Goal: Task Accomplishment & Management: Complete application form

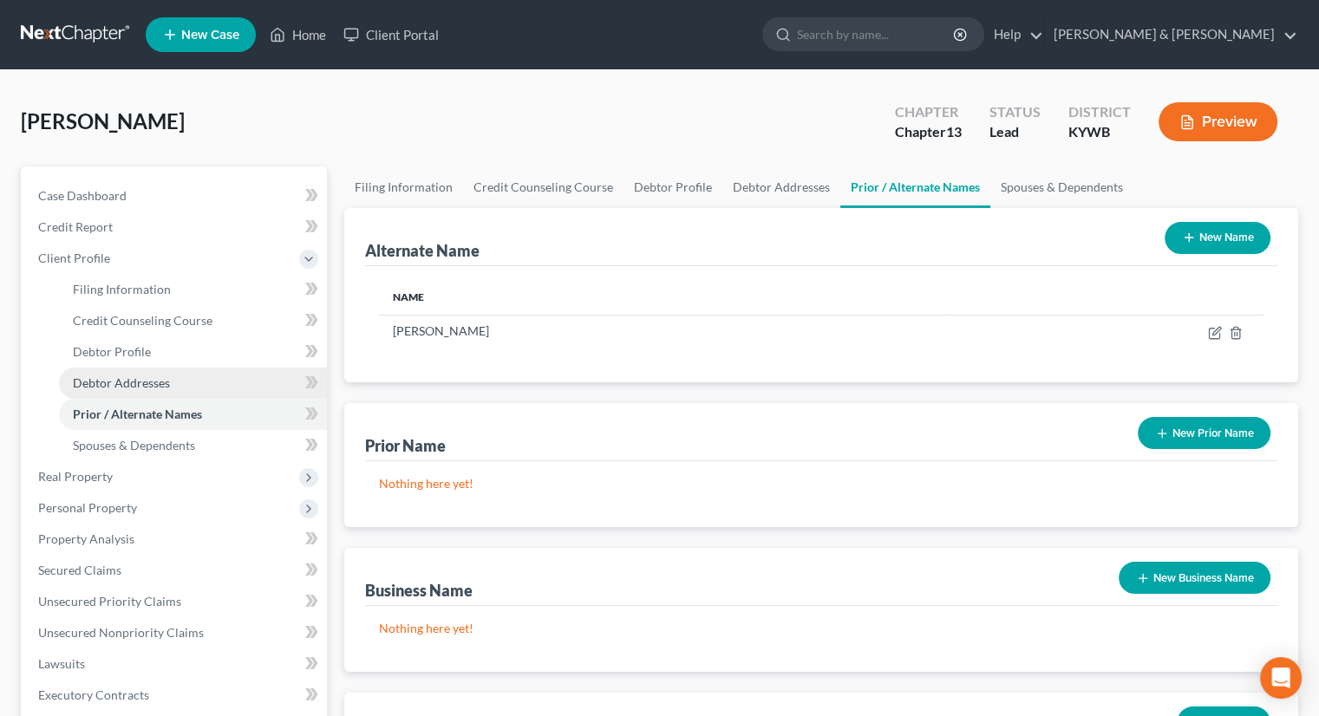
click at [142, 383] on span "Debtor Addresses" at bounding box center [121, 383] width 97 height 15
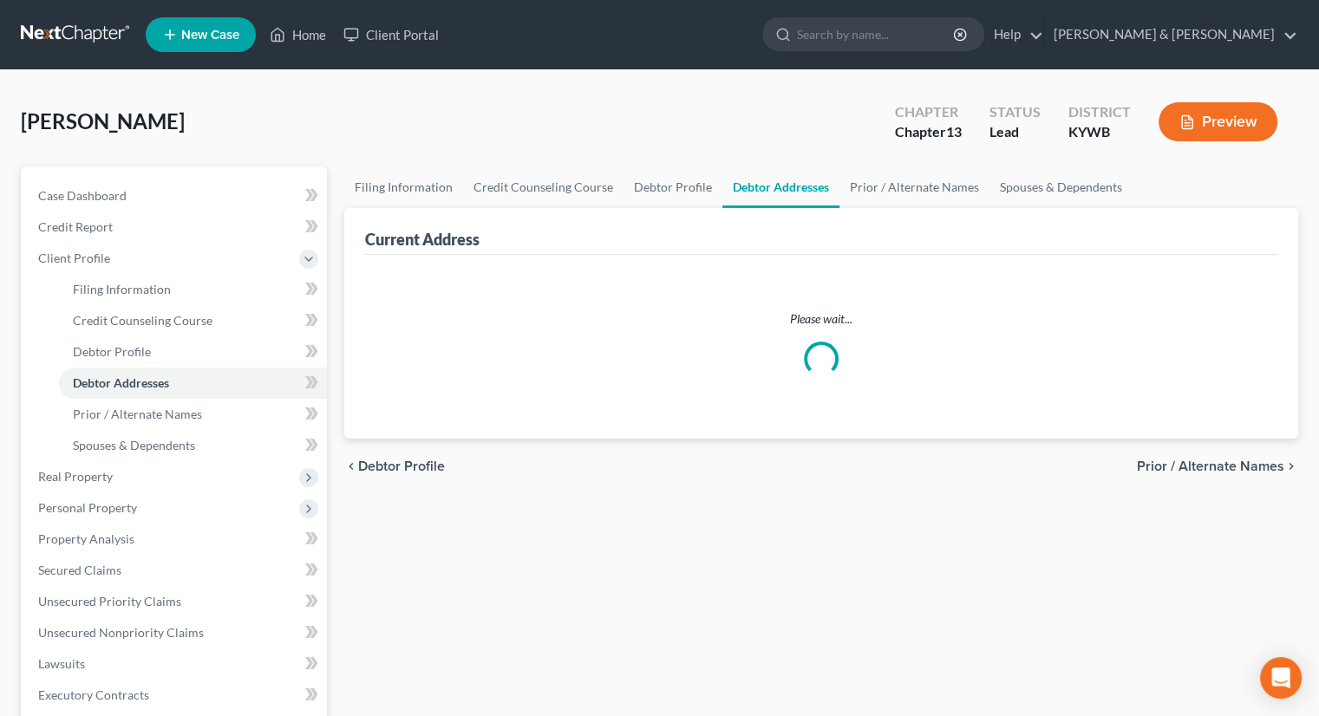
select select "0"
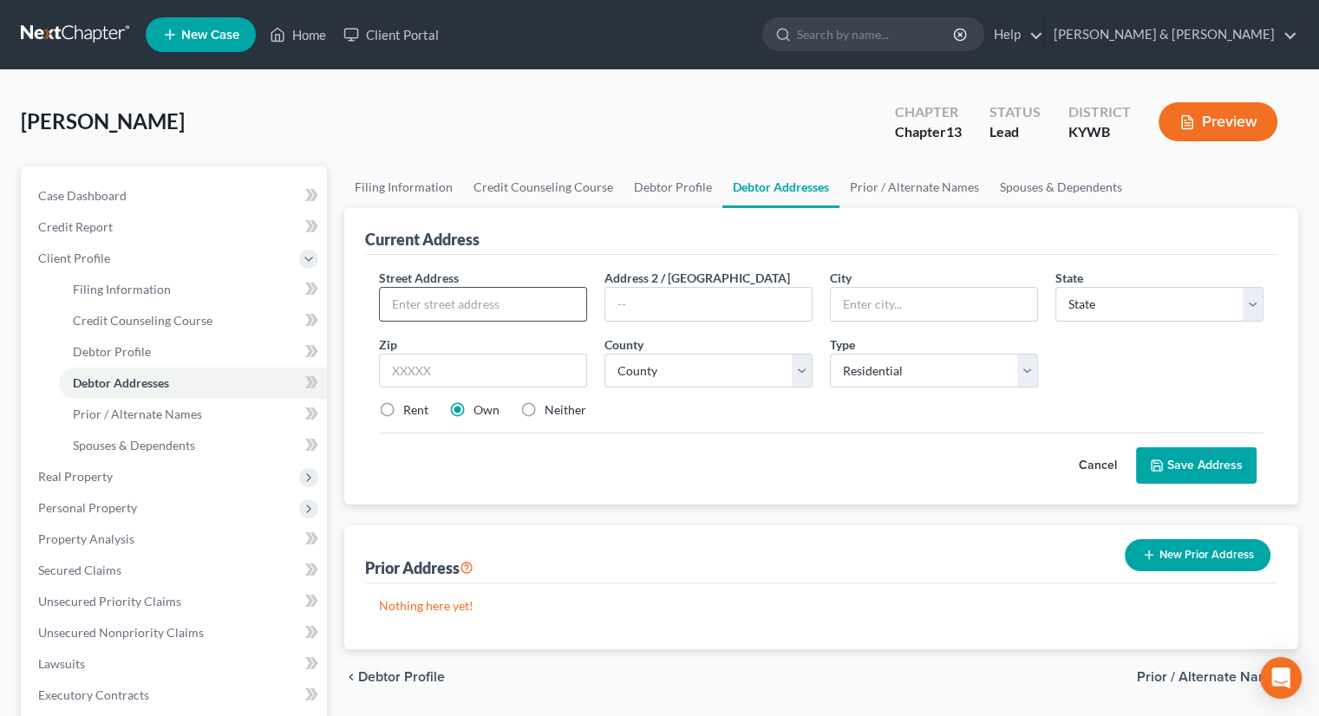
click at [512, 313] on input "text" at bounding box center [483, 304] width 206 height 33
type input "[STREET_ADDRESS][PERSON_NAME]"
click at [486, 363] on input "text" at bounding box center [483, 371] width 208 height 35
type input "40219"
type input "[GEOGRAPHIC_DATA]"
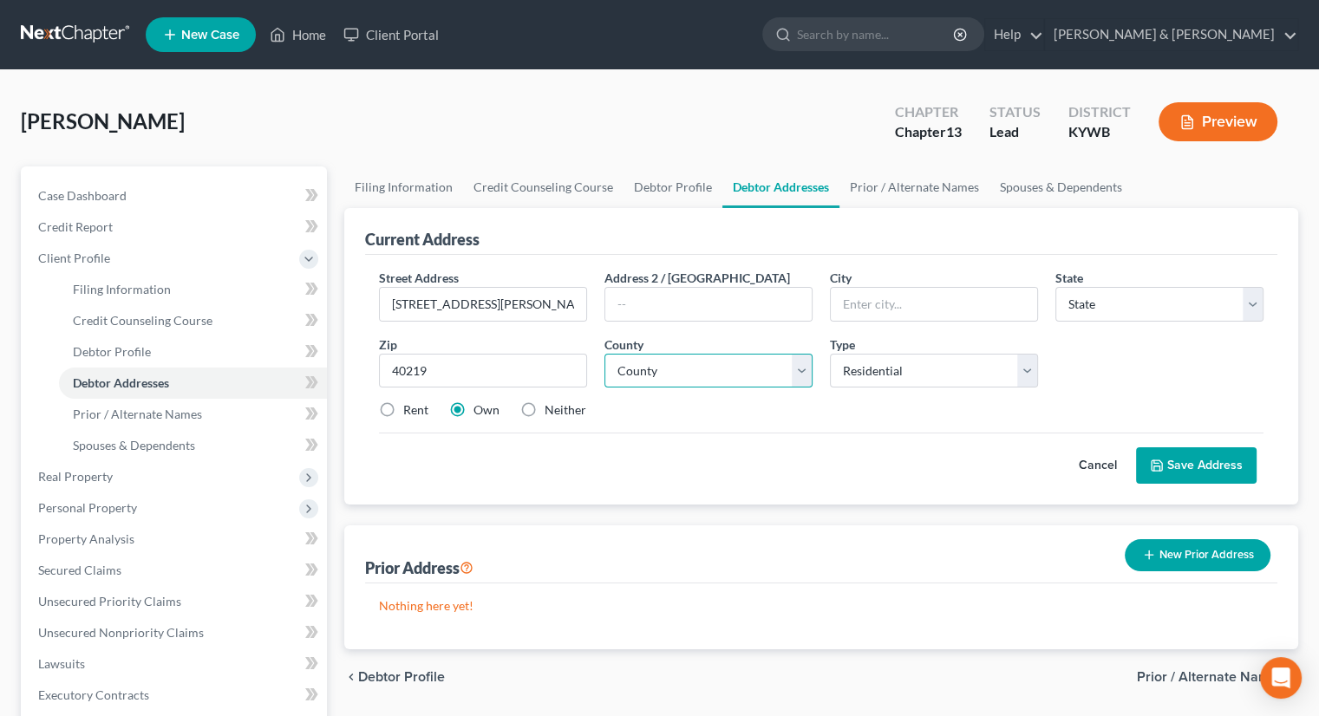
select select "18"
click at [800, 372] on select "County" at bounding box center [709, 371] width 208 height 35
click at [800, 372] on select "County [GEOGRAPHIC_DATA] [GEOGRAPHIC_DATA] [GEOGRAPHIC_DATA] [GEOGRAPHIC_DATA] …" at bounding box center [709, 371] width 208 height 35
select select "55"
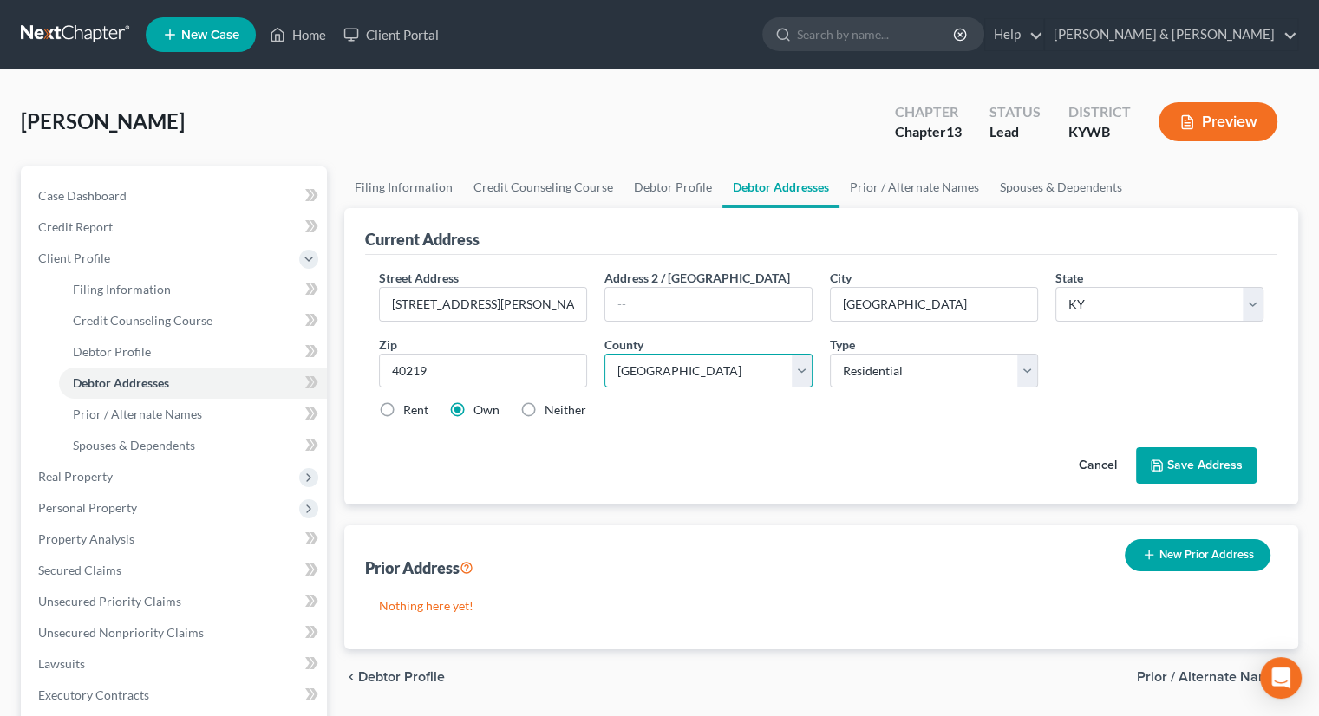
click at [605, 354] on select "County [GEOGRAPHIC_DATA] [GEOGRAPHIC_DATA] [GEOGRAPHIC_DATA] [GEOGRAPHIC_DATA] …" at bounding box center [709, 371] width 208 height 35
click at [1199, 461] on button "Save Address" at bounding box center [1196, 466] width 121 height 36
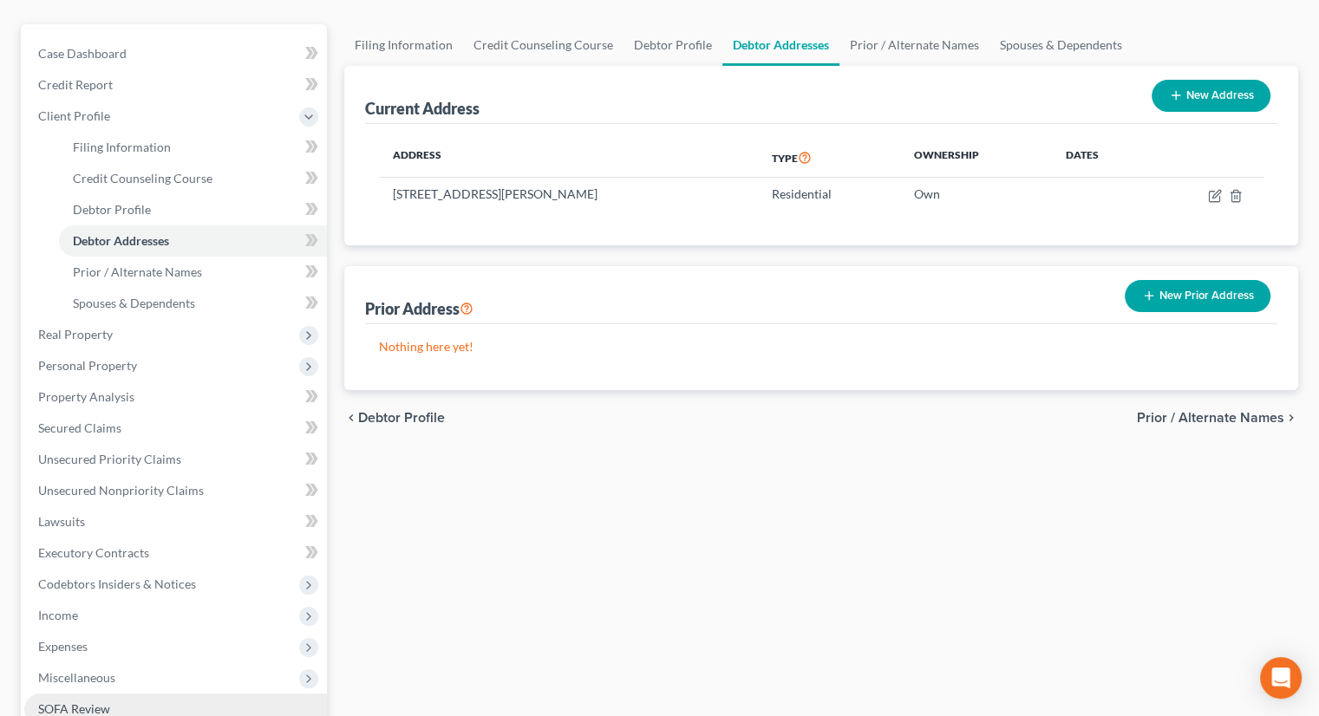
scroll to position [260, 0]
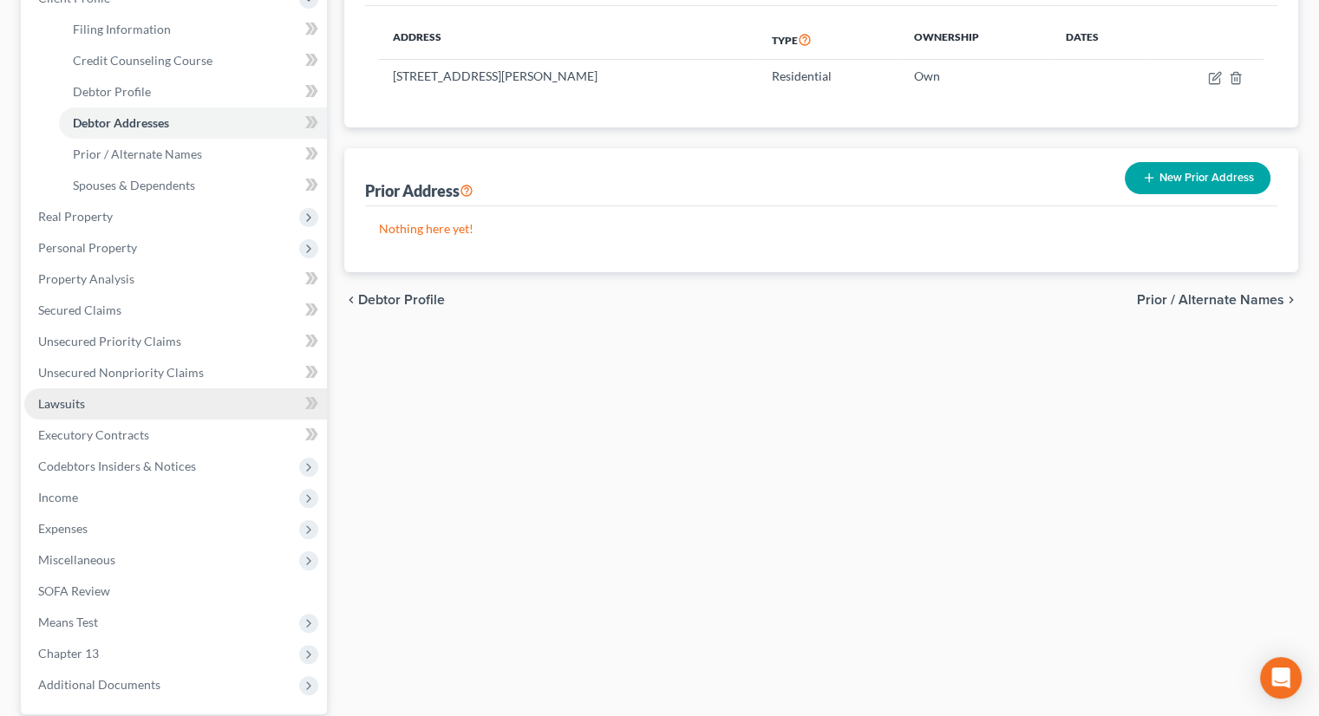
click at [74, 401] on span "Lawsuits" at bounding box center [61, 403] width 47 height 15
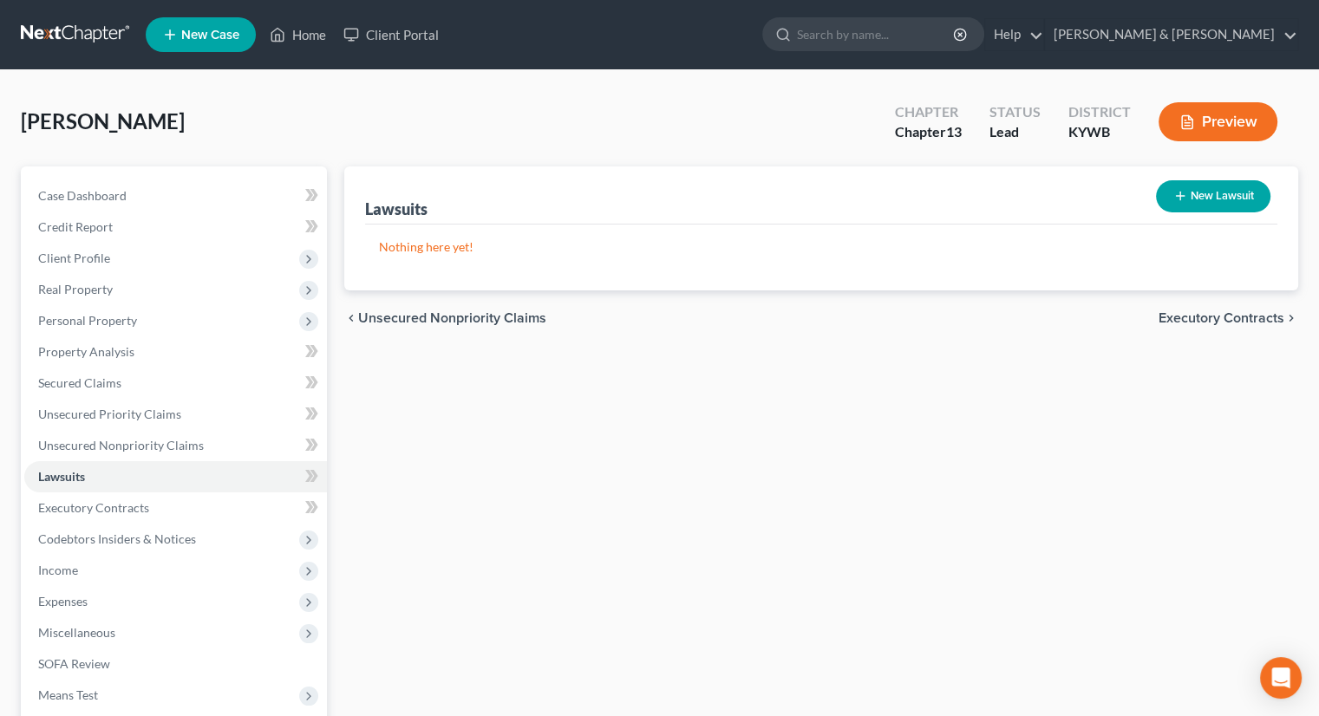
drag, startPoint x: 1174, startPoint y: 207, endPoint x: 1192, endPoint y: 196, distance: 21.4
click at [1192, 196] on button "New Lawsuit" at bounding box center [1213, 196] width 114 height 32
select select "0"
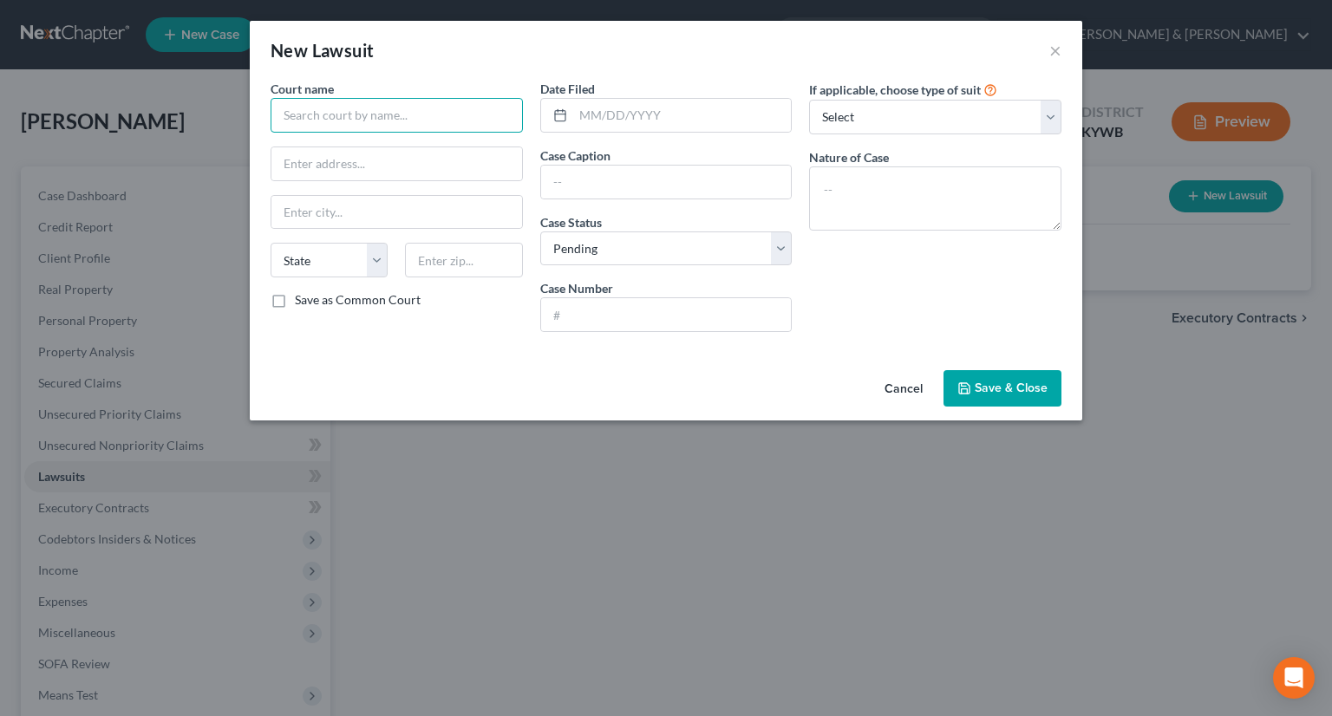
click at [332, 107] on input "text" at bounding box center [397, 115] width 252 height 35
click at [397, 117] on input "[PERSON_NAME]" at bounding box center [397, 115] width 252 height 35
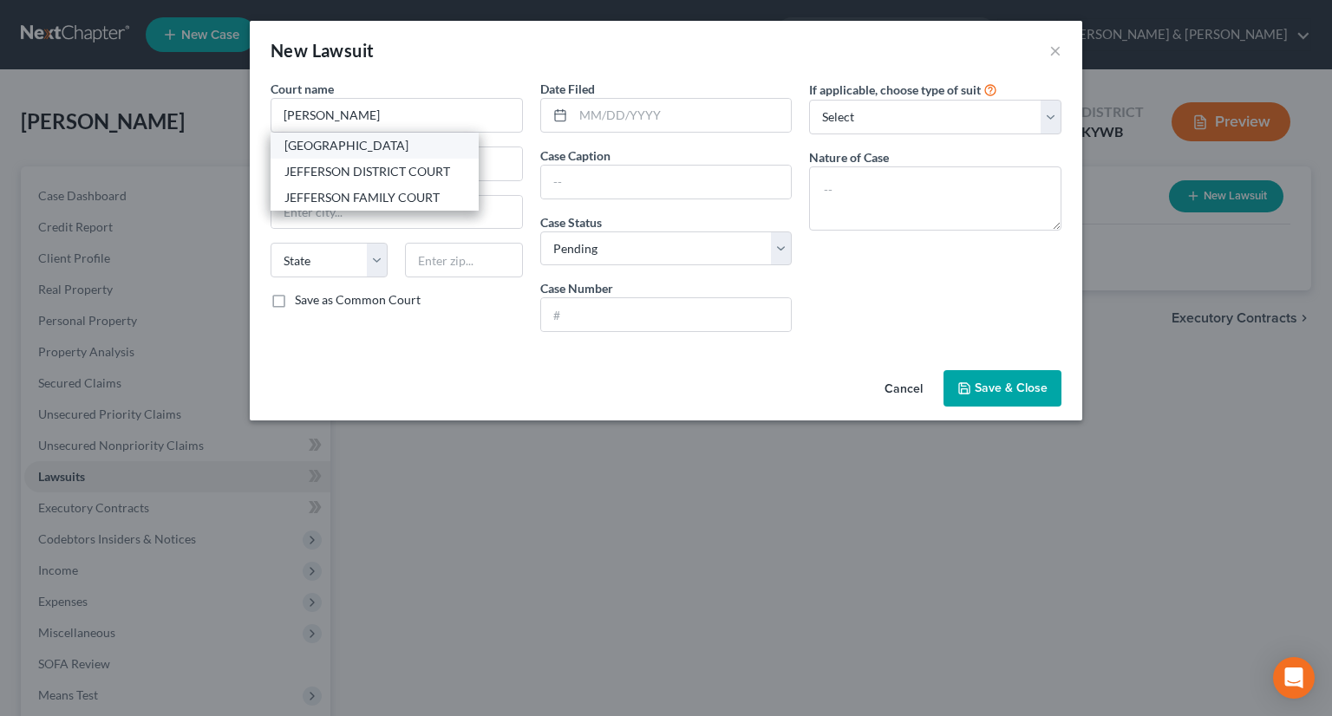
click at [378, 150] on div "[GEOGRAPHIC_DATA]" at bounding box center [375, 145] width 180 height 17
type input "[GEOGRAPHIC_DATA]"
select select "18"
type input "40202"
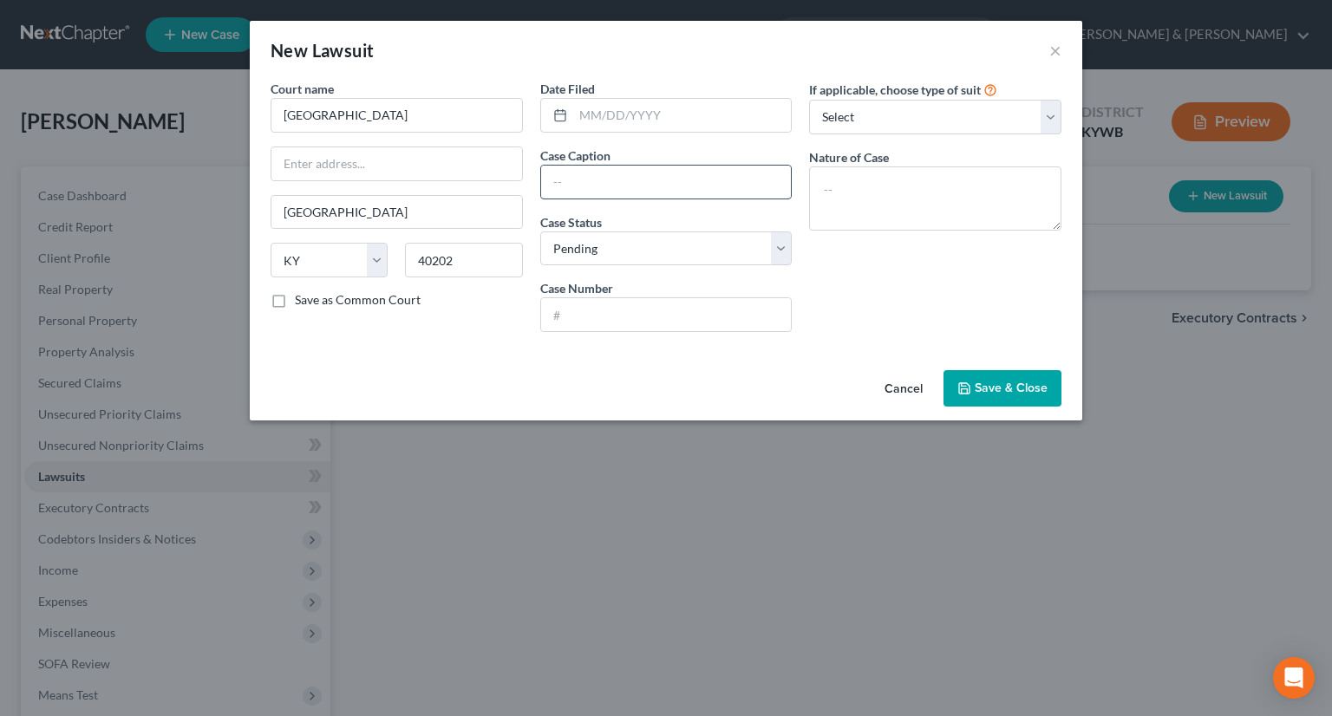
click at [604, 192] on input "text" at bounding box center [666, 182] width 251 height 33
type input "[PERSON_NAME] Construction v."
click at [687, 311] on input "text" at bounding box center [666, 314] width 251 height 33
type input "24-CI-400662"
click at [989, 386] on span "Save & Close" at bounding box center [1011, 388] width 73 height 15
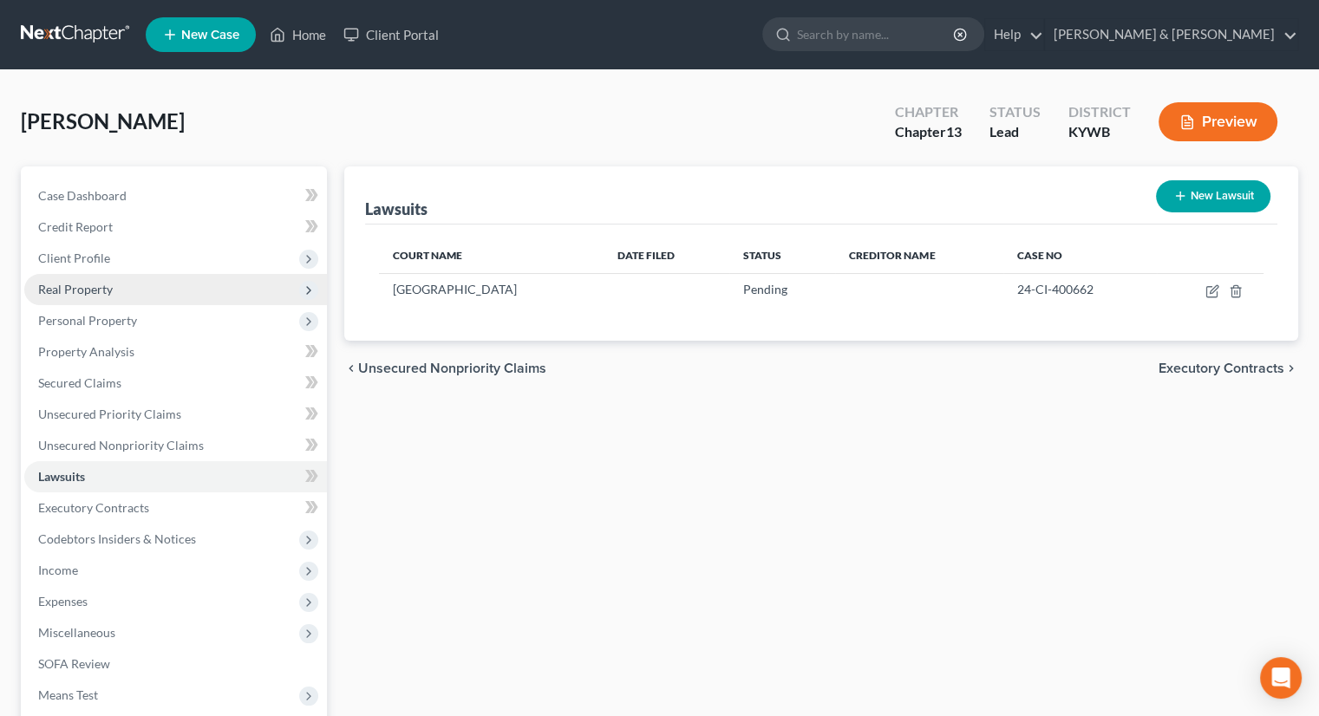
click at [65, 285] on span "Real Property" at bounding box center [75, 289] width 75 height 15
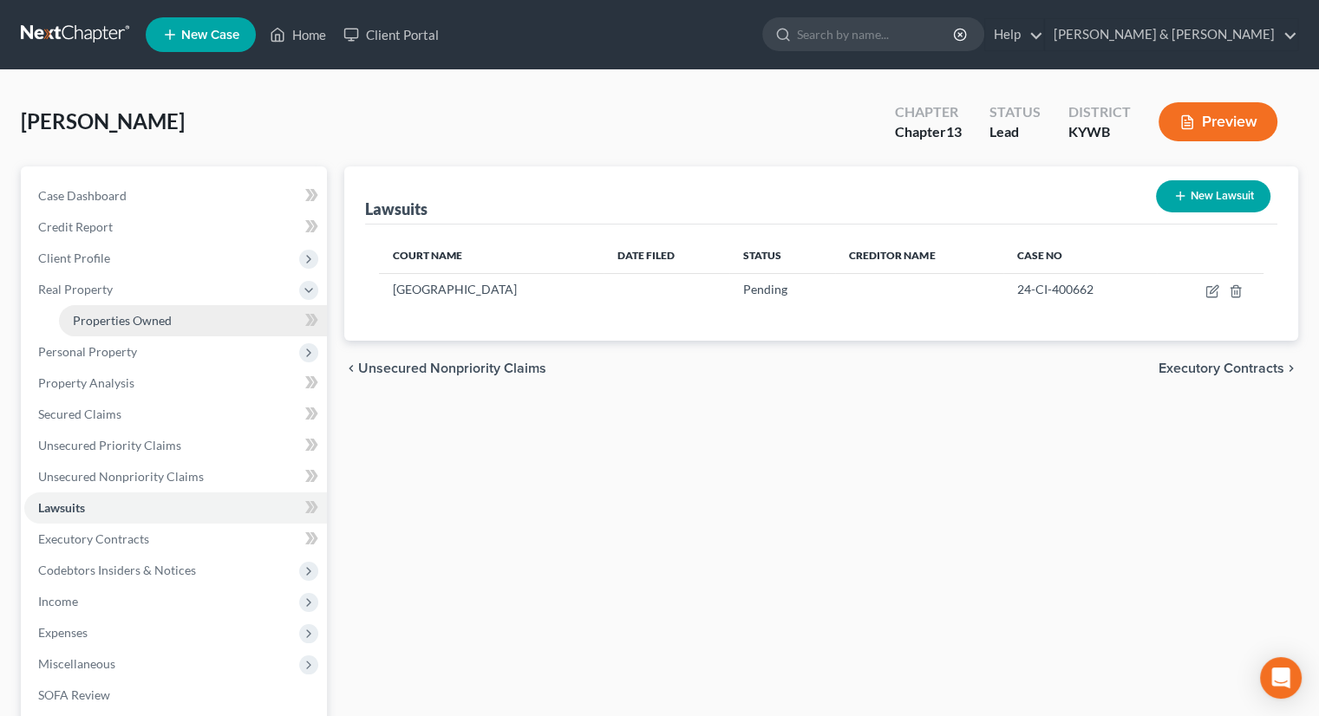
click at [146, 317] on span "Properties Owned" at bounding box center [122, 320] width 99 height 15
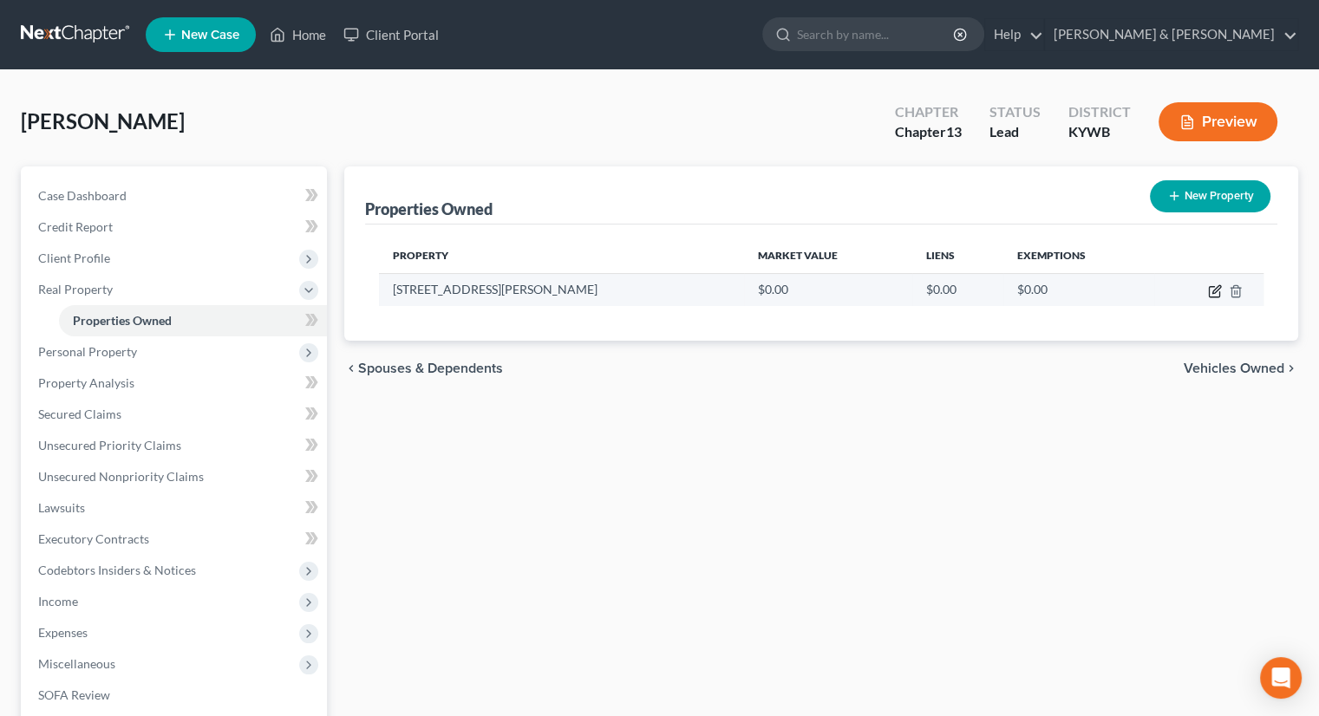
click at [1220, 290] on icon "button" at bounding box center [1215, 292] width 14 height 14
select select "18"
select select "55"
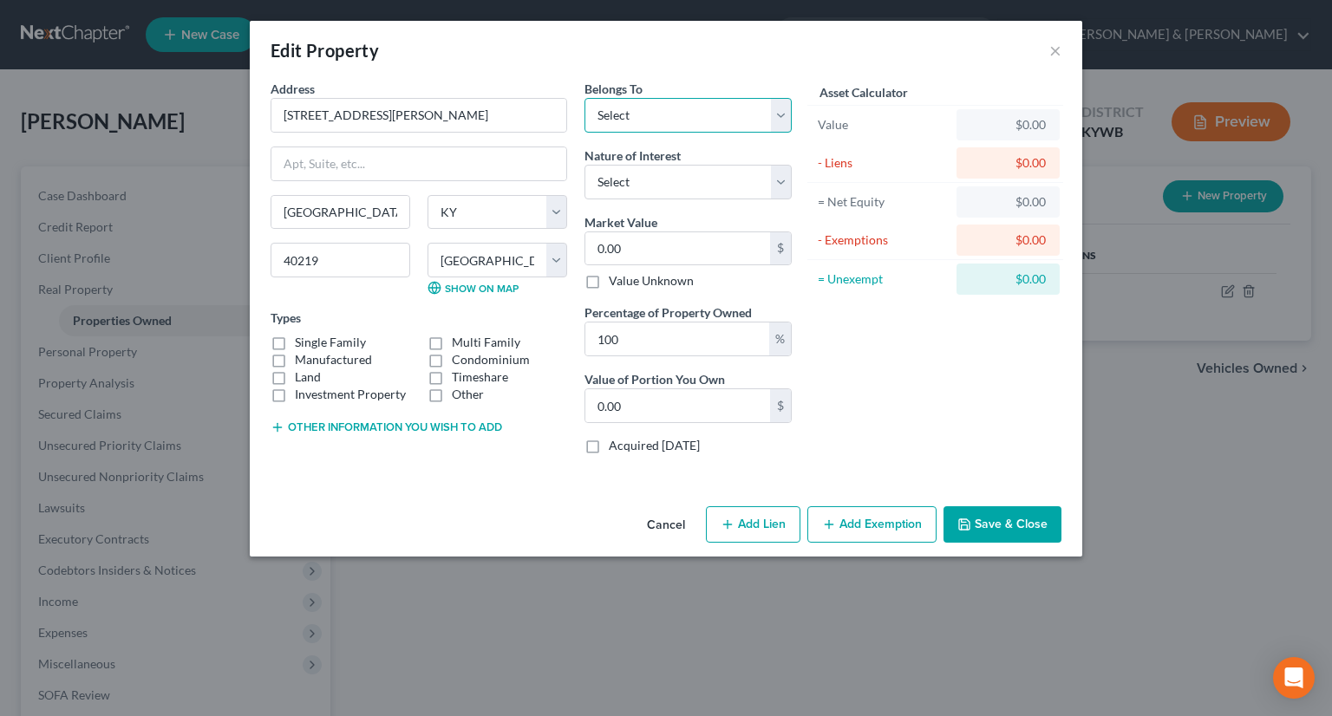
click at [782, 112] on select "Select Debtor 1 Only Debtor 2 Only Debtor 1 And Debtor 2 Only At Least One Of T…" at bounding box center [688, 115] width 207 height 35
select select "0"
click at [585, 98] on select "Select Debtor 1 Only Debtor 2 Only Debtor 1 And Debtor 2 Only At Least One Of T…" at bounding box center [688, 115] width 207 height 35
click at [592, 255] on input "0.00" at bounding box center [678, 248] width 185 height 33
type input "1"
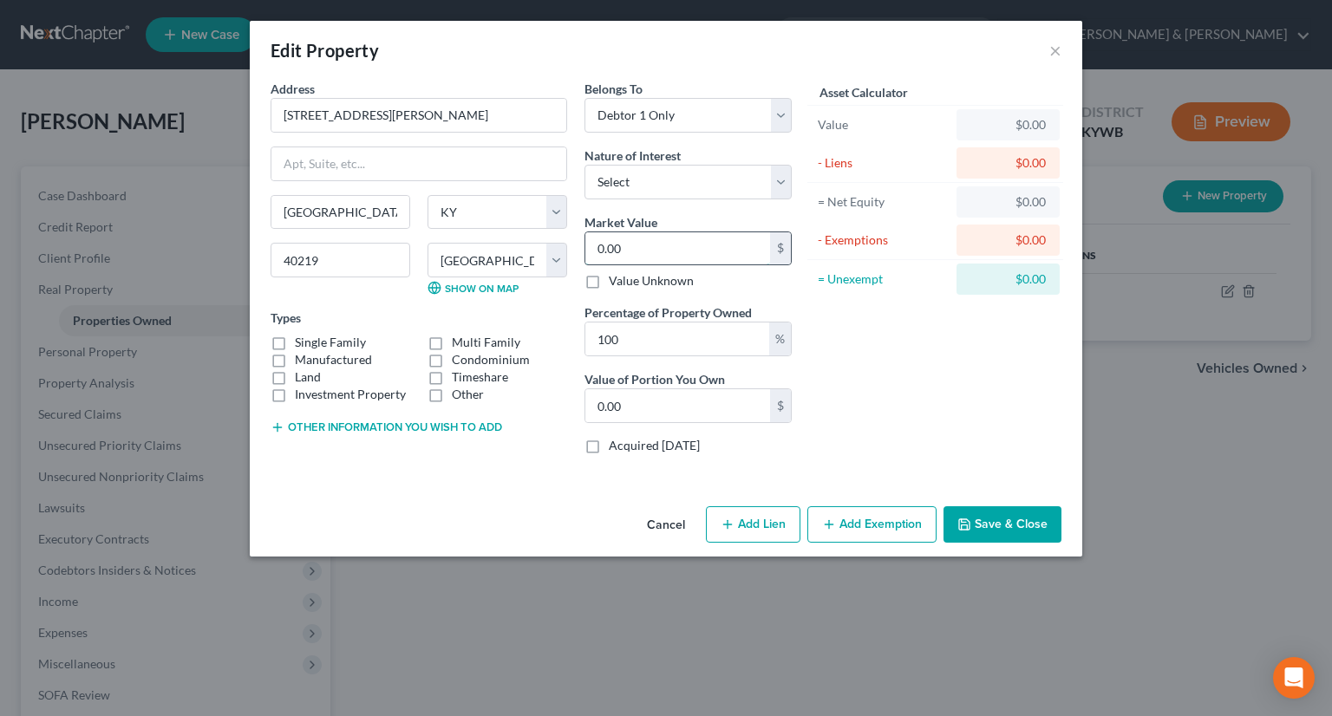
type input "1.00"
type input "19"
type input "19.00"
type input "192"
type input "192.00"
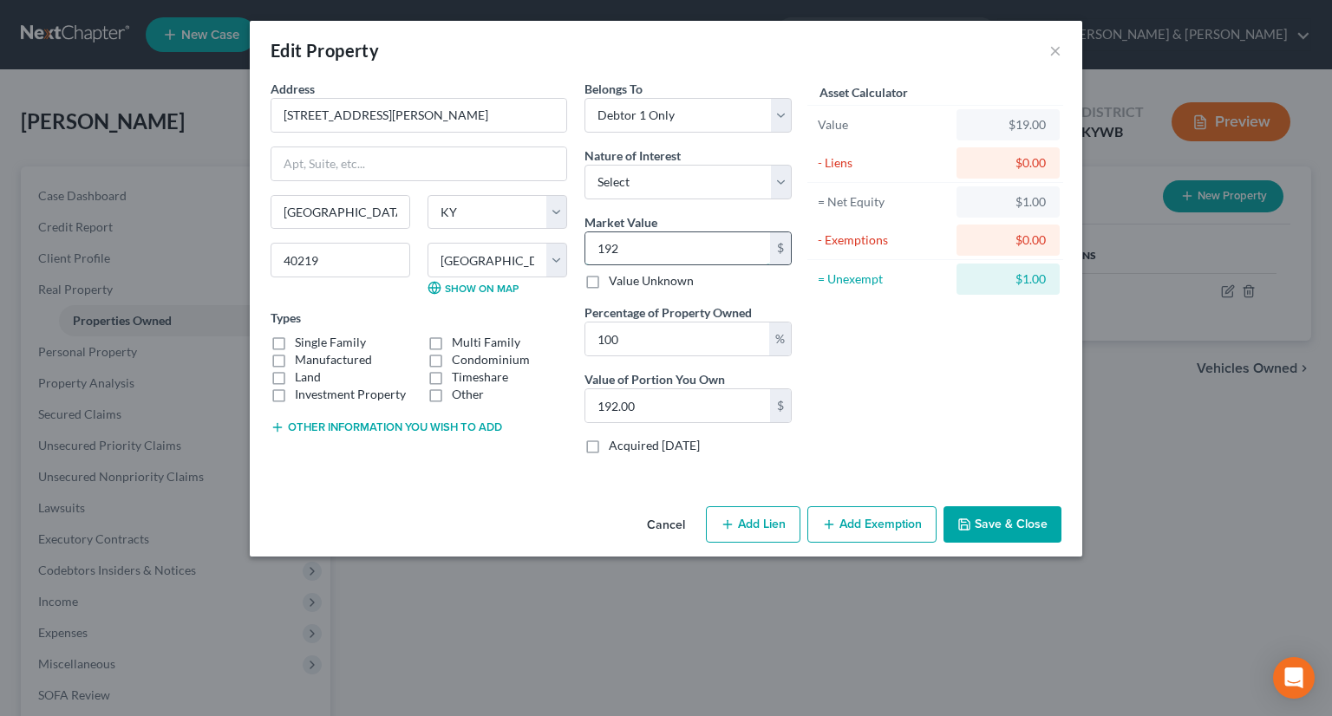
type input "1925"
type input "1,925.00"
type input "1,9250"
type input "19,250.00"
type input "19,2500"
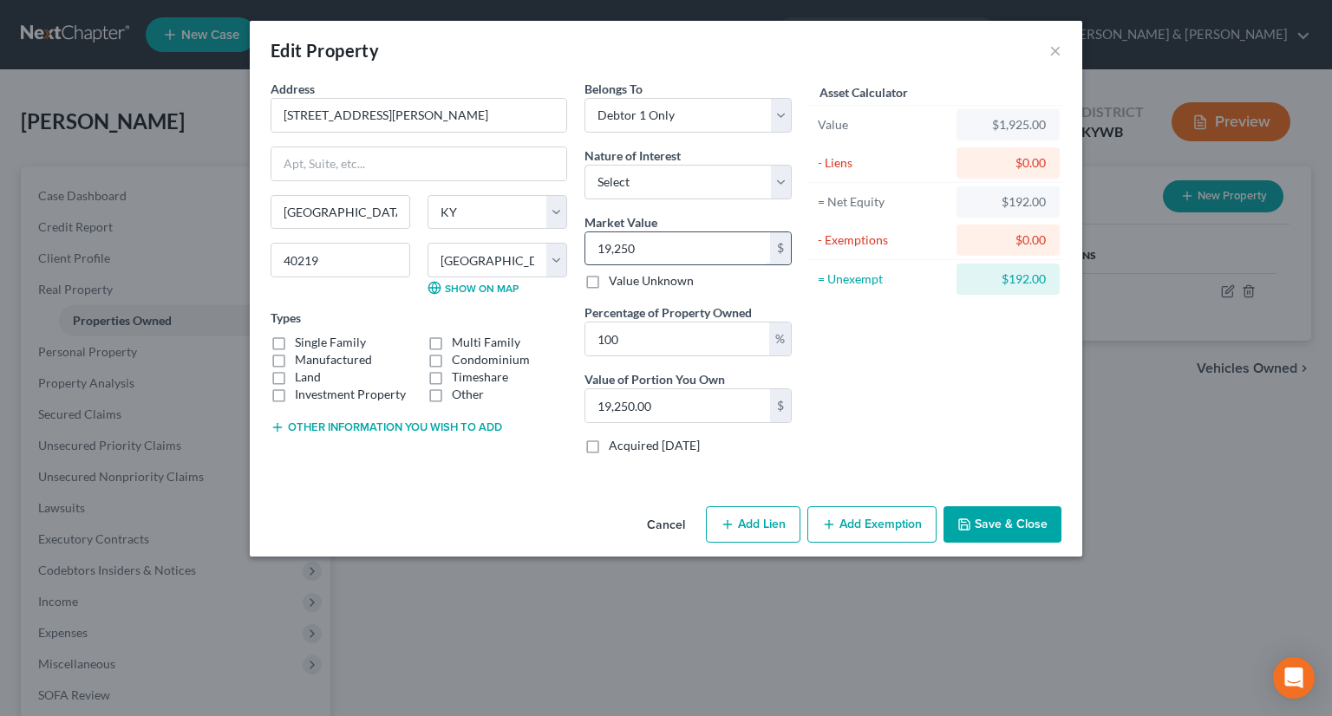
type input "192,500.00"
type input "192,500"
click at [295, 341] on label "Single Family" at bounding box center [330, 342] width 71 height 17
click at [302, 341] on input "Single Family" at bounding box center [307, 339] width 11 height 11
checkbox input "true"
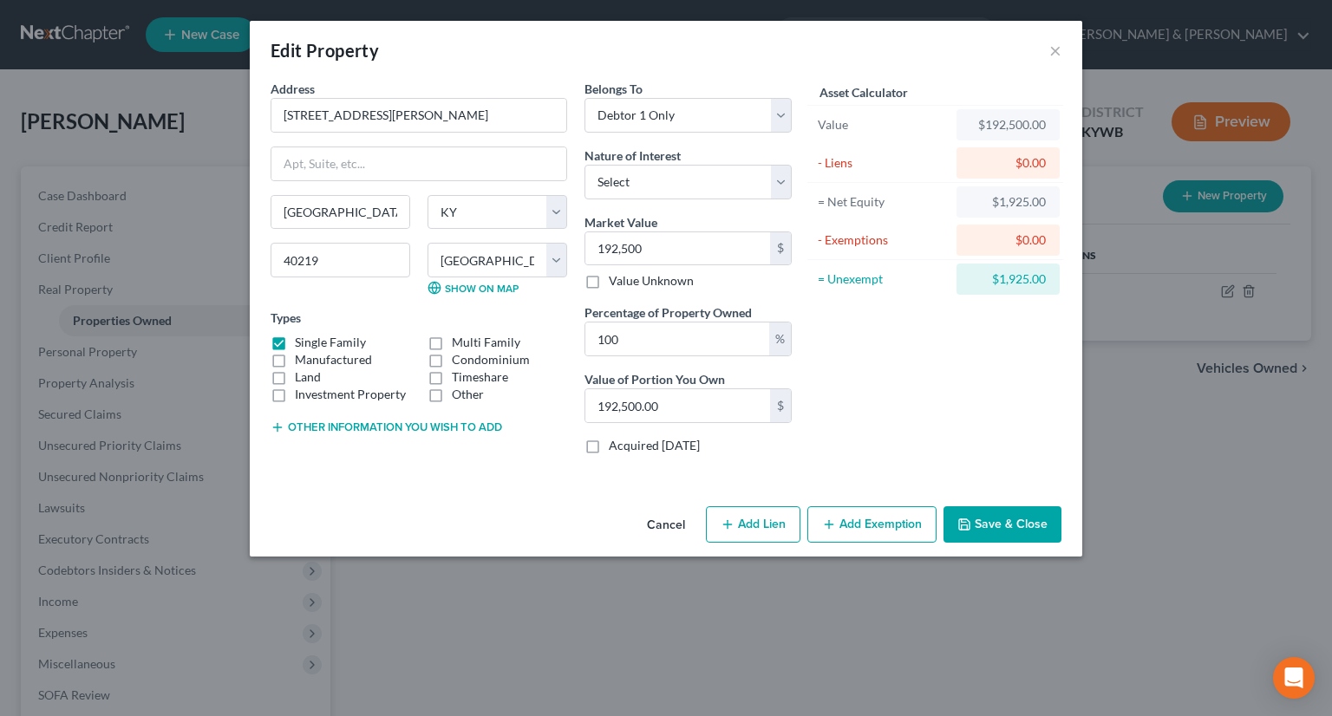
click at [893, 511] on button "Add Exemption" at bounding box center [872, 525] width 129 height 36
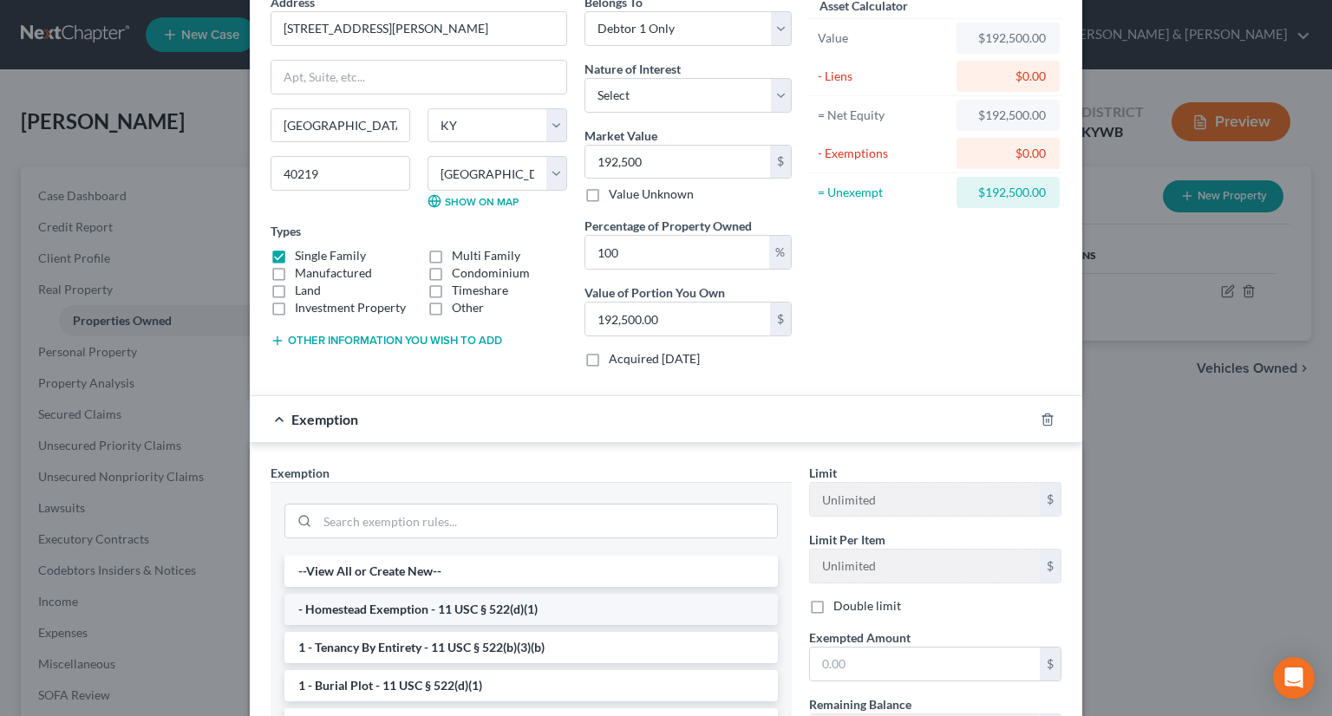
click at [425, 609] on li "- Homestead Exemption - 11 USC § 522(d)(1)" at bounding box center [532, 609] width 494 height 31
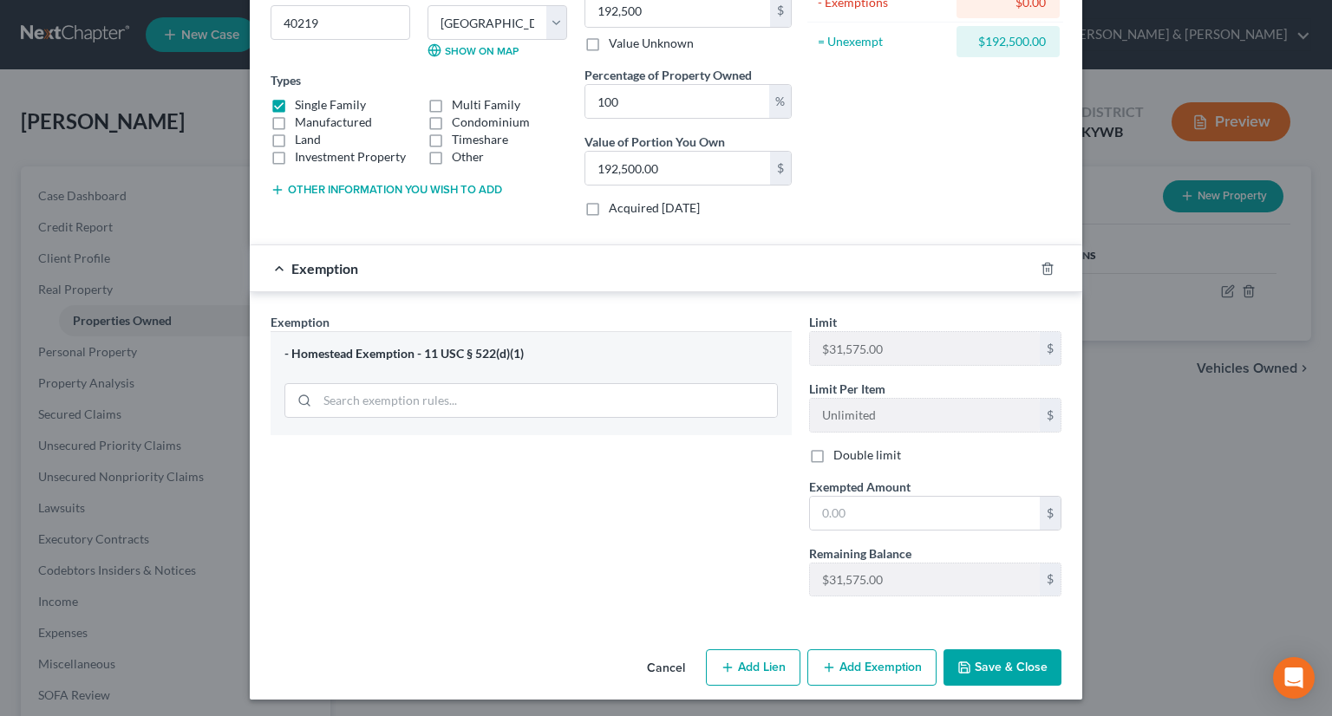
scroll to position [239, 0]
click at [840, 501] on input "text" at bounding box center [925, 512] width 230 height 33
type input "31,575"
click at [962, 663] on icon "button" at bounding box center [965, 667] width 14 height 14
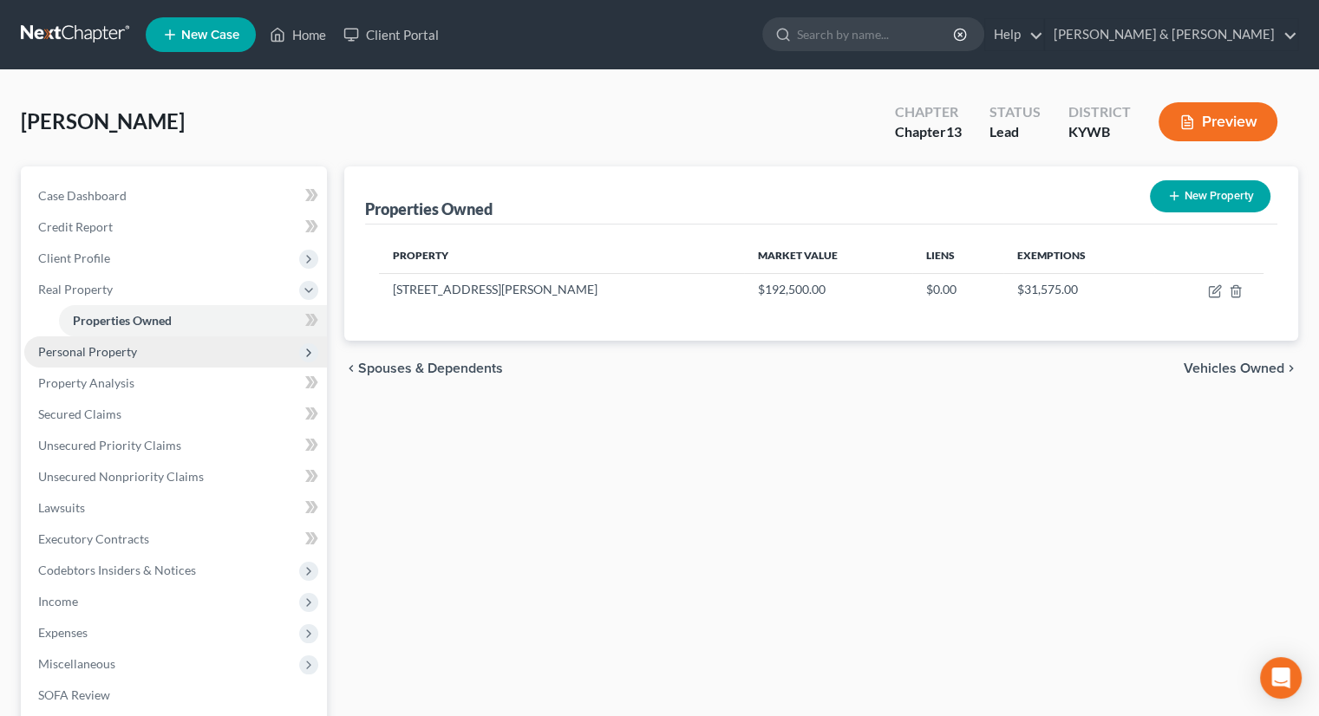
click at [96, 349] on span "Personal Property" at bounding box center [87, 351] width 99 height 15
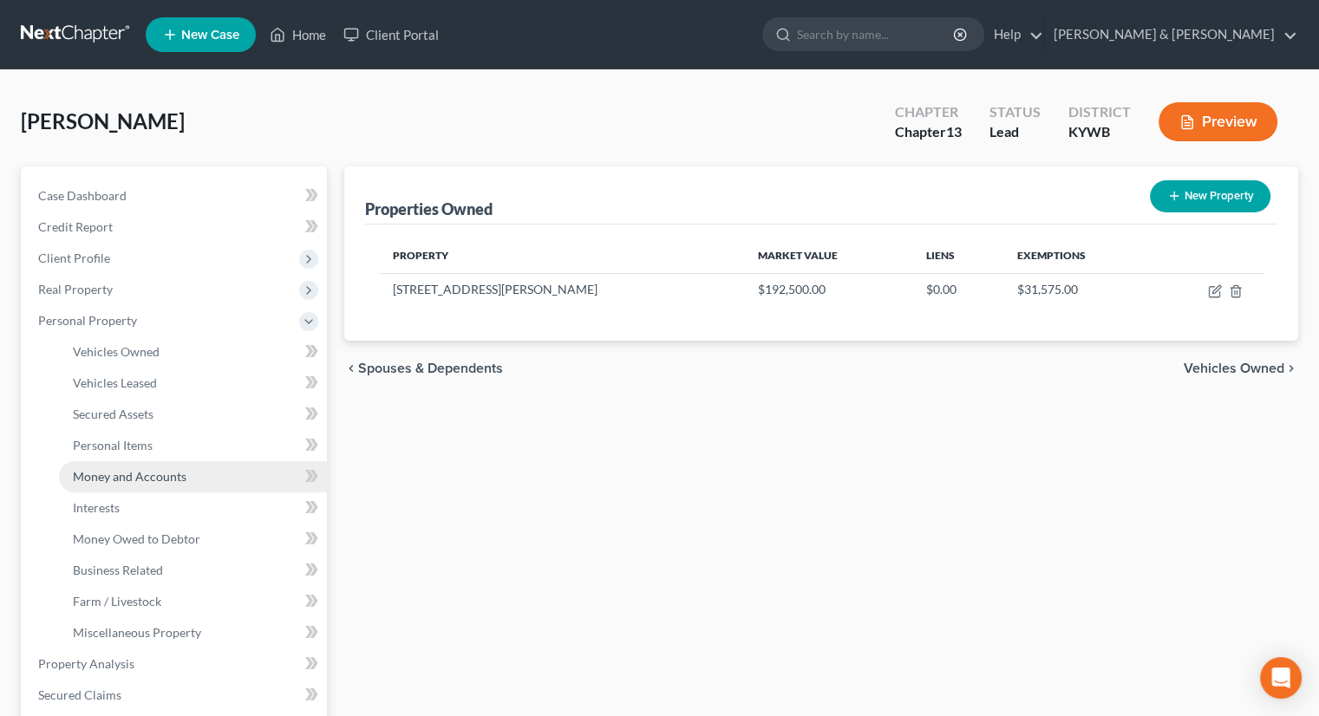
click at [133, 473] on span "Money and Accounts" at bounding box center [130, 476] width 114 height 15
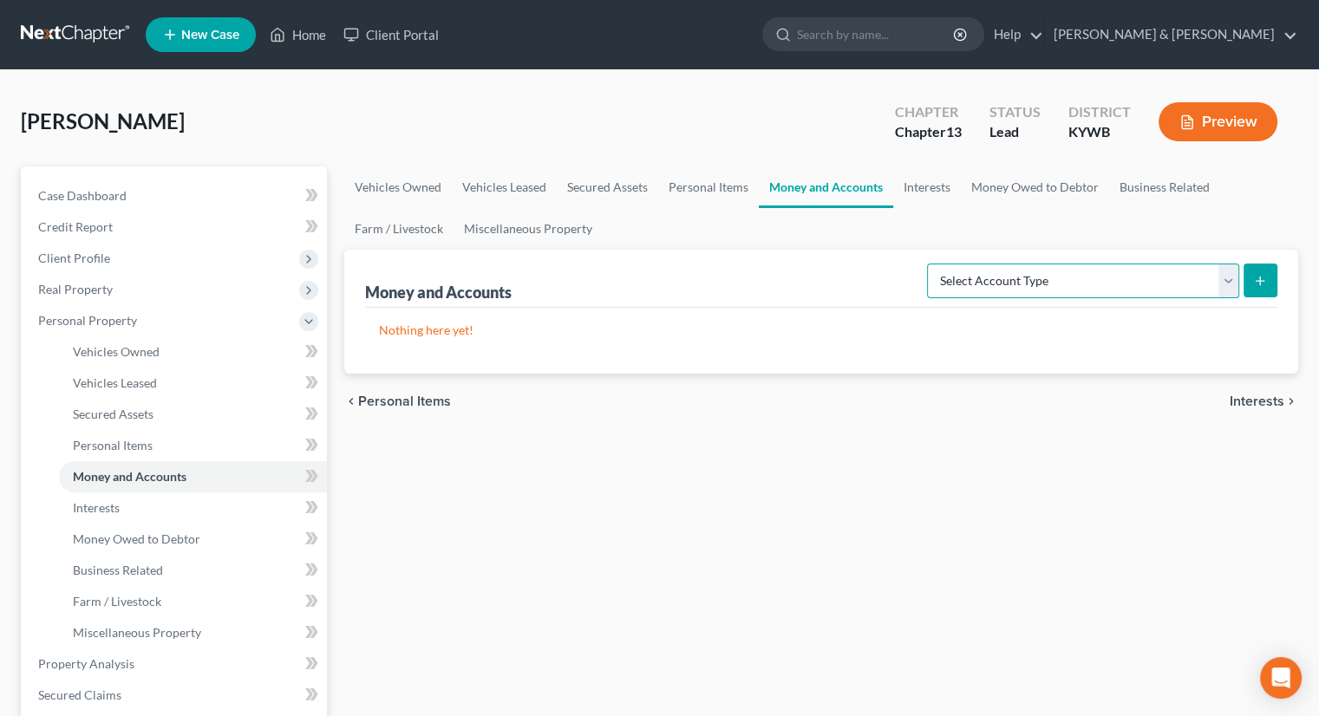
click at [1232, 289] on select "Select Account Type Brokerage Cash on Hand Certificates of Deposit Checking Acc…" at bounding box center [1083, 281] width 312 height 35
select select "cash_on_hand"
click at [931, 264] on select "Select Account Type Brokerage Cash on Hand Certificates of Deposit Checking Acc…" at bounding box center [1083, 281] width 312 height 35
click at [1269, 281] on button "submit" at bounding box center [1261, 281] width 34 height 34
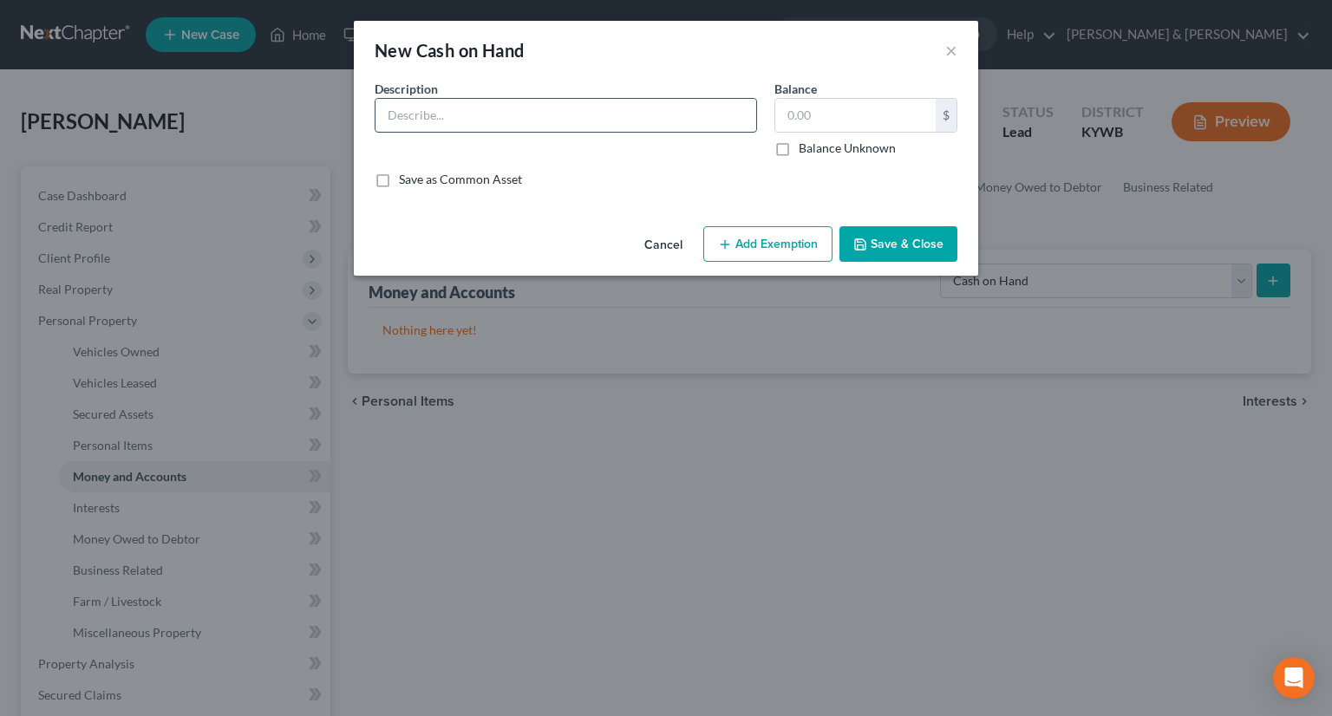
click at [477, 126] on input "text" at bounding box center [566, 115] width 381 height 33
type input "Cash"
click at [803, 112] on input "text" at bounding box center [855, 115] width 160 height 33
type input "10.00"
click at [773, 247] on button "Add Exemption" at bounding box center [767, 244] width 129 height 36
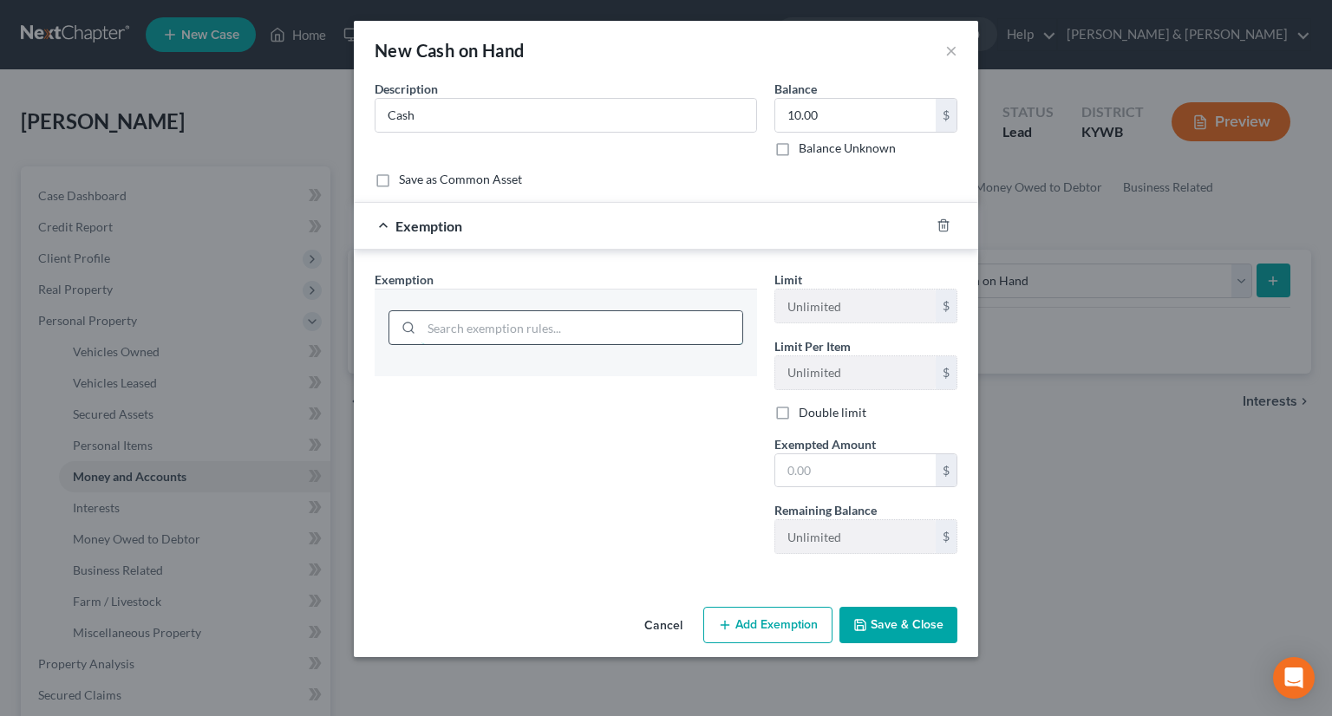
click at [538, 324] on input "search" at bounding box center [582, 327] width 321 height 33
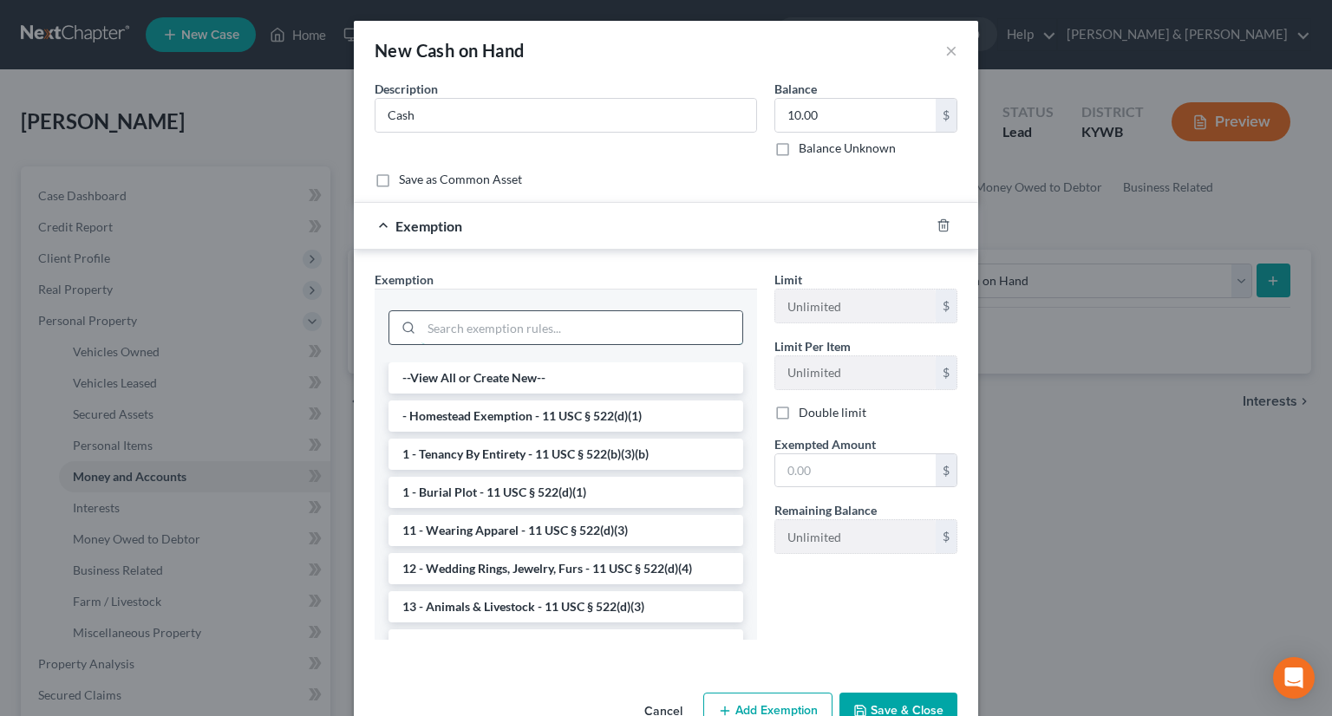
click at [539, 330] on input "search" at bounding box center [582, 327] width 321 height 33
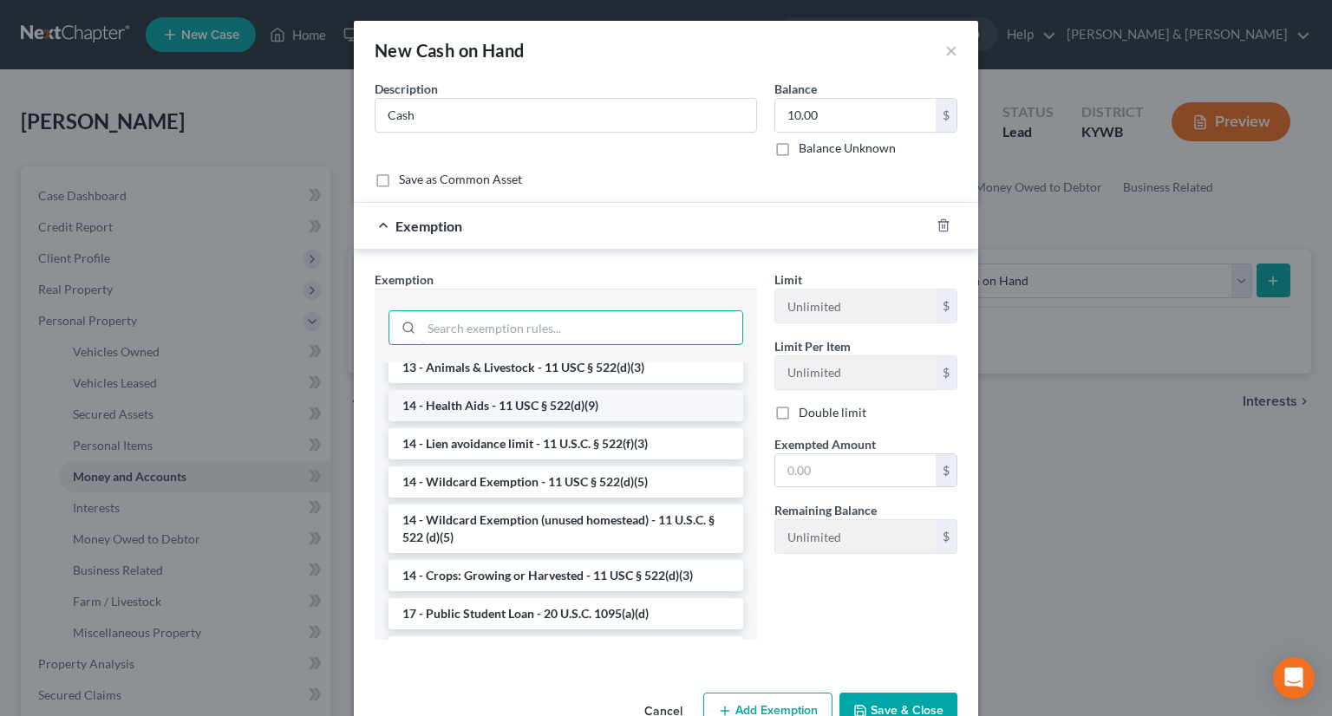
scroll to position [260, 0]
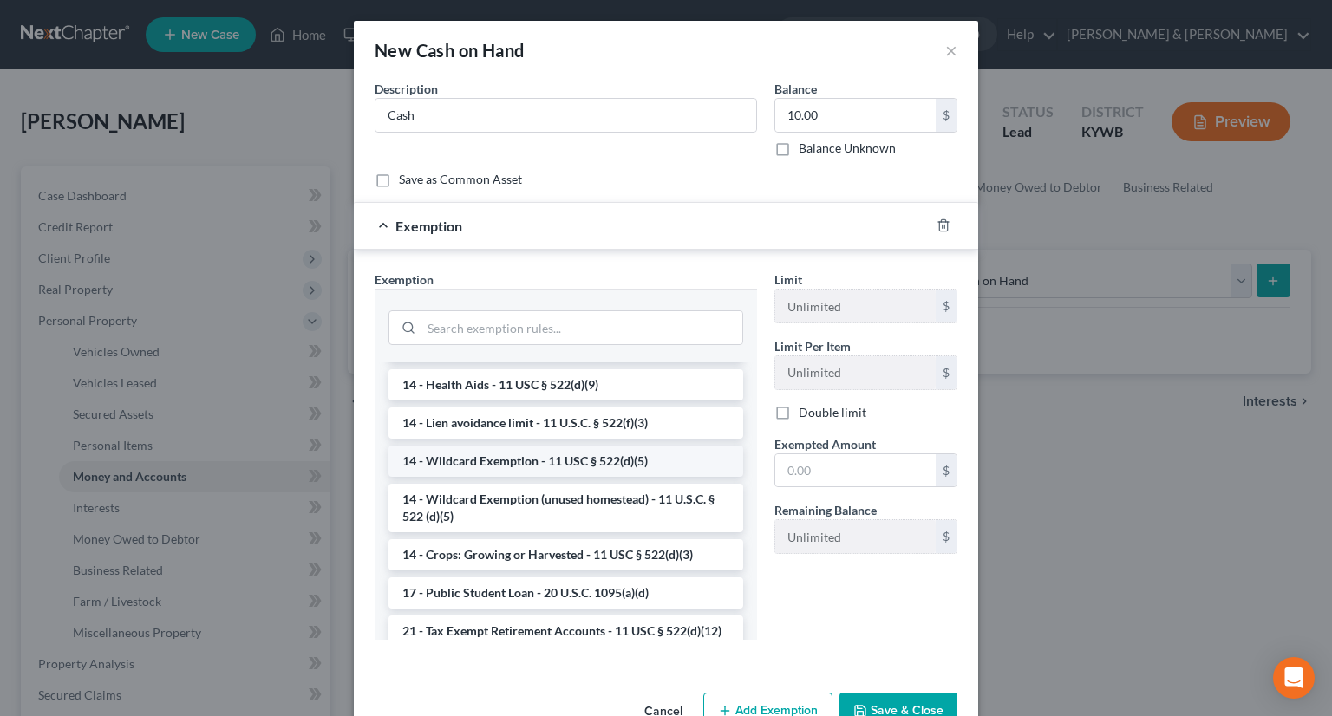
click at [513, 456] on li "14 - Wildcard Exemption - 11 USC § 522(d)(5)" at bounding box center [566, 461] width 355 height 31
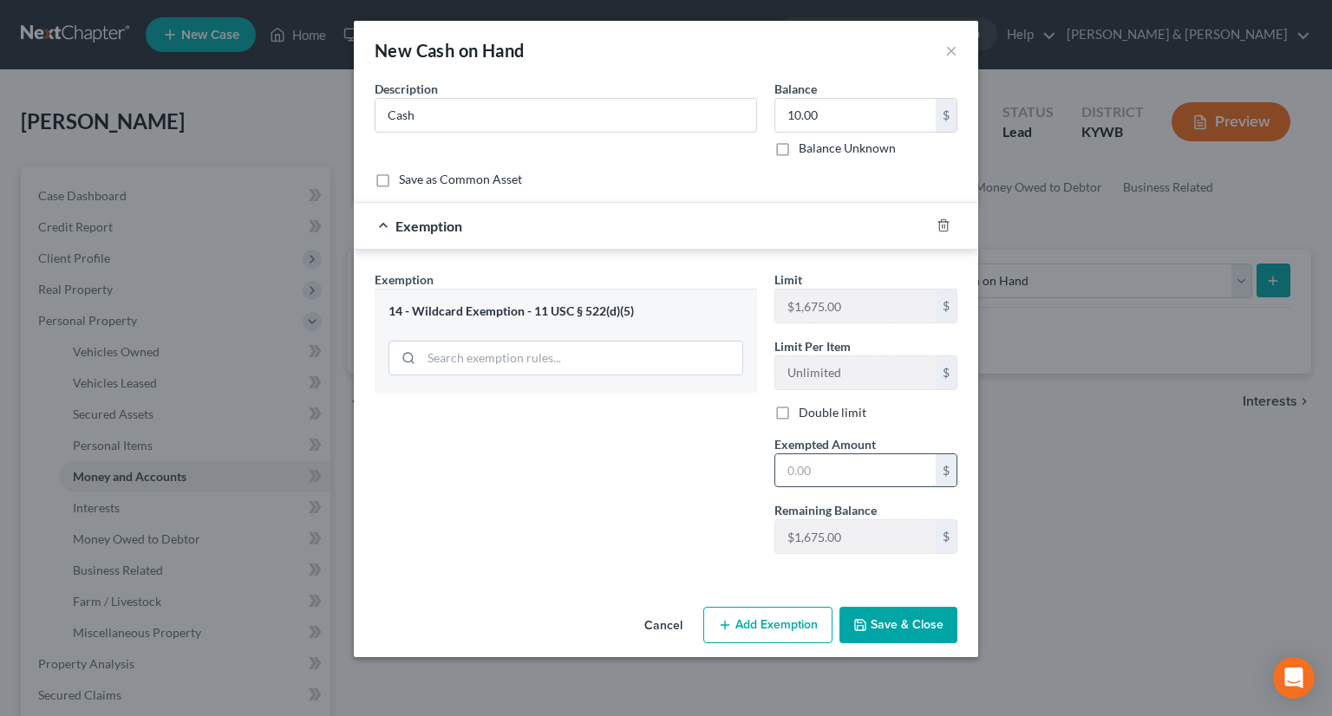
click at [801, 462] on input "text" at bounding box center [855, 471] width 160 height 33
type input "10.00"
drag, startPoint x: 928, startPoint y: 628, endPoint x: 920, endPoint y: 632, distance: 8.9
click at [927, 628] on button "Save & Close" at bounding box center [899, 625] width 118 height 36
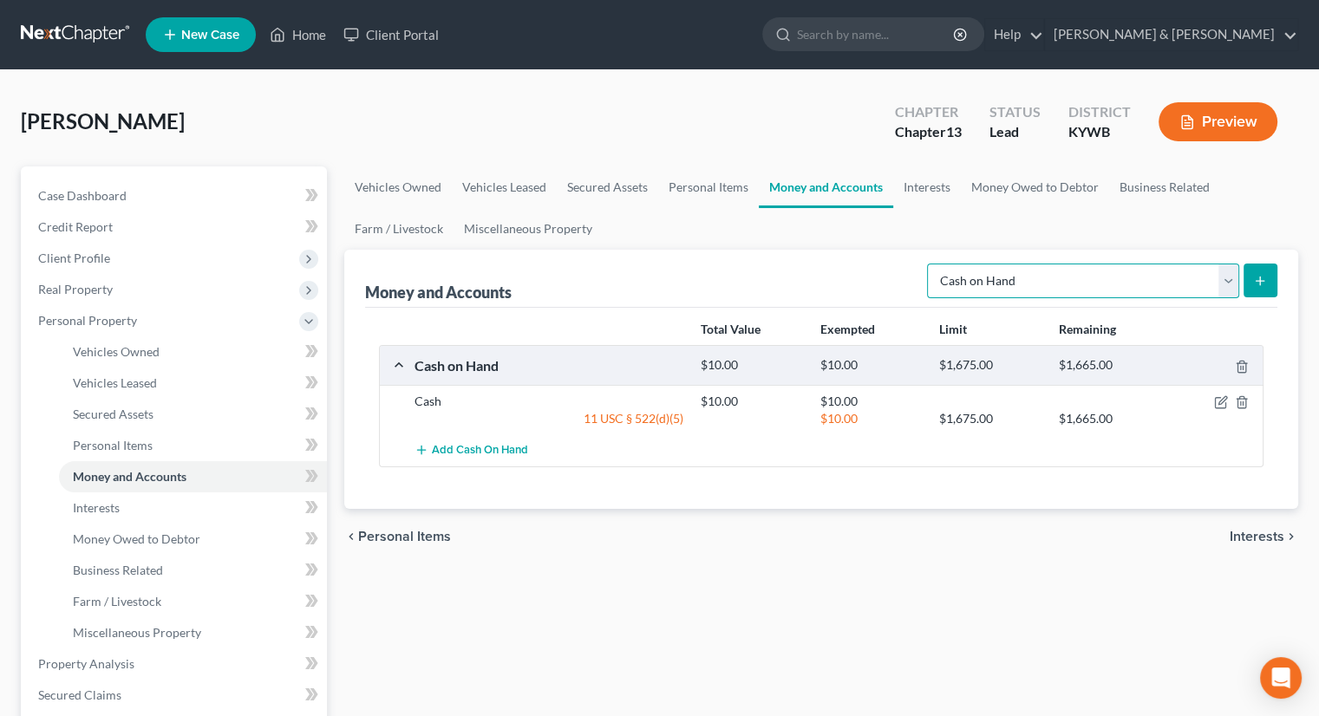
click at [1225, 279] on select "Select Account Type Brokerage Cash on Hand Certificates of Deposit Checking Acc…" at bounding box center [1083, 281] width 312 height 35
select select "checking"
click at [931, 264] on select "Select Account Type Brokerage Cash on Hand Certificates of Deposit Checking Acc…" at bounding box center [1083, 281] width 312 height 35
click at [1258, 275] on icon "submit" at bounding box center [1260, 281] width 14 height 14
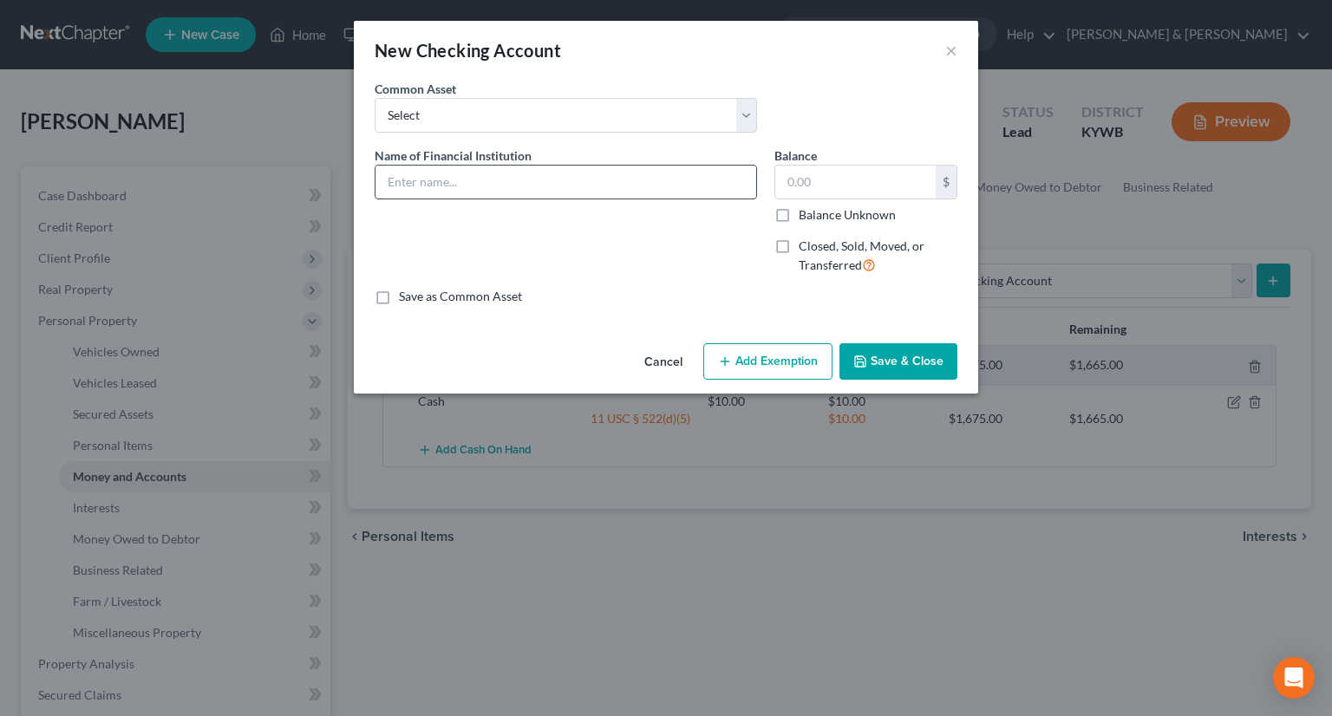
click at [458, 171] on input "text" at bounding box center [566, 182] width 381 height 33
click at [469, 179] on input "text" at bounding box center [566, 182] width 381 height 33
type input "Class Act CU"
click at [808, 183] on input "text" at bounding box center [855, 182] width 160 height 33
type input "500.00"
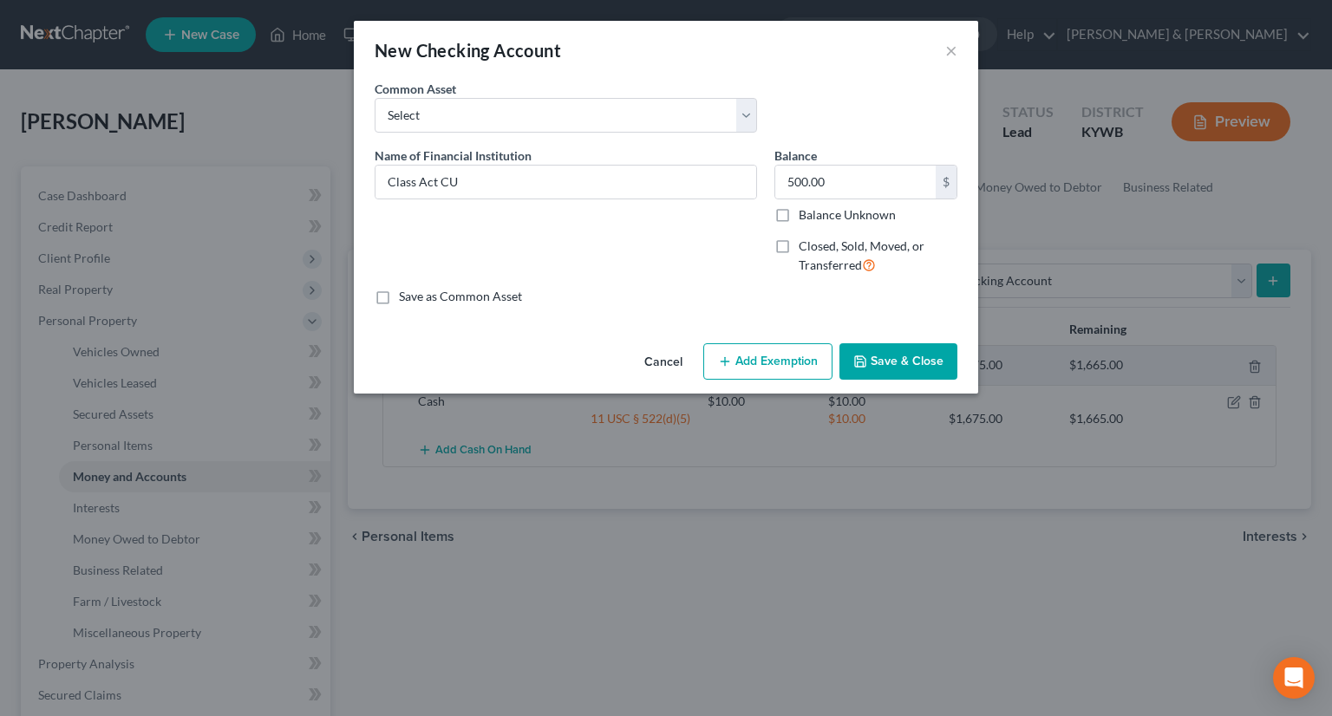
click at [756, 360] on button "Add Exemption" at bounding box center [767, 361] width 129 height 36
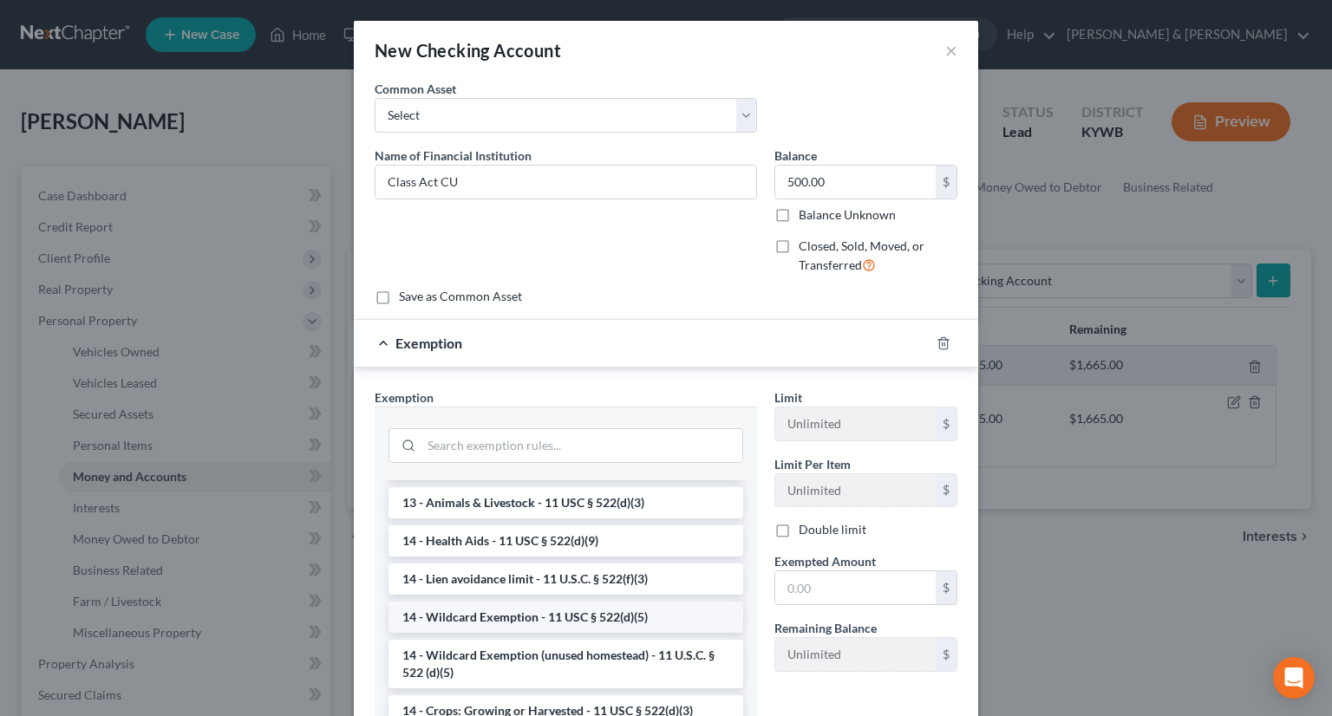
click at [478, 618] on li "14 - Wildcard Exemption - 11 USC § 522(d)(5)" at bounding box center [566, 617] width 355 height 31
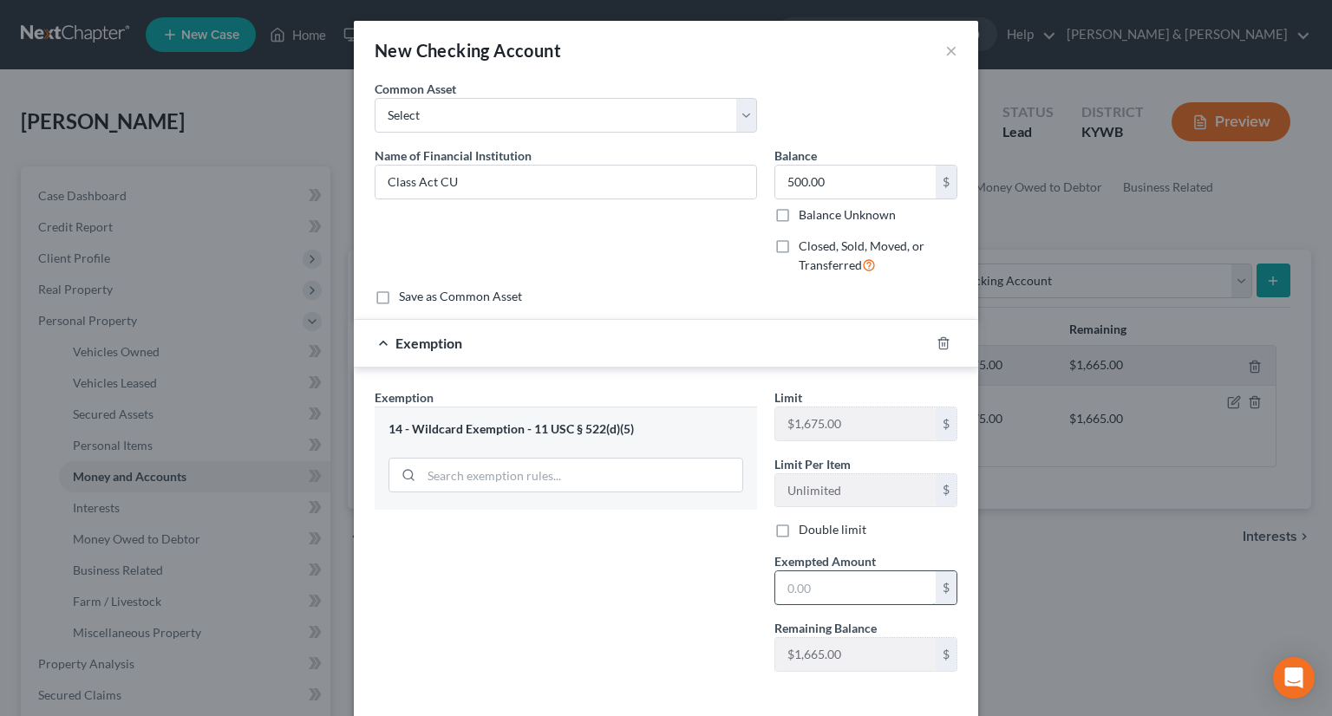
click at [793, 585] on input "text" at bounding box center [855, 588] width 160 height 33
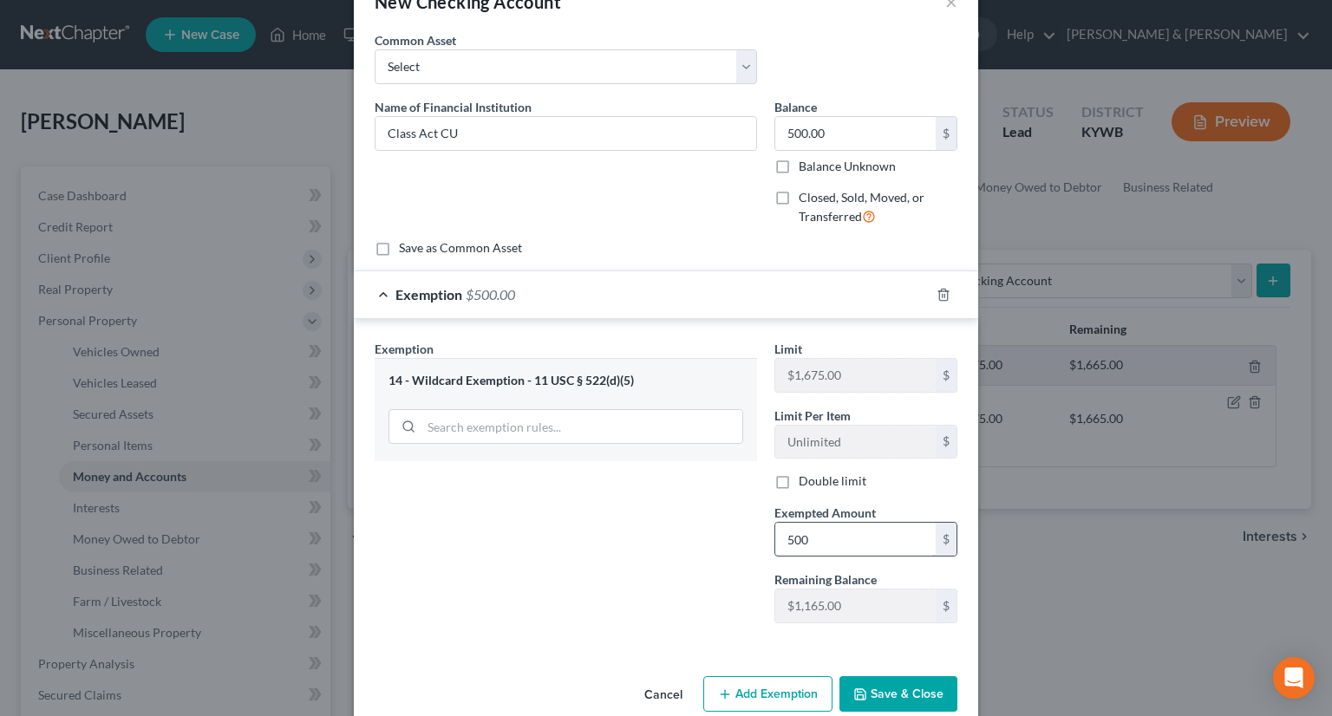
scroll to position [76, 0]
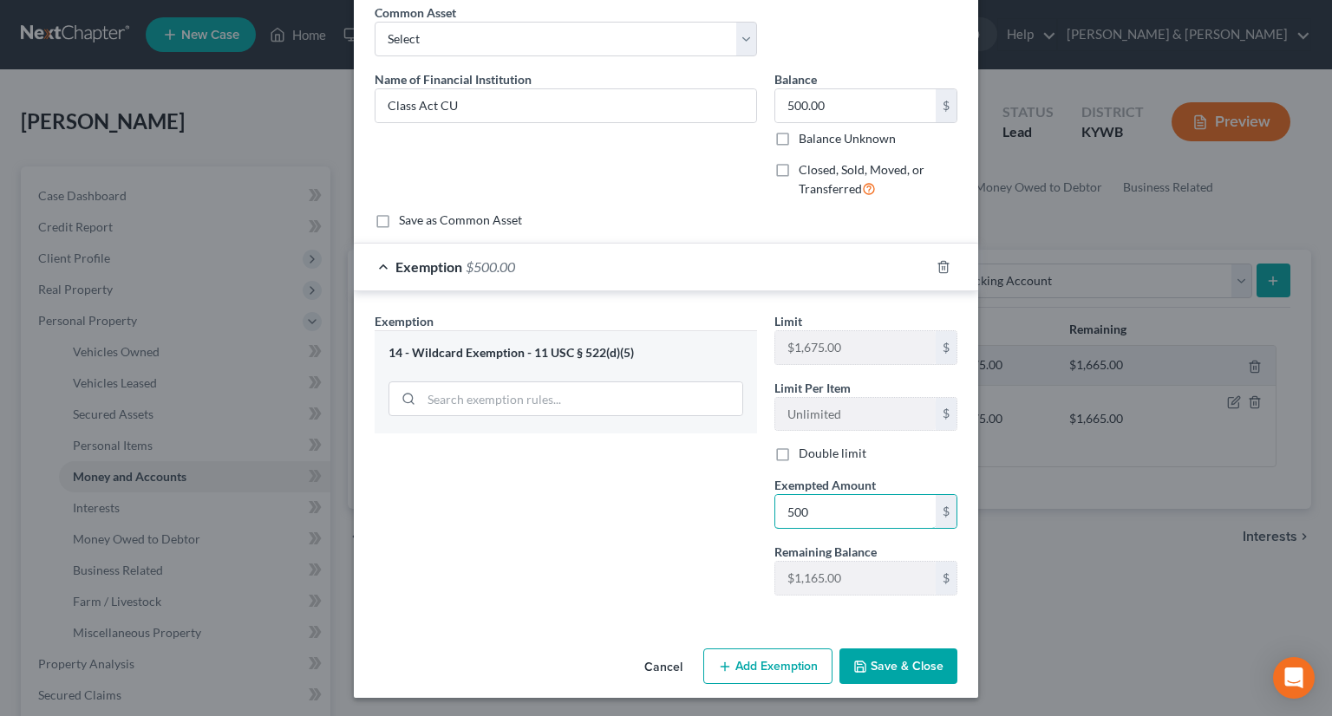
type input "500.00"
click at [886, 664] on button "Save & Close" at bounding box center [899, 667] width 118 height 36
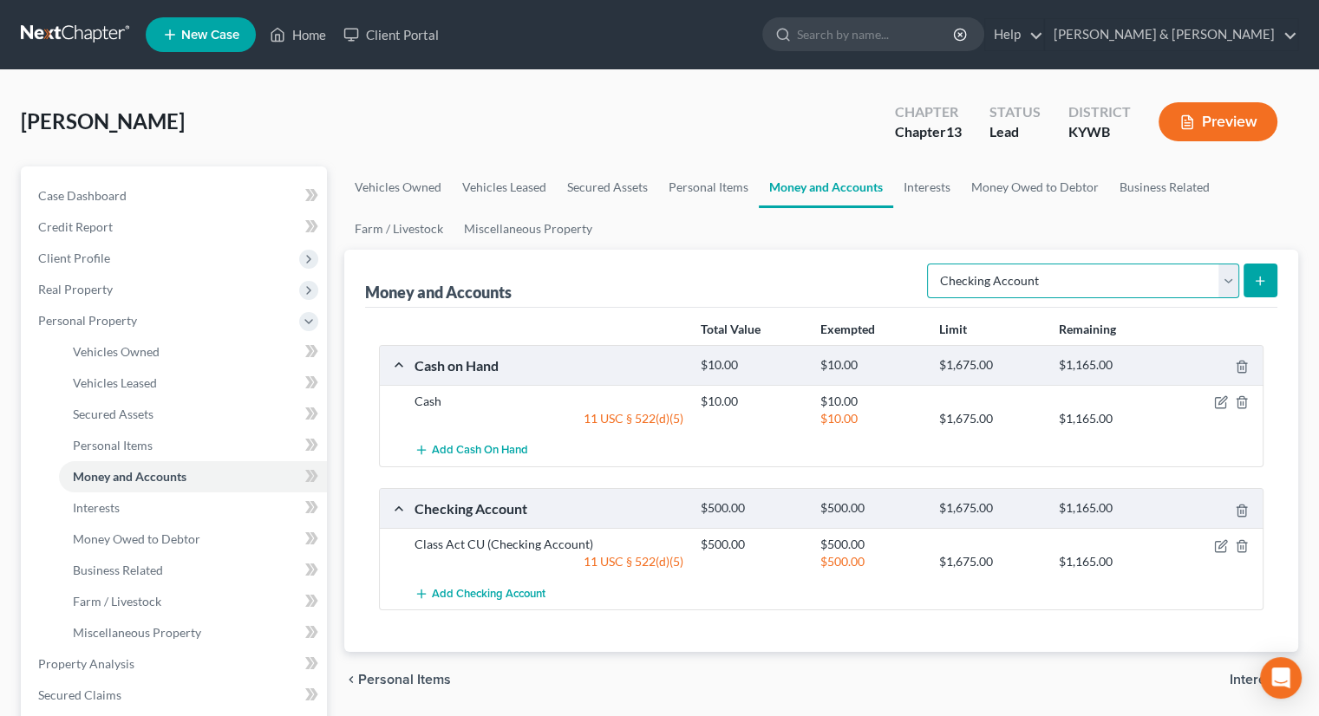
click at [1226, 279] on select "Select Account Type Brokerage Cash on Hand Certificates of Deposit Checking Acc…" at bounding box center [1083, 281] width 312 height 35
select select "savings"
click at [931, 264] on select "Select Account Type Brokerage Cash on Hand Certificates of Deposit Checking Acc…" at bounding box center [1083, 281] width 312 height 35
click at [1259, 277] on icon "submit" at bounding box center [1260, 281] width 14 height 14
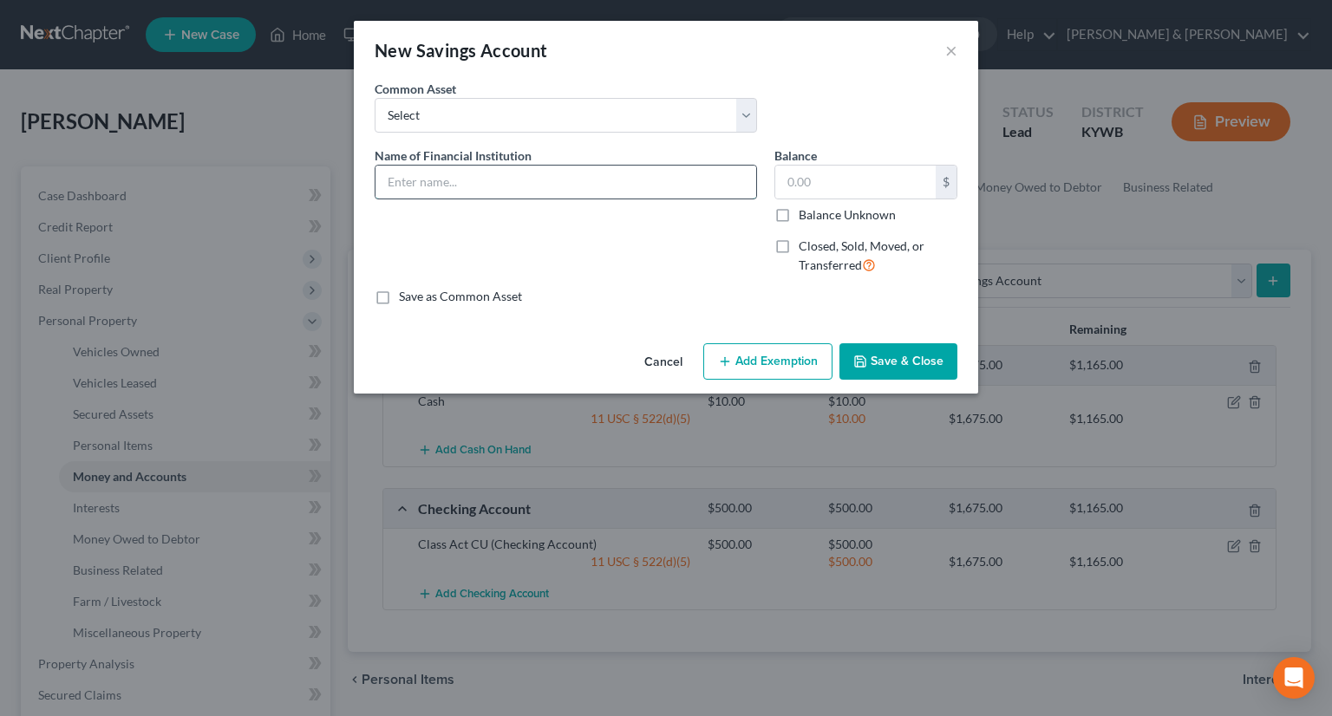
click at [656, 175] on input "text" at bounding box center [566, 182] width 381 height 33
click at [517, 173] on input "text" at bounding box center [566, 182] width 381 height 33
type input "Class Act CU"
click at [795, 179] on input "text" at bounding box center [855, 182] width 160 height 33
type input "100.00"
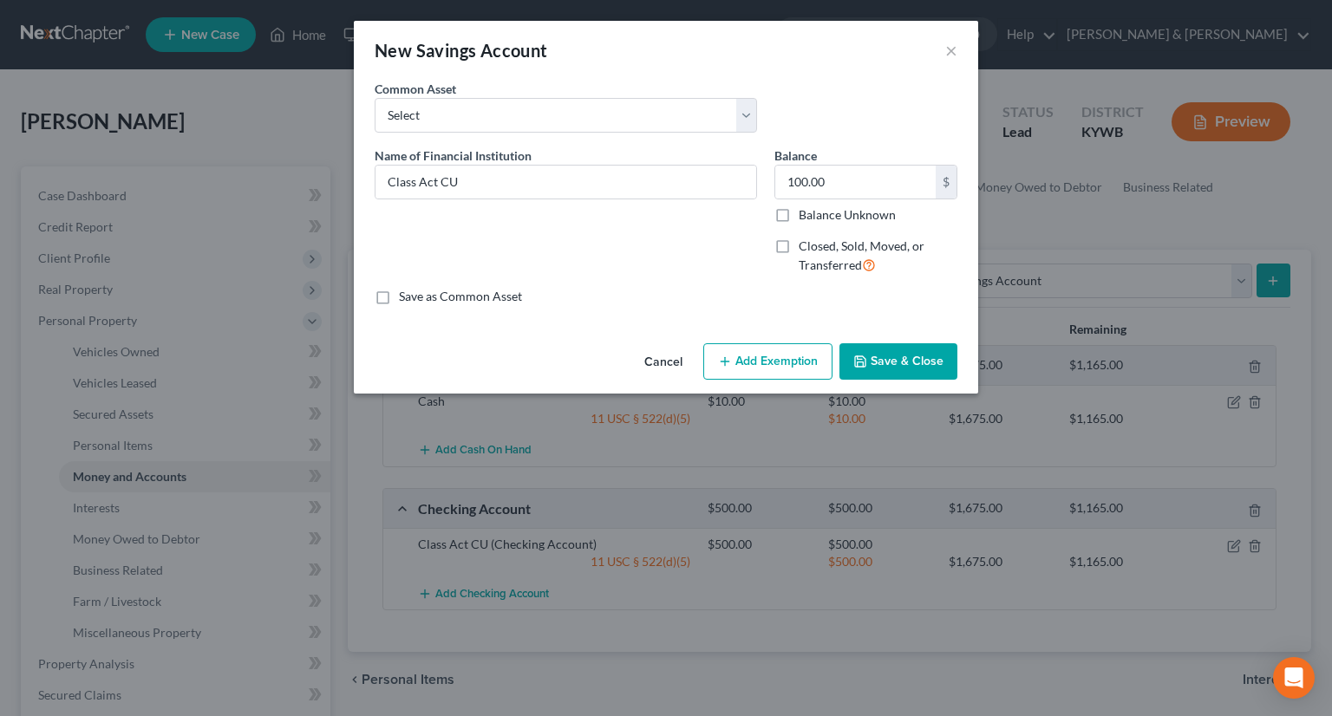
click at [778, 365] on button "Add Exemption" at bounding box center [767, 361] width 129 height 36
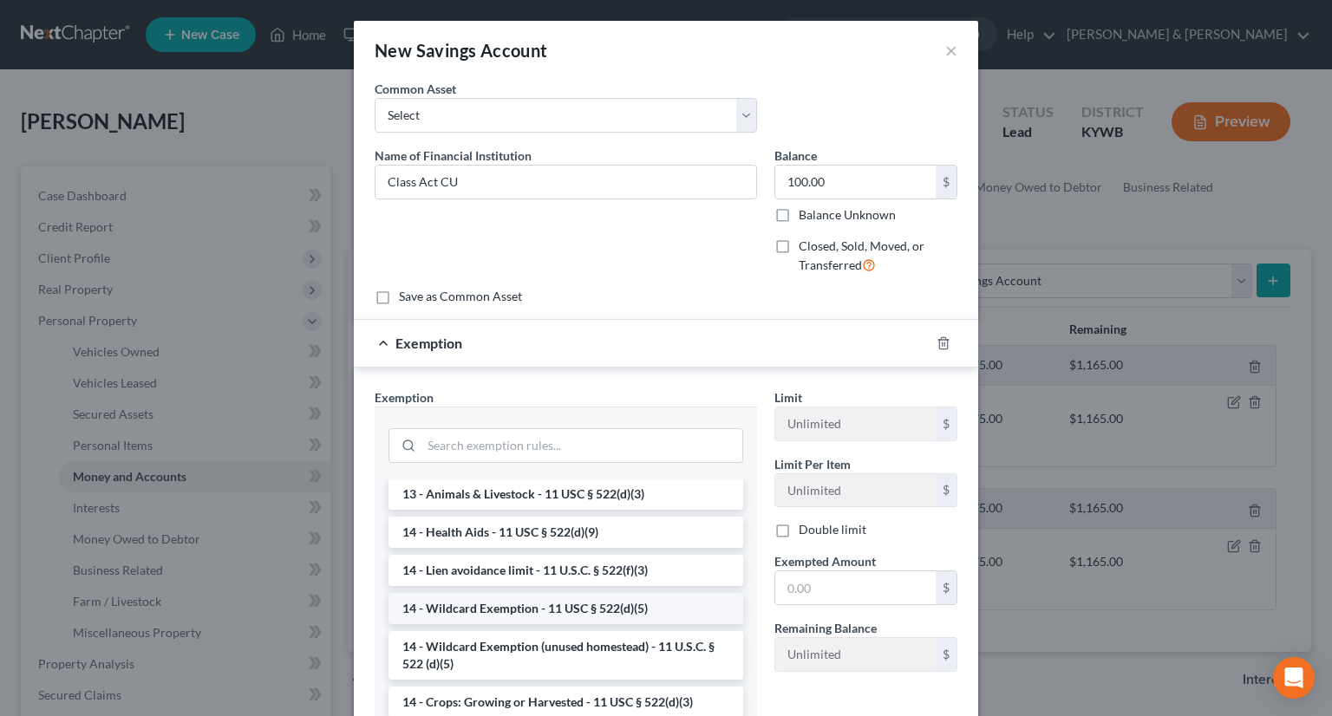
scroll to position [347, 0]
click at [448, 618] on li "14 - Wildcard Exemption - 11 USC § 522(d)(5)" at bounding box center [566, 607] width 355 height 31
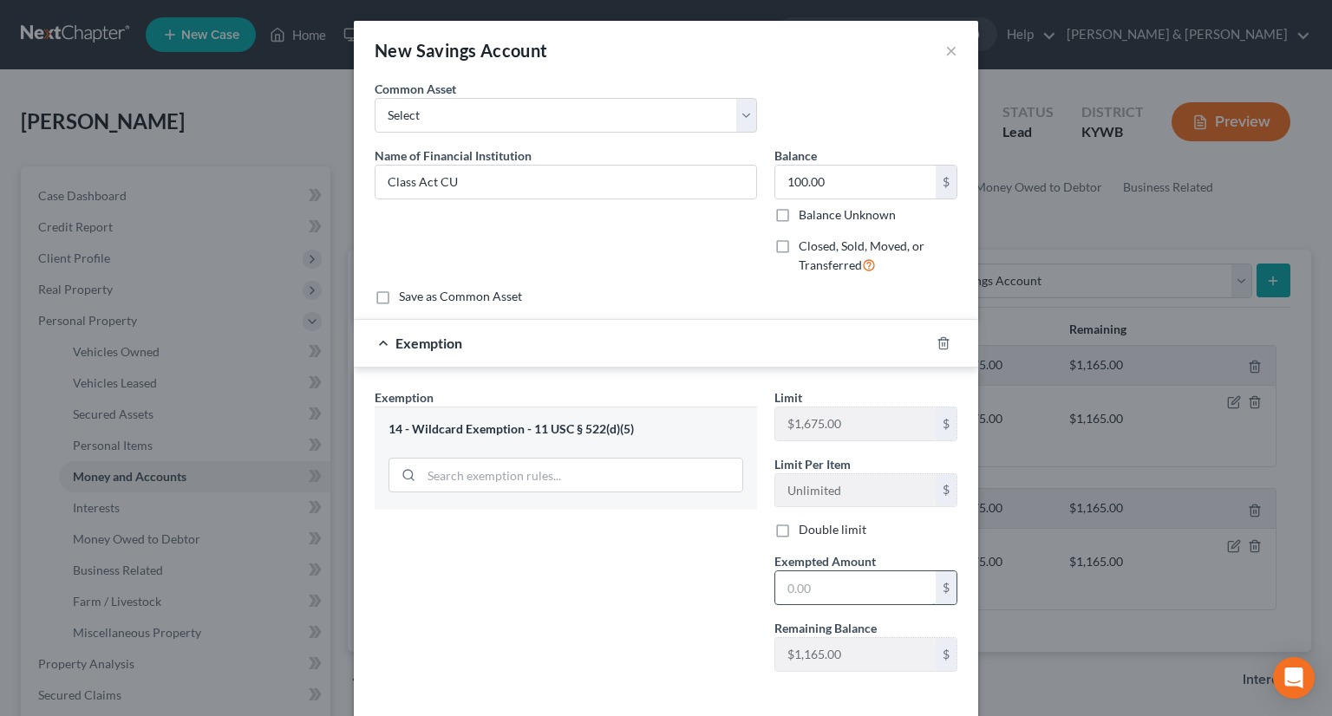
click at [808, 588] on input "text" at bounding box center [855, 588] width 160 height 33
click at [808, 580] on input "text" at bounding box center [855, 588] width 160 height 33
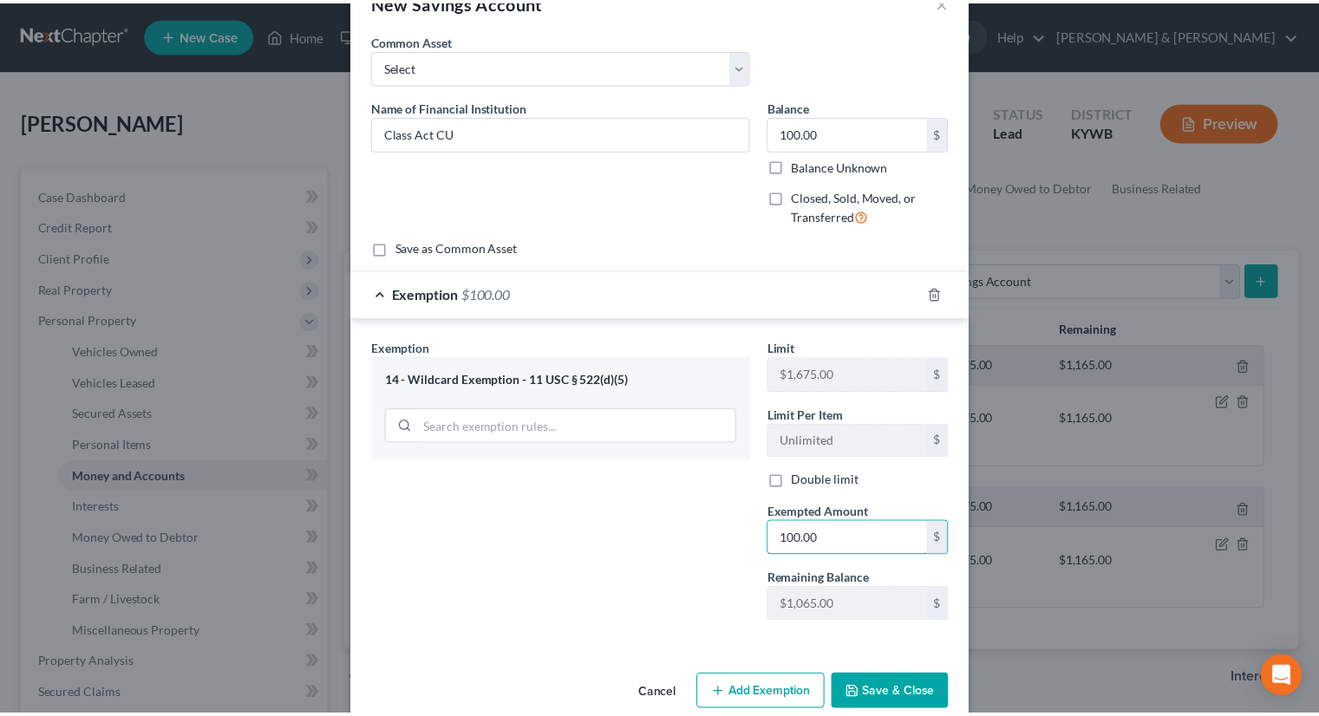
scroll to position [76, 0]
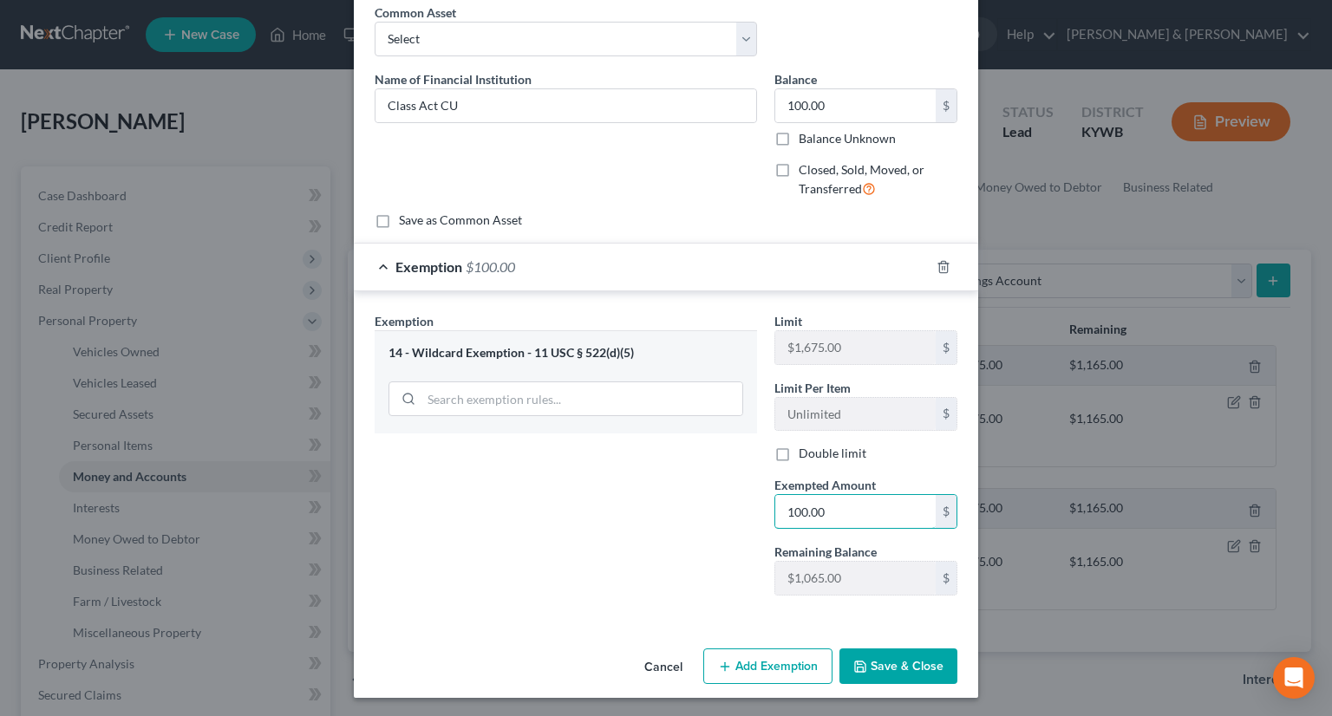
type input "100.00"
click at [885, 664] on button "Save & Close" at bounding box center [899, 667] width 118 height 36
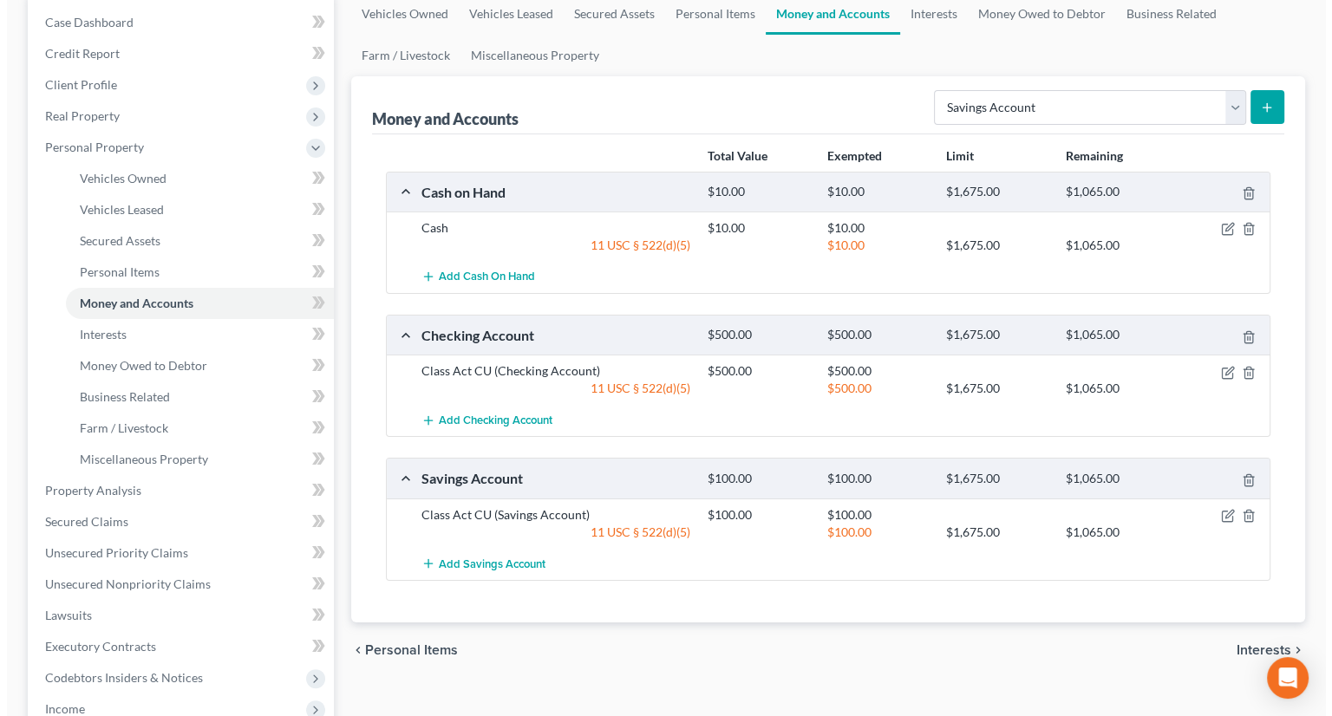
scroll to position [260, 0]
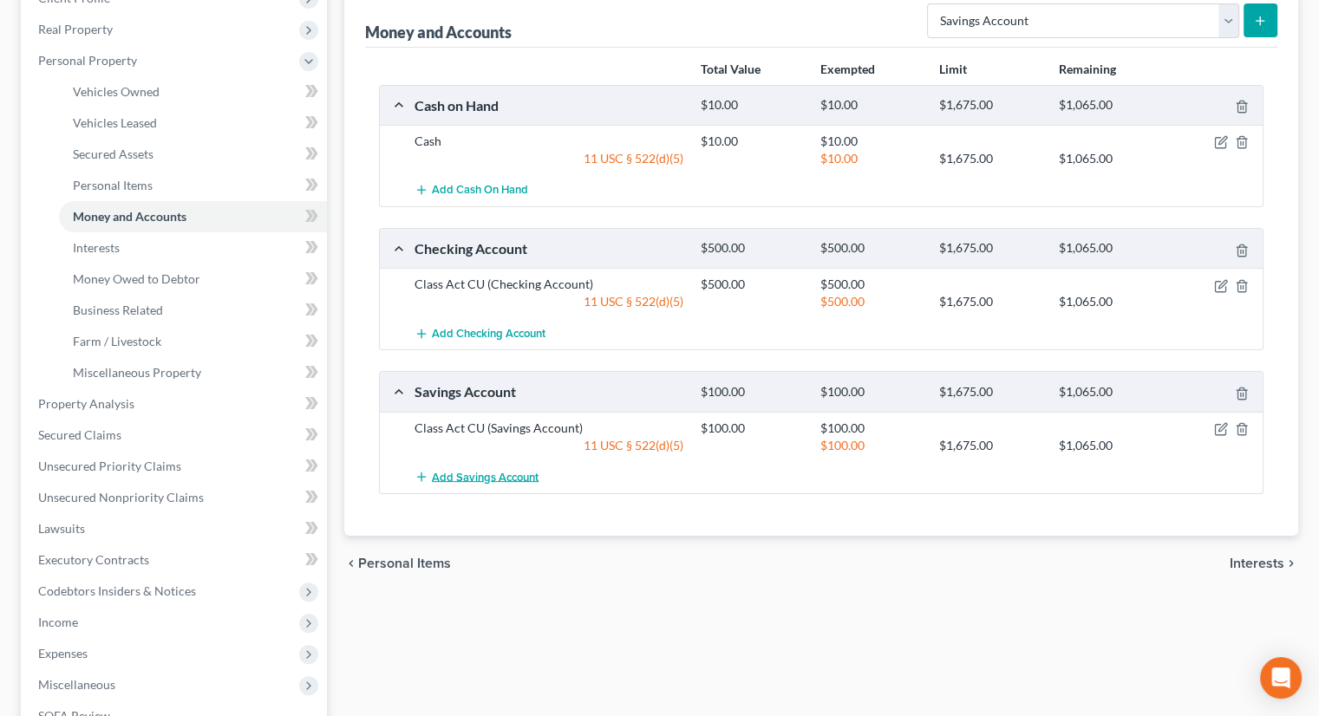
click at [496, 474] on span "Add Savings Account" at bounding box center [485, 477] width 107 height 14
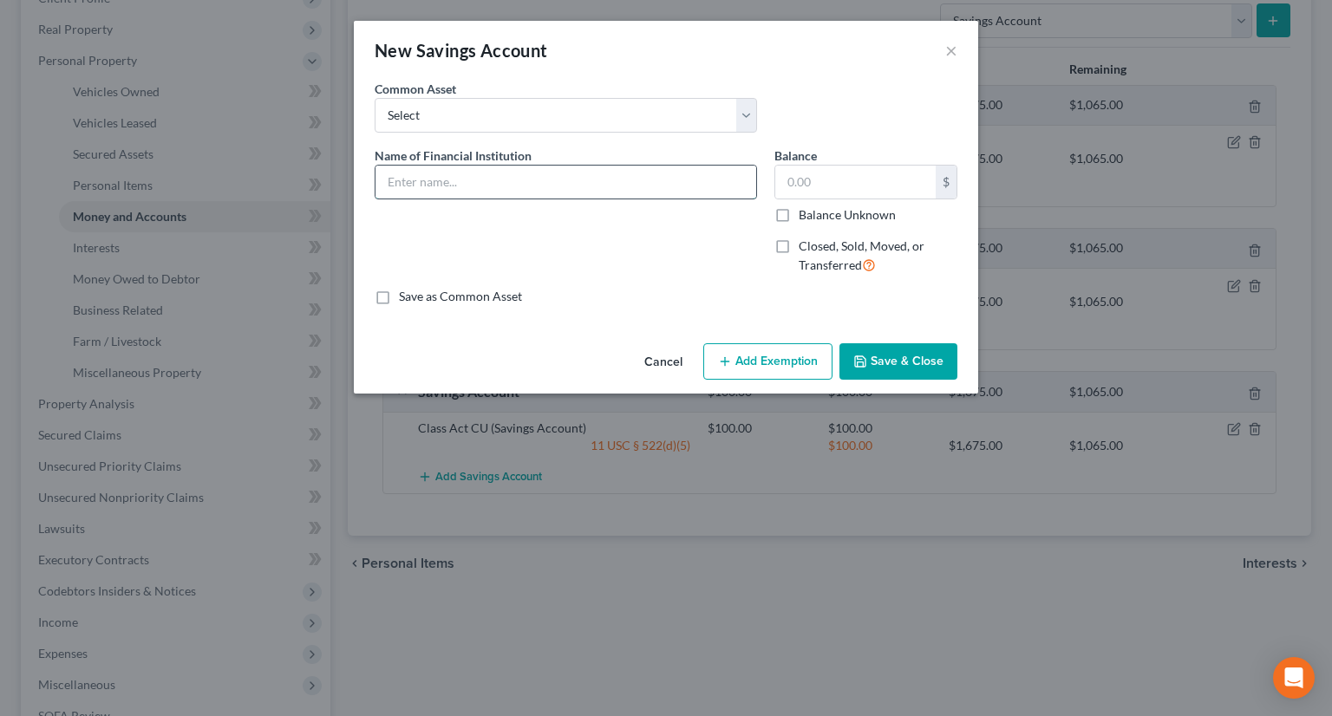
click at [517, 171] on input "text" at bounding box center [566, 182] width 381 height 33
type input "US Bank"
click at [794, 180] on input "text" at bounding box center [855, 182] width 160 height 33
type input "400.00"
click at [760, 358] on button "Add Exemption" at bounding box center [767, 361] width 129 height 36
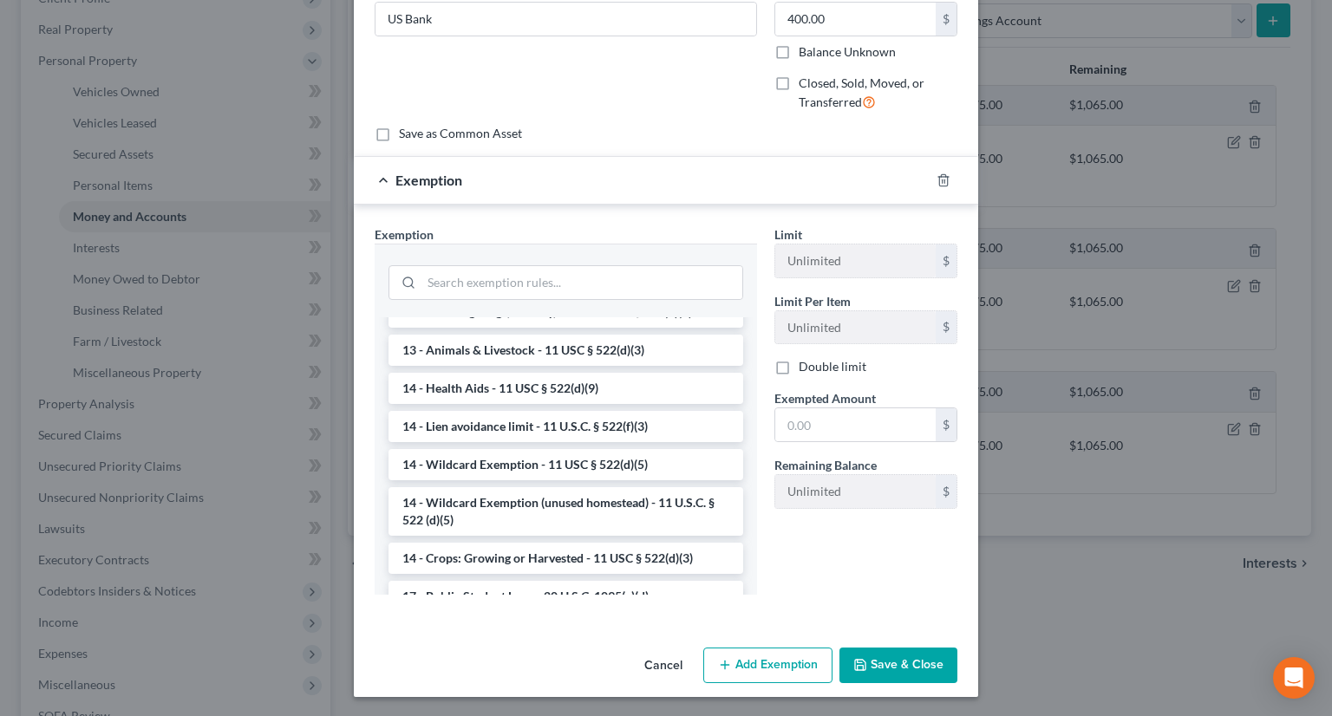
scroll to position [347, 0]
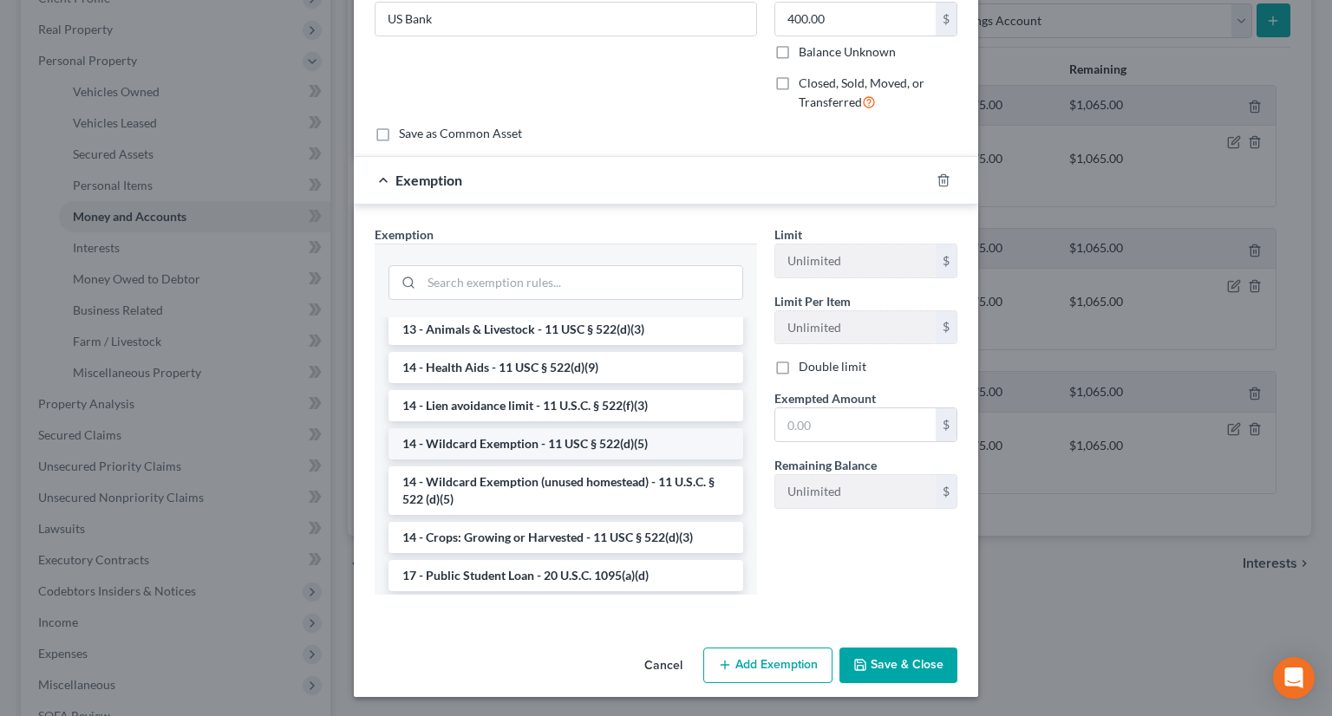
click at [466, 455] on li "14 - Wildcard Exemption - 11 USC § 522(d)(5)" at bounding box center [566, 444] width 355 height 31
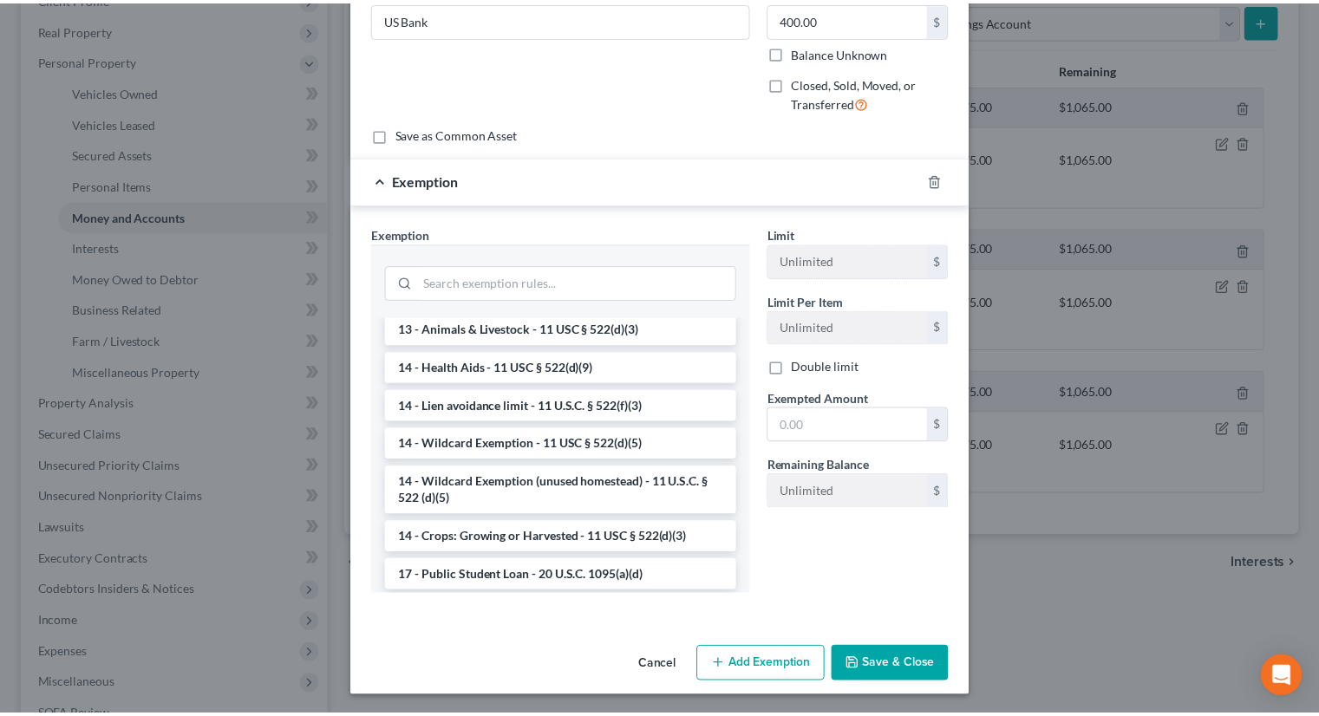
scroll to position [76, 0]
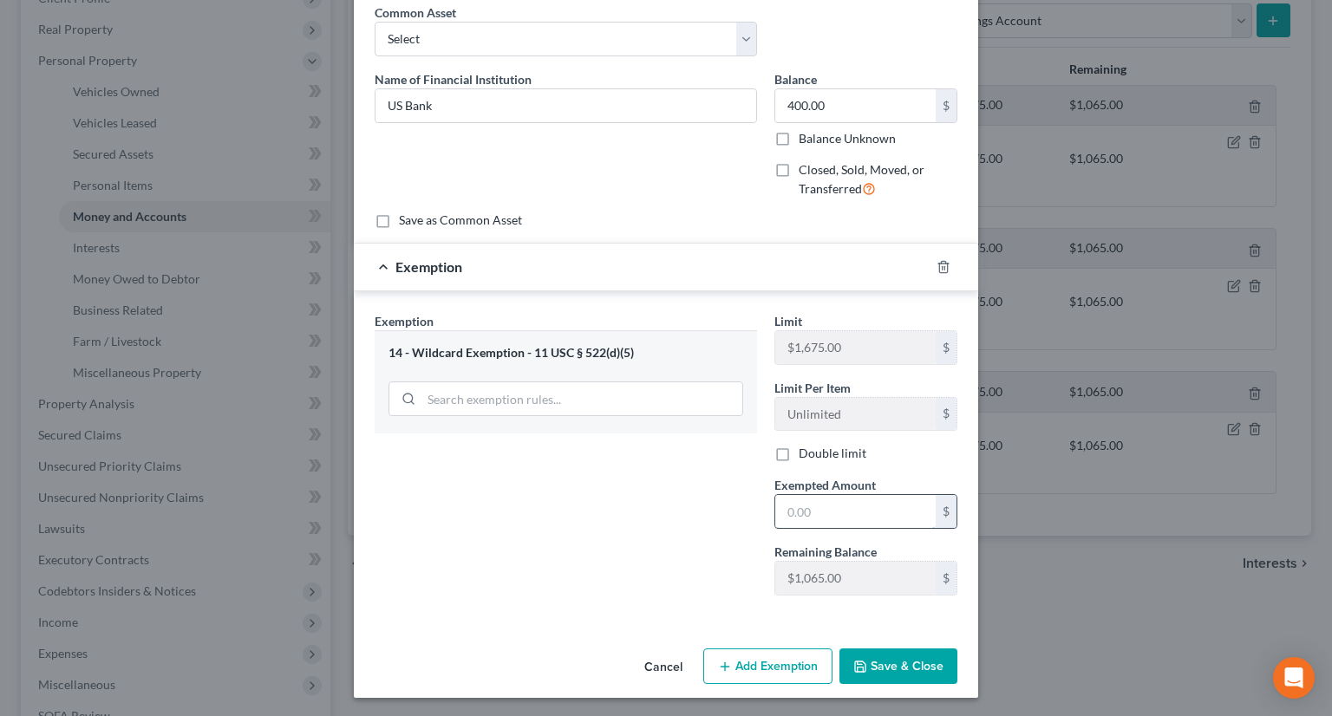
click at [801, 511] on input "text" at bounding box center [855, 511] width 160 height 33
type input "400.00"
click at [577, 477] on div "Exemption Set must be selected for CA. Exemption * 14 - Wildcard Exemption - 11…" at bounding box center [566, 461] width 400 height 298
click at [905, 653] on button "Save & Close" at bounding box center [899, 667] width 118 height 36
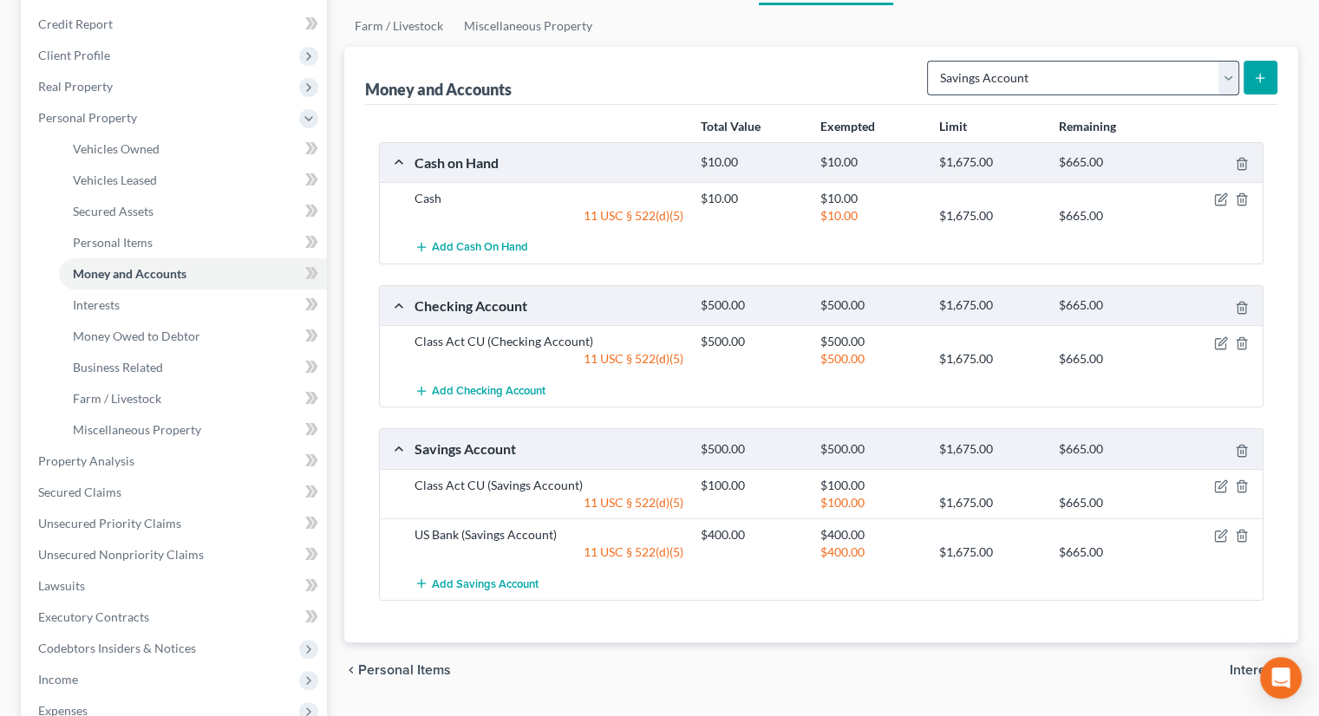
scroll to position [173, 0]
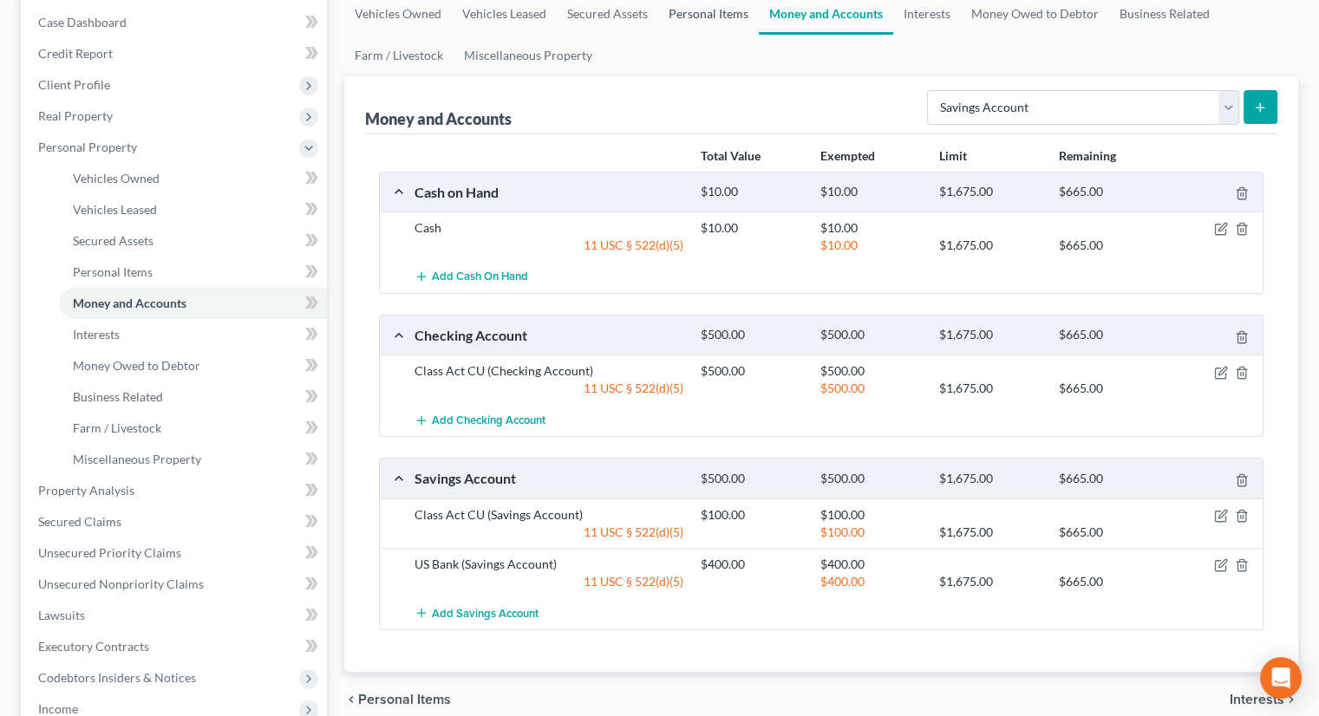
click at [692, 11] on link "Personal Items" at bounding box center [708, 14] width 101 height 42
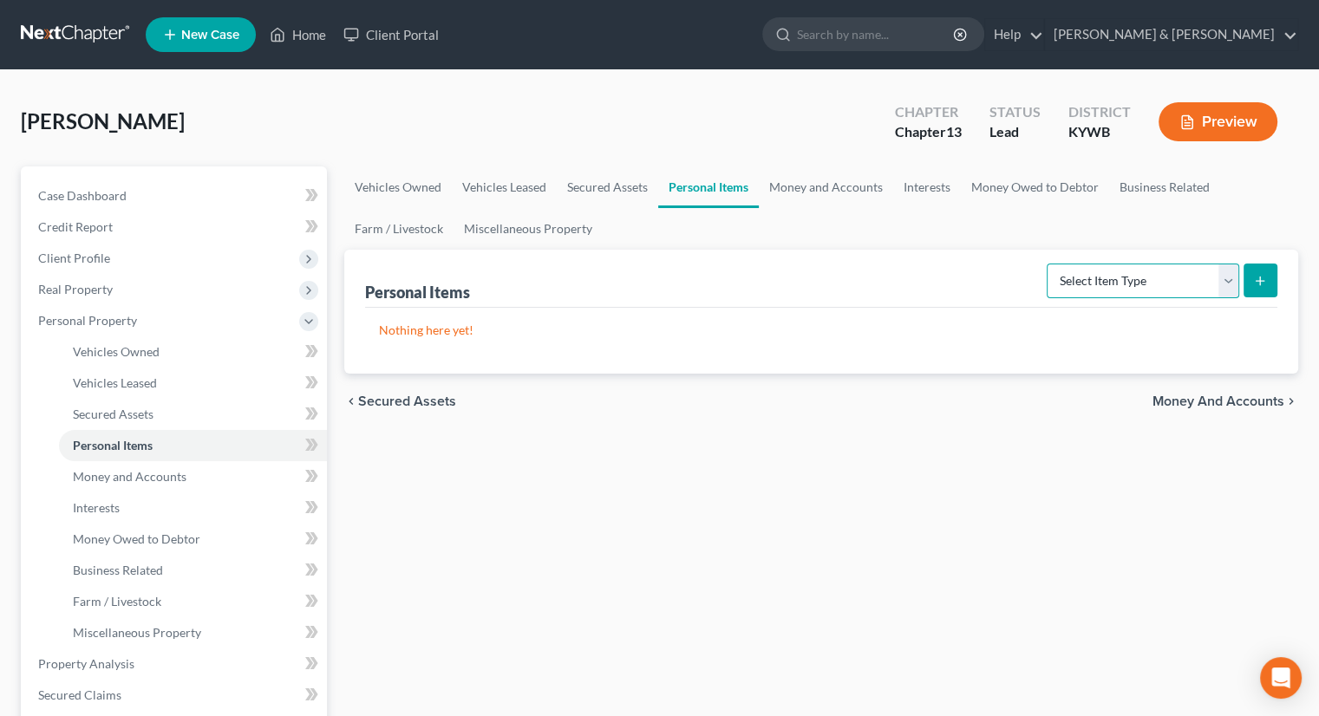
click at [1227, 284] on select "Select Item Type Clothing Collectibles Of Value Electronics Firearms Household …" at bounding box center [1143, 281] width 193 height 35
select select "household_goods"
click at [1049, 264] on select "Select Item Type Clothing Collectibles Of Value Electronics Firearms Household …" at bounding box center [1143, 281] width 193 height 35
click at [1257, 272] on button "submit" at bounding box center [1261, 281] width 34 height 34
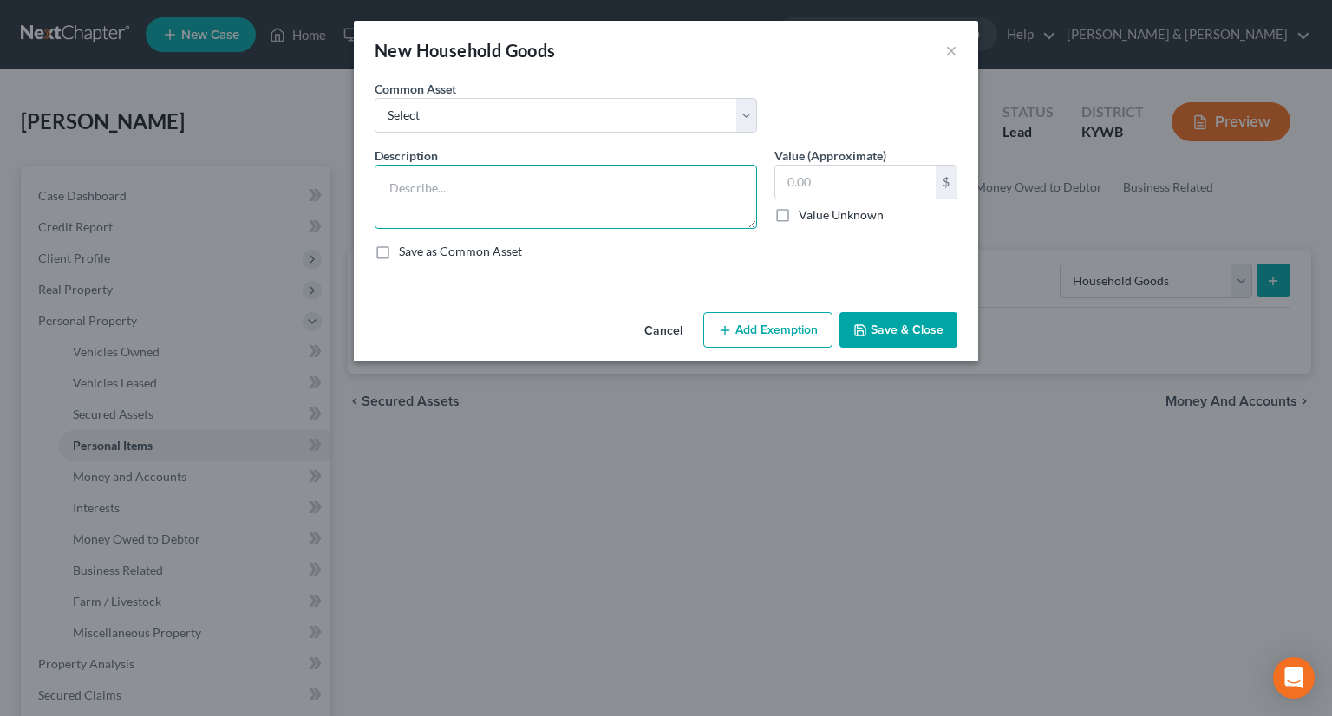
click at [564, 197] on textarea at bounding box center [566, 197] width 383 height 64
click at [483, 189] on textarea at bounding box center [566, 197] width 383 height 64
click at [482, 189] on textarea at bounding box center [566, 197] width 383 height 64
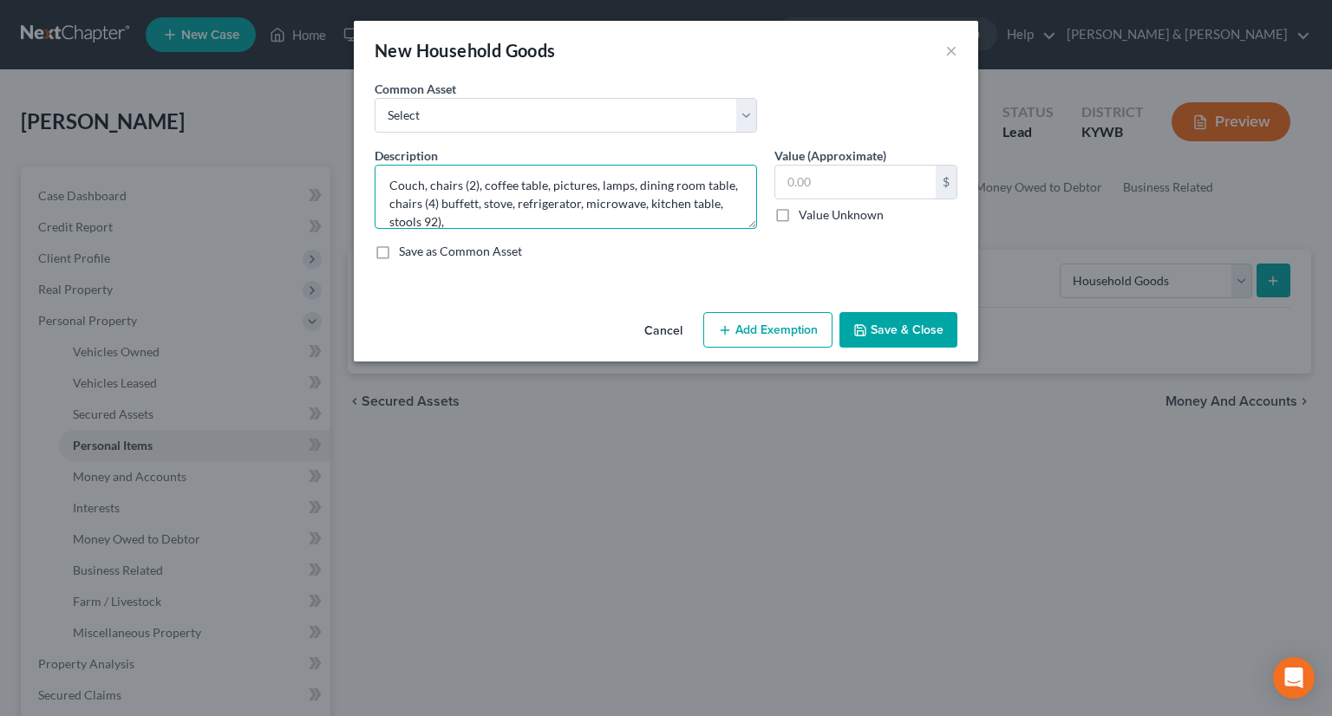
drag, startPoint x: 427, startPoint y: 226, endPoint x: 435, endPoint y: 211, distance: 16.7
click at [428, 222] on textarea "Couch, chairs (2), coffee table, pictures, lamps, dining room table, chairs (4)…" at bounding box center [566, 197] width 383 height 64
click at [421, 186] on textarea "Couch, chairs (2), coffee table, pictures, lamps, dining room table, chairs (4)…" at bounding box center [566, 197] width 383 height 64
click at [490, 181] on textarea "Couch (2), chairs (2), coffee table, pictures, lamps, dining room table, chairs…" at bounding box center [566, 197] width 383 height 64
click at [517, 217] on textarea "Couch (2), chairs (3), coffee table, pictures, lamps, dining room table, chairs…" at bounding box center [566, 197] width 383 height 64
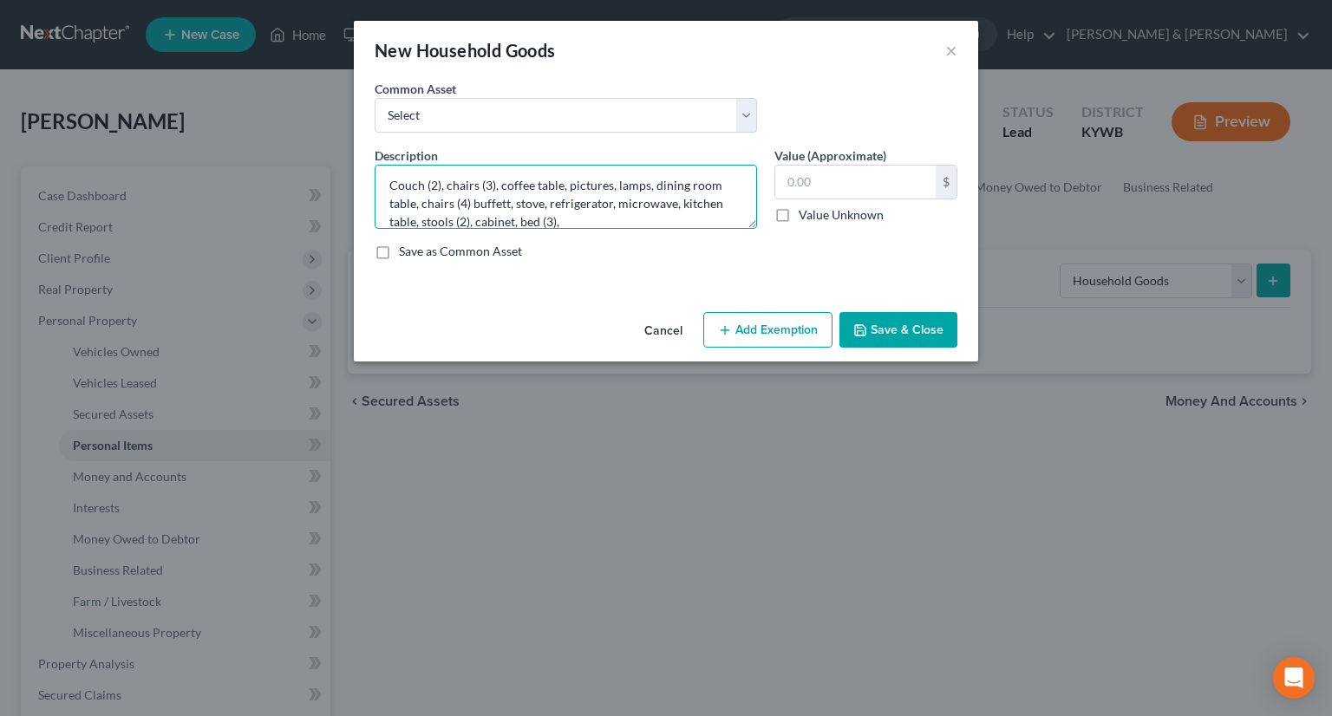
click at [587, 219] on textarea "Couch (2), chairs (3), coffee table, pictures, lamps, dining room table, chairs…" at bounding box center [566, 197] width 383 height 64
type textarea "Couch (2), chairs (3), coffee table, pictures, lamps, dining room table, chairs…"
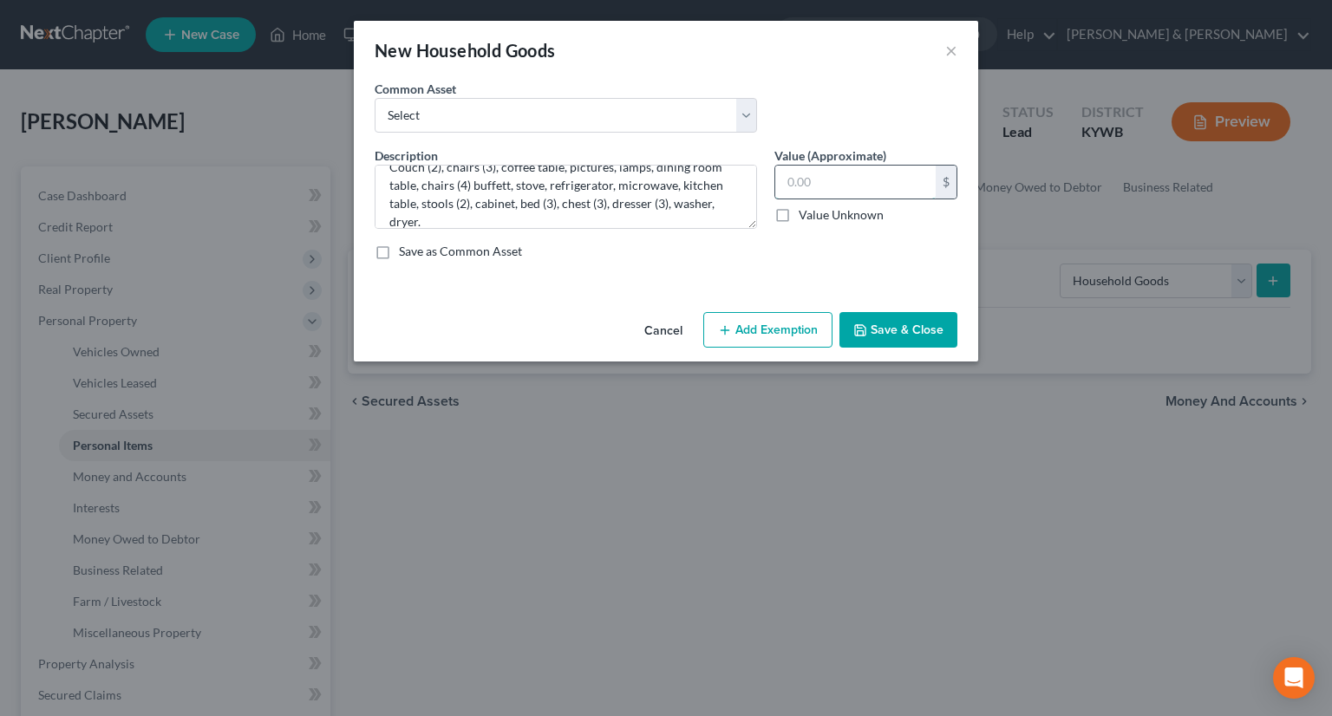
click at [801, 177] on input "text" at bounding box center [855, 182] width 160 height 33
type input "3,000"
click at [756, 331] on button "Add Exemption" at bounding box center [767, 330] width 129 height 36
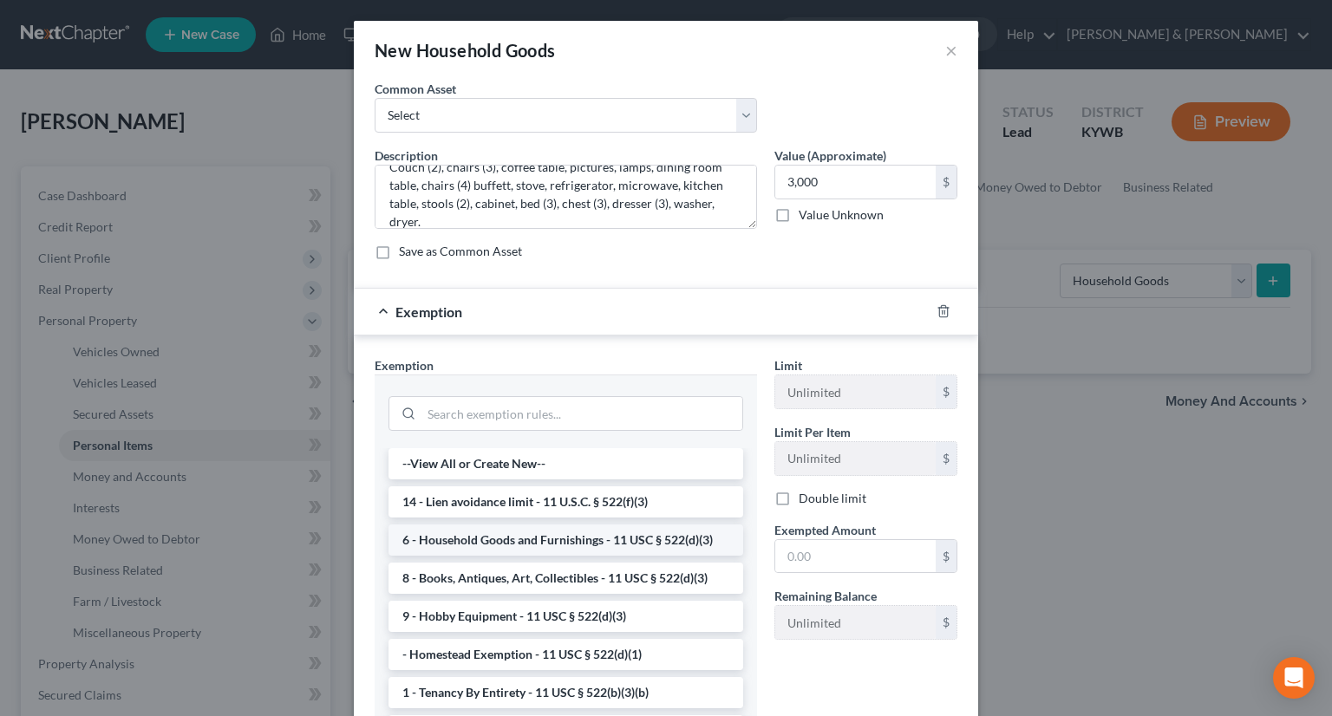
click at [596, 536] on li "6 - Household Goods and Furnishings - 11 USC § 522(d)(3)" at bounding box center [566, 540] width 355 height 31
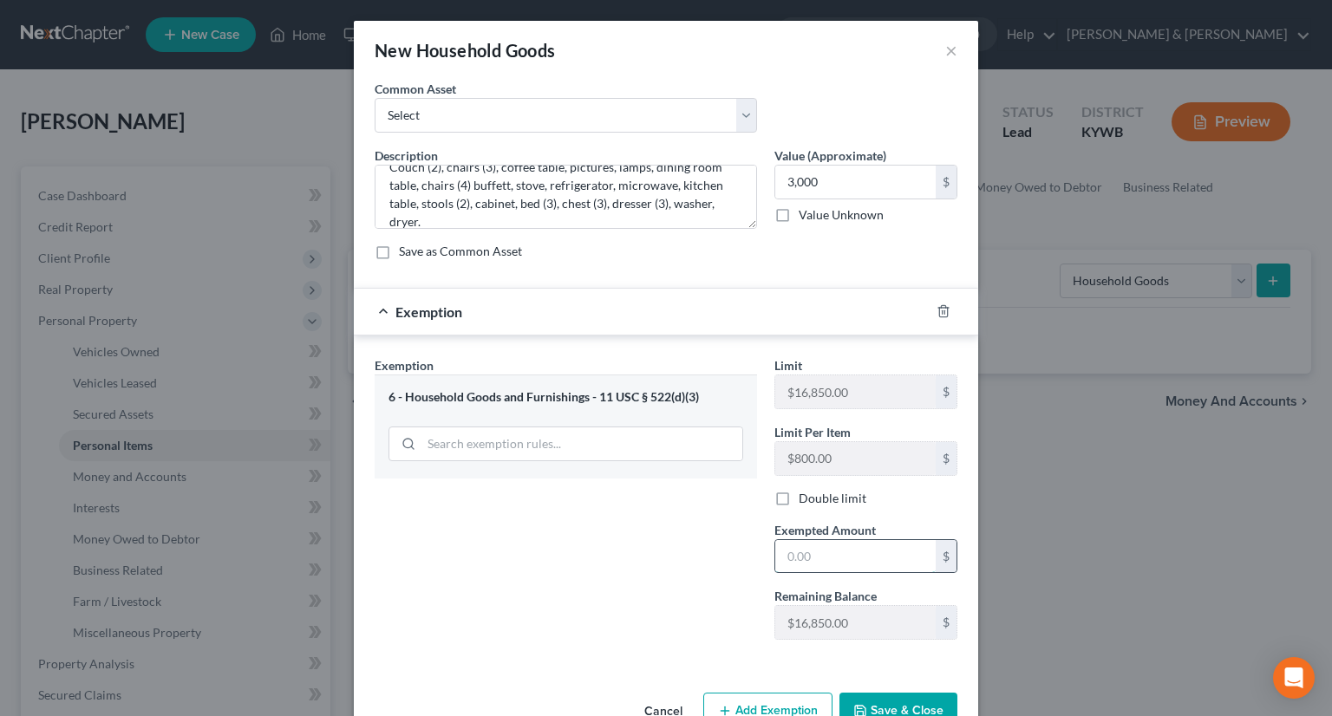
click at [827, 559] on input "text" at bounding box center [855, 556] width 160 height 33
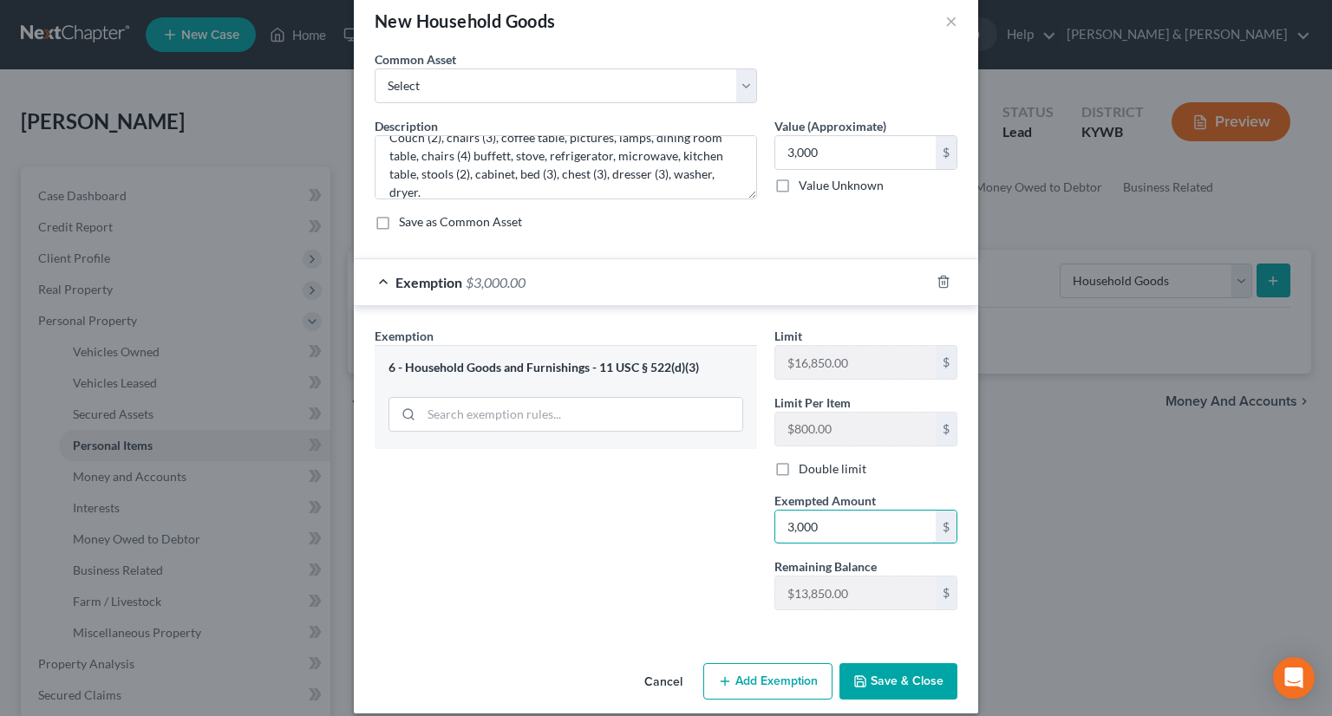
scroll to position [45, 0]
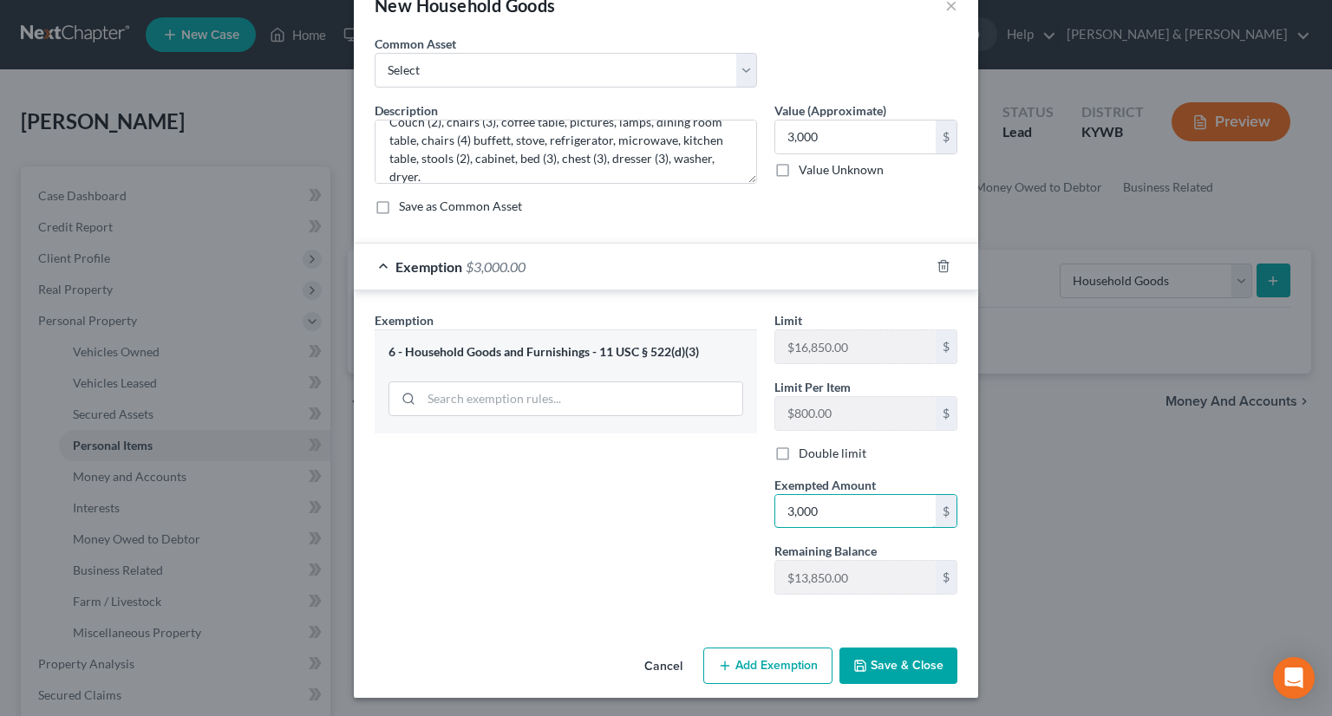
type input "3,000"
click at [895, 664] on button "Save & Close" at bounding box center [899, 666] width 118 height 36
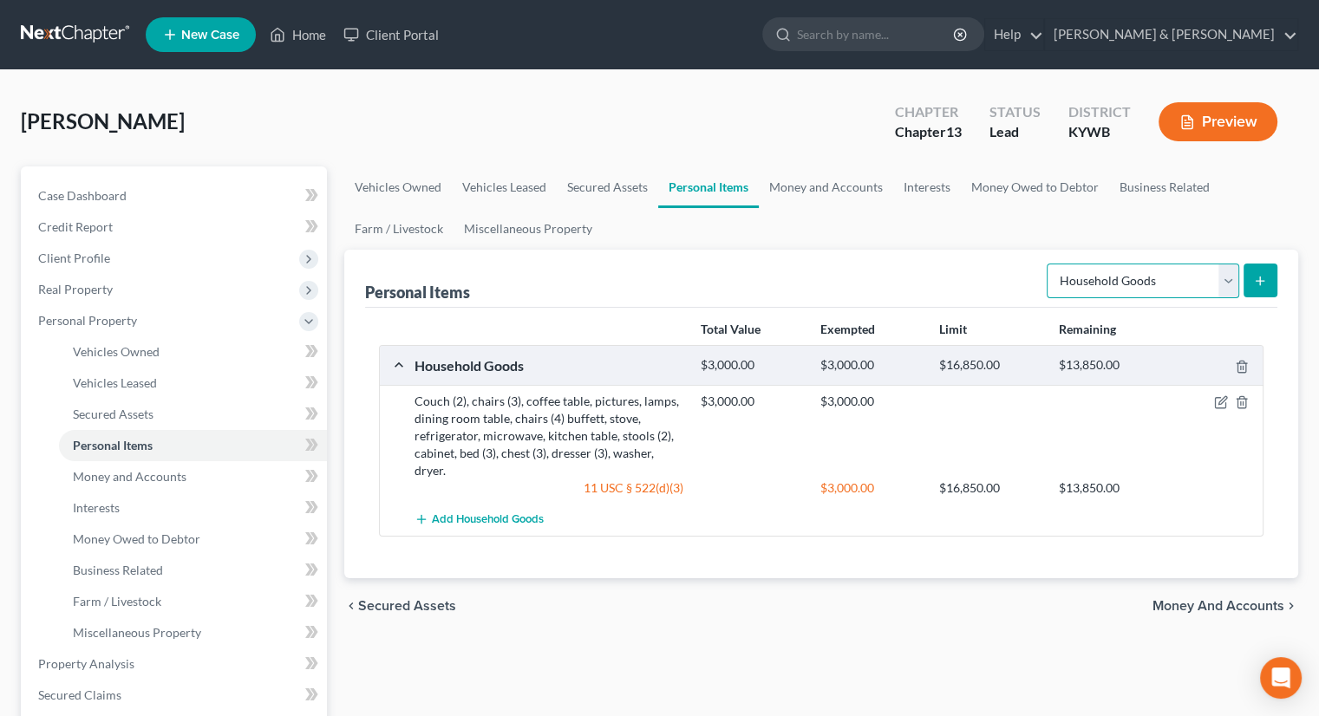
click at [1225, 280] on select "Select Item Type Clothing Collectibles Of Value Electronics Firearms Household …" at bounding box center [1143, 281] width 193 height 35
select select "electronics"
click at [1049, 264] on select "Select Item Type Clothing Collectibles Of Value Electronics Firearms Household …" at bounding box center [1143, 281] width 193 height 35
click at [1261, 274] on icon "submit" at bounding box center [1260, 281] width 14 height 14
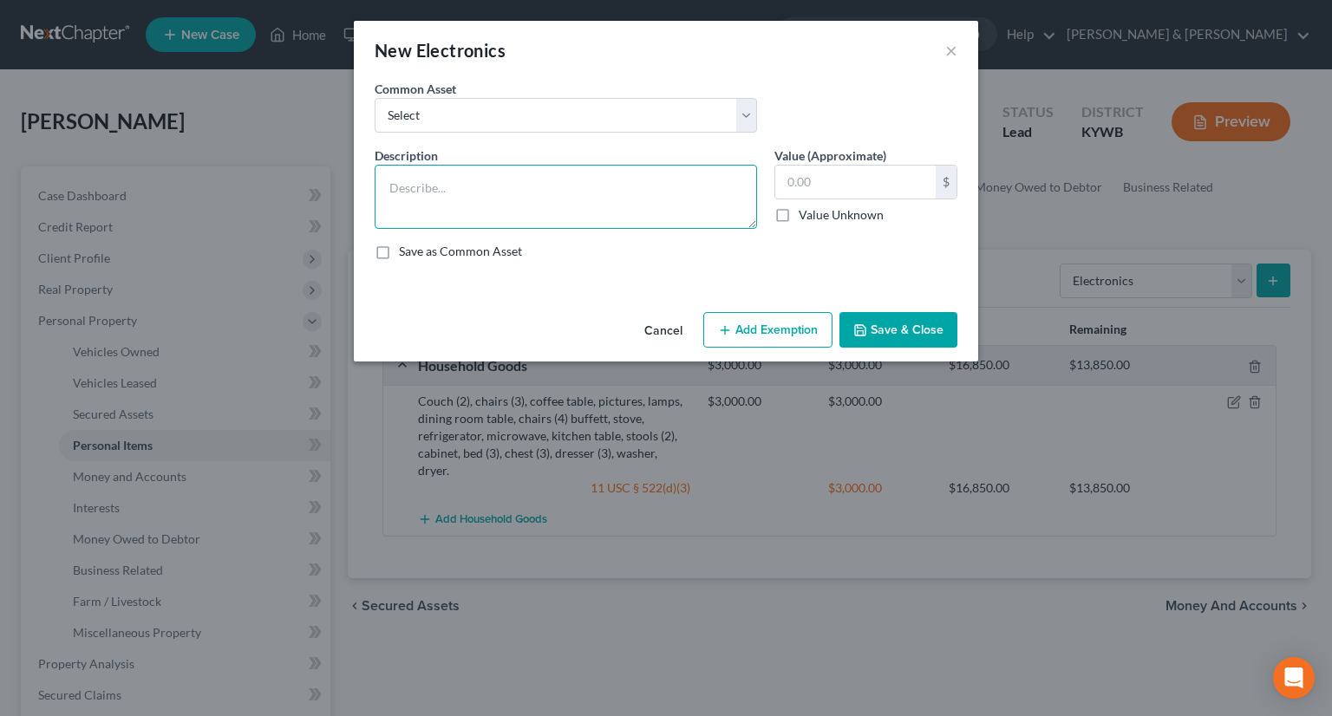
click at [558, 193] on textarea at bounding box center [566, 197] width 383 height 64
type textarea "TV (3), computer"
click at [829, 178] on input "text" at bounding box center [855, 182] width 160 height 33
type input "300.00"
click at [774, 334] on button "Add Exemption" at bounding box center [767, 330] width 129 height 36
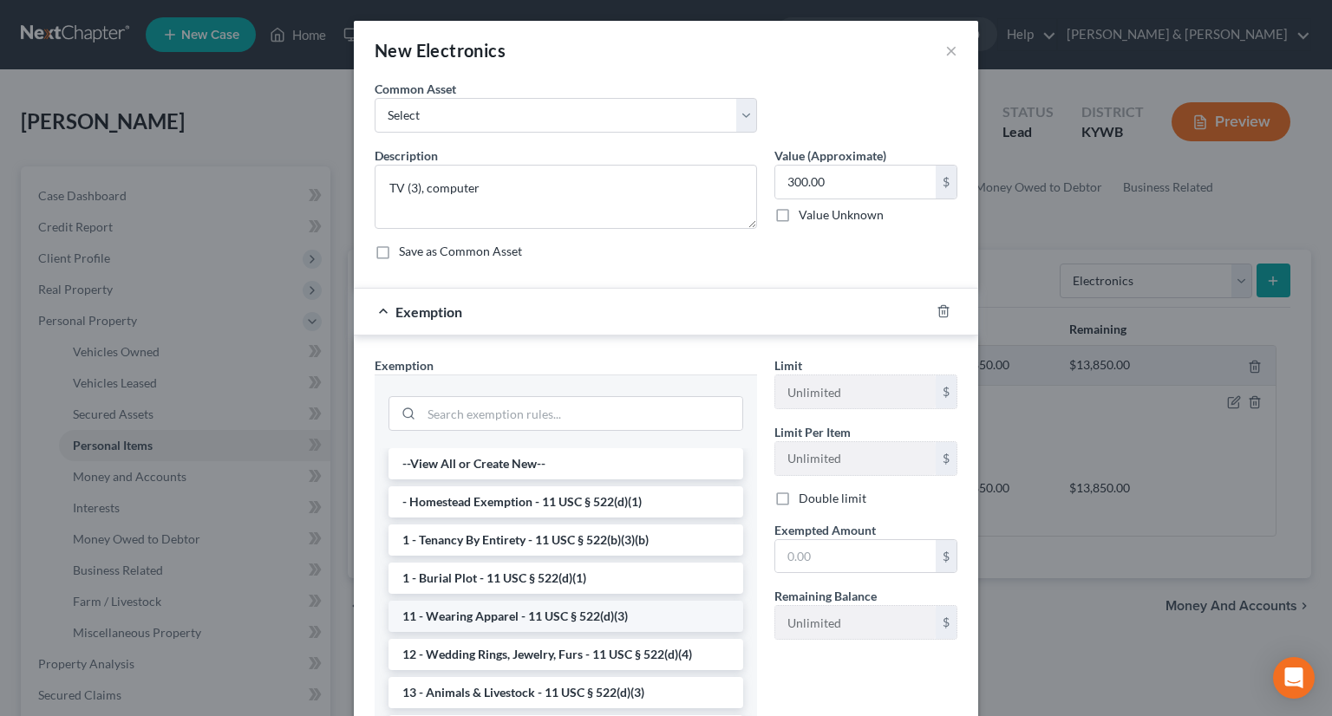
click at [494, 613] on li "11 - Wearing Apparel - 11 USC § 522(d)(3)" at bounding box center [566, 616] width 355 height 31
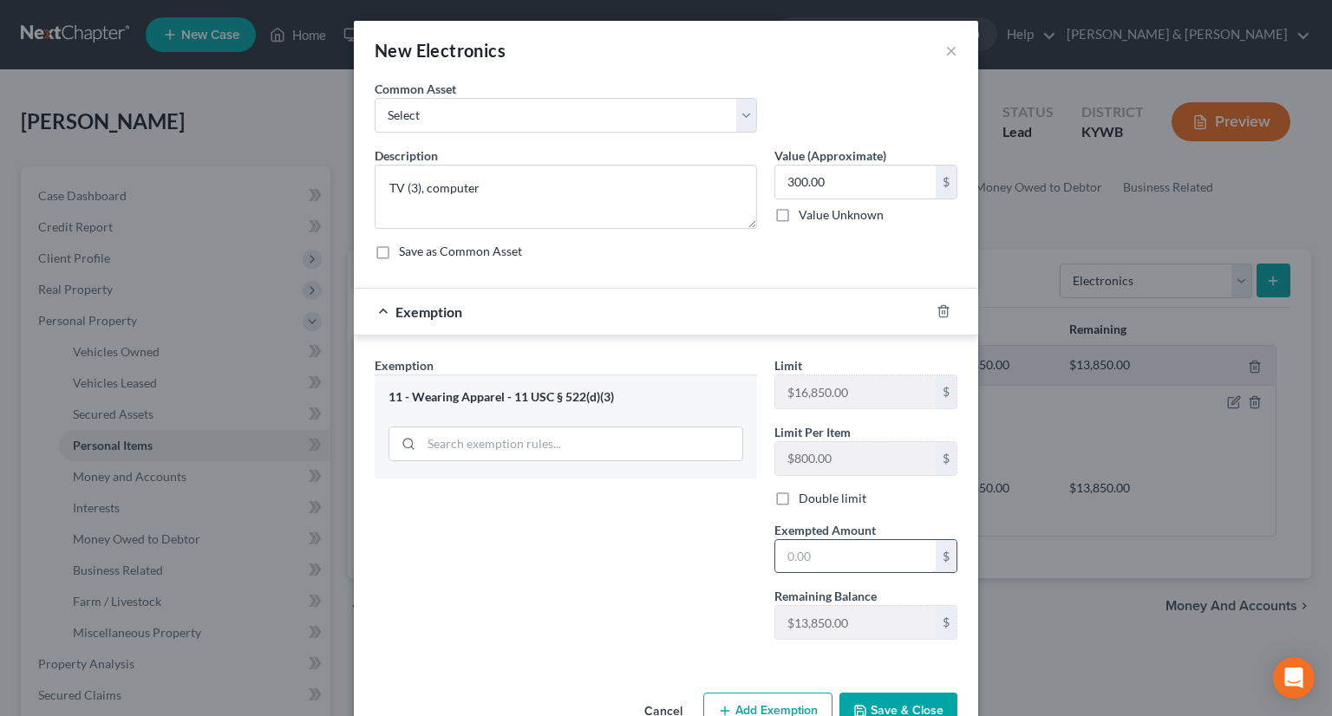
click at [810, 551] on input "text" at bounding box center [855, 556] width 160 height 33
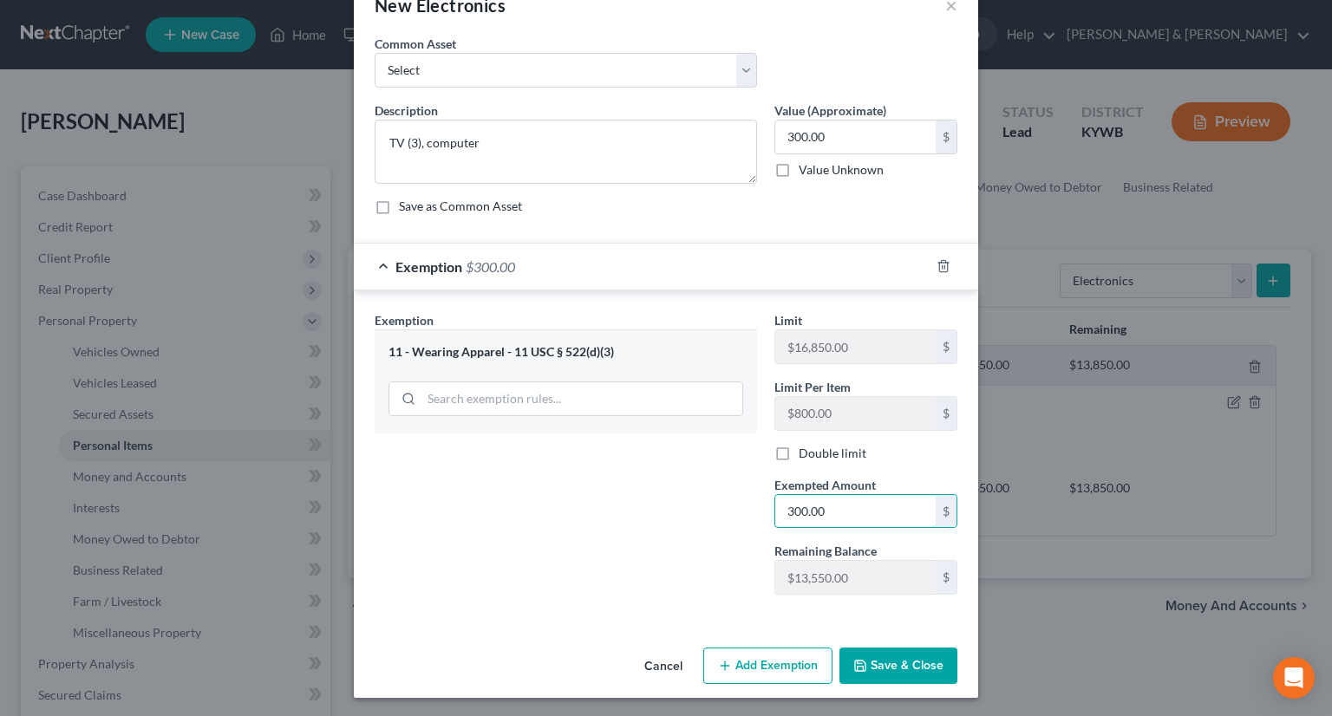
type input "300.00"
click at [887, 668] on button "Save & Close" at bounding box center [899, 666] width 118 height 36
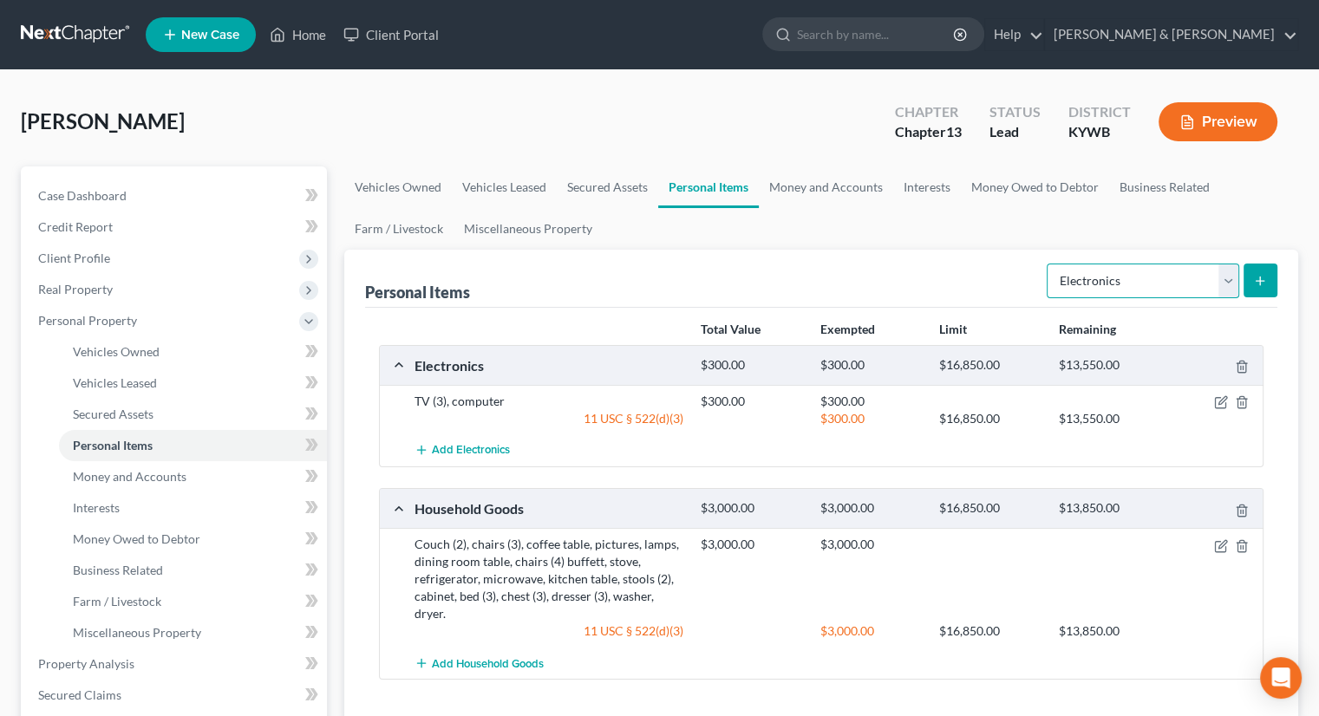
click at [1232, 271] on select "Select Item Type Clothing Collectibles Of Value Electronics Firearms Household …" at bounding box center [1143, 281] width 193 height 35
select select "clothing"
click at [1049, 264] on select "Select Item Type Clothing Collectibles Of Value Electronics Firearms Household …" at bounding box center [1143, 281] width 193 height 35
click at [1257, 271] on button "submit" at bounding box center [1261, 281] width 34 height 34
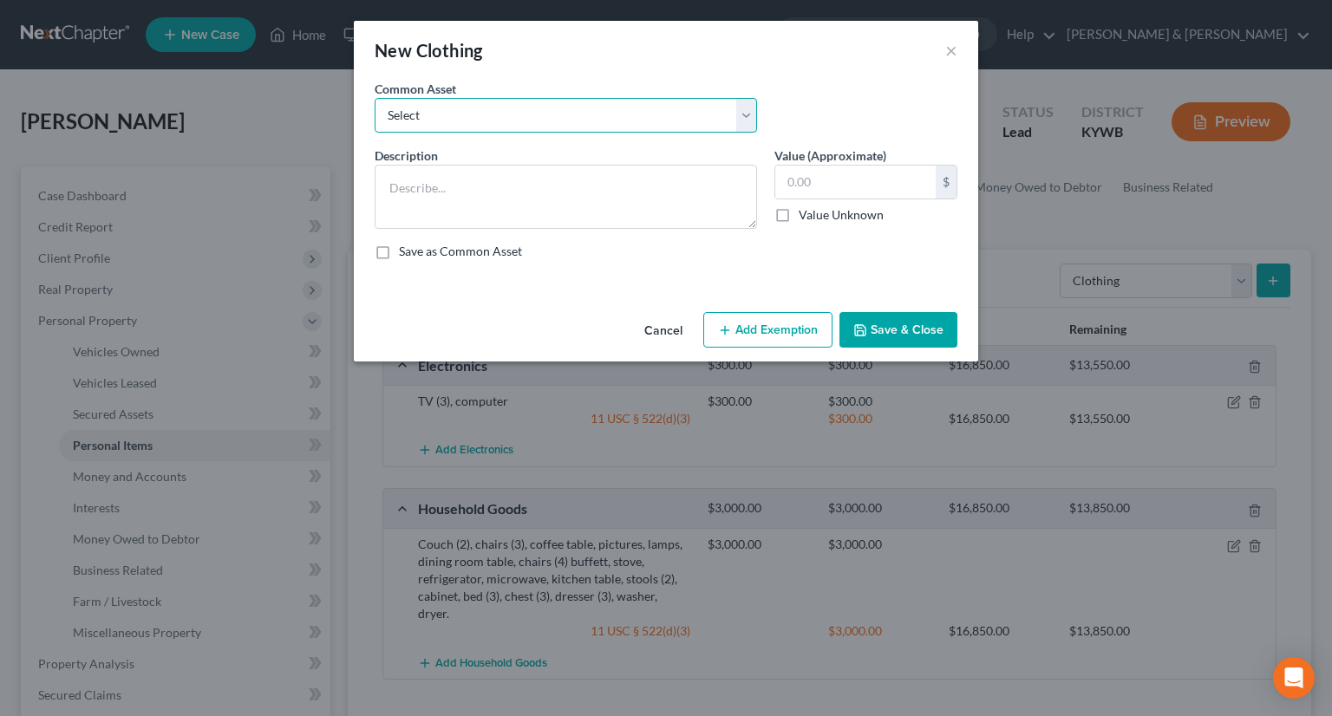
drag, startPoint x: 458, startPoint y: 113, endPoint x: 461, endPoint y: 128, distance: 15.0
click at [458, 113] on select "Select WEARING APPAREL Wearing Apparel" at bounding box center [566, 115] width 383 height 35
select select "1"
click at [375, 98] on select "Select WEARING APPAREL Wearing Apparel" at bounding box center [566, 115] width 383 height 35
type textarea "Wearing Apparel"
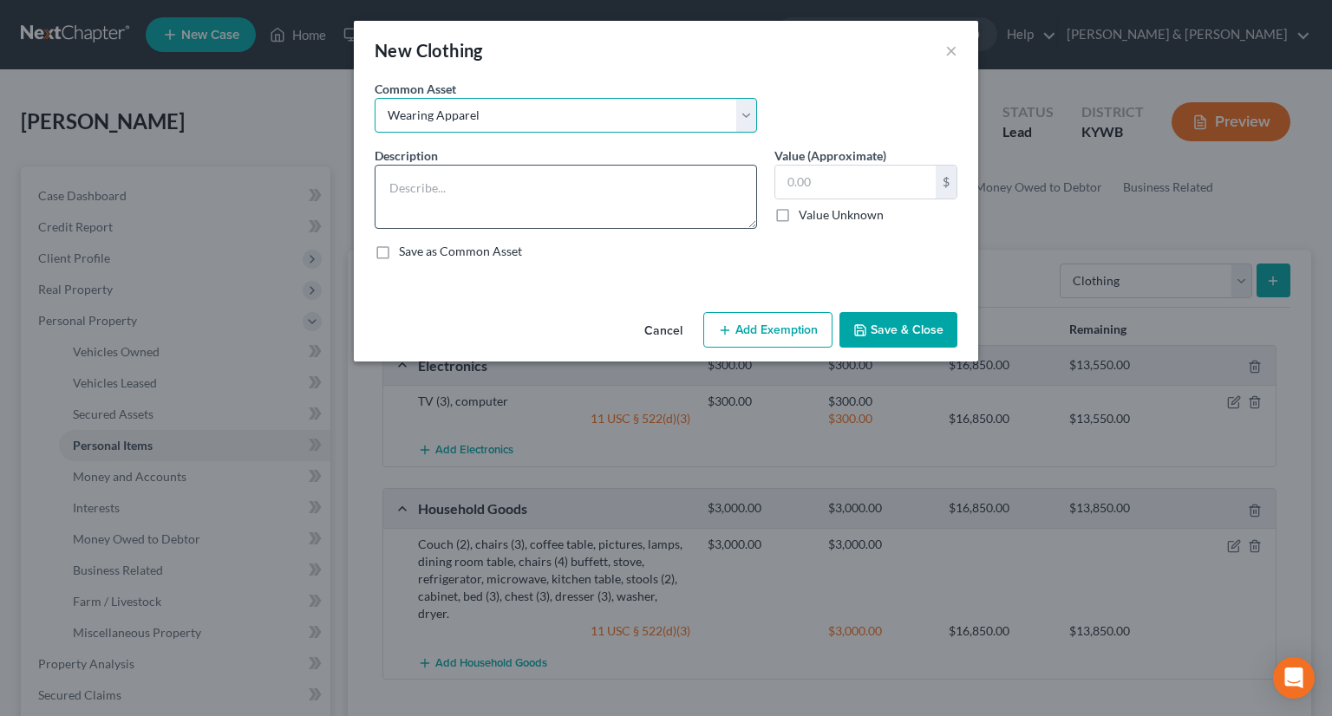
type input "250.00"
click at [766, 320] on button "Add Exemption" at bounding box center [767, 330] width 129 height 36
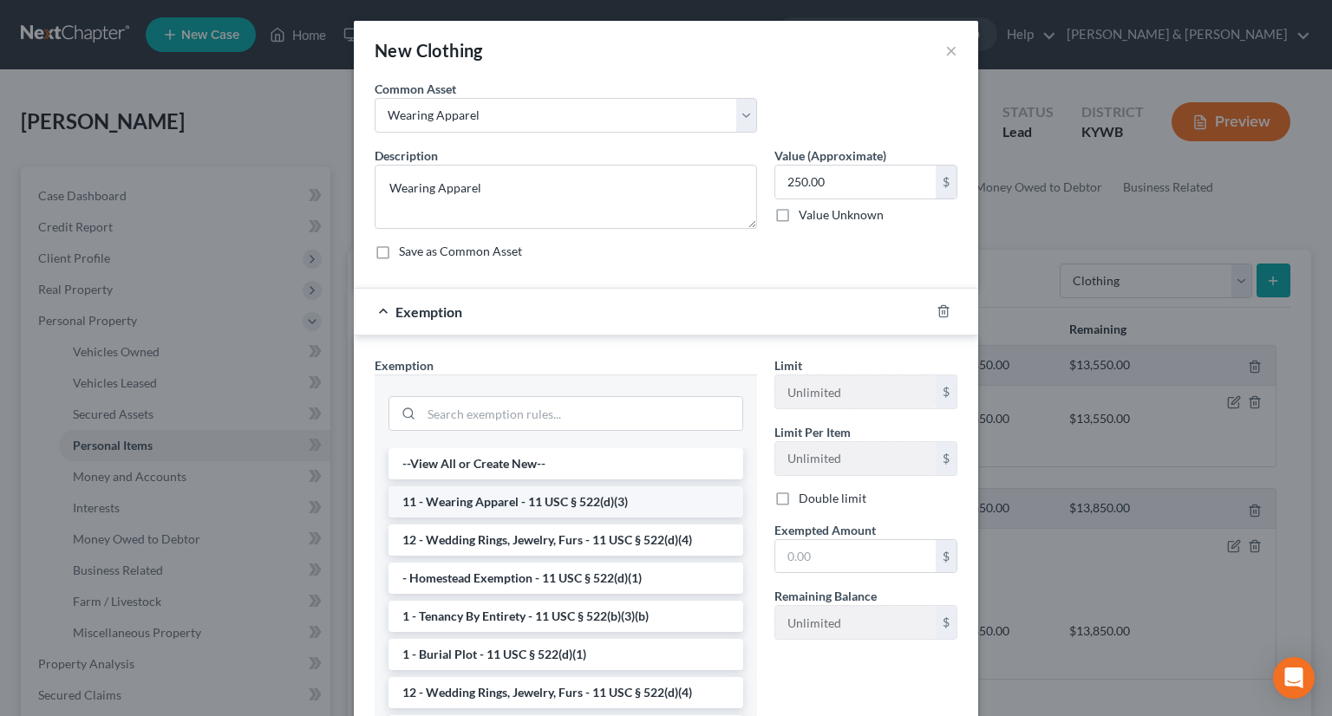
click at [507, 501] on li "11 - Wearing Apparel - 11 USC § 522(d)(3)" at bounding box center [566, 502] width 355 height 31
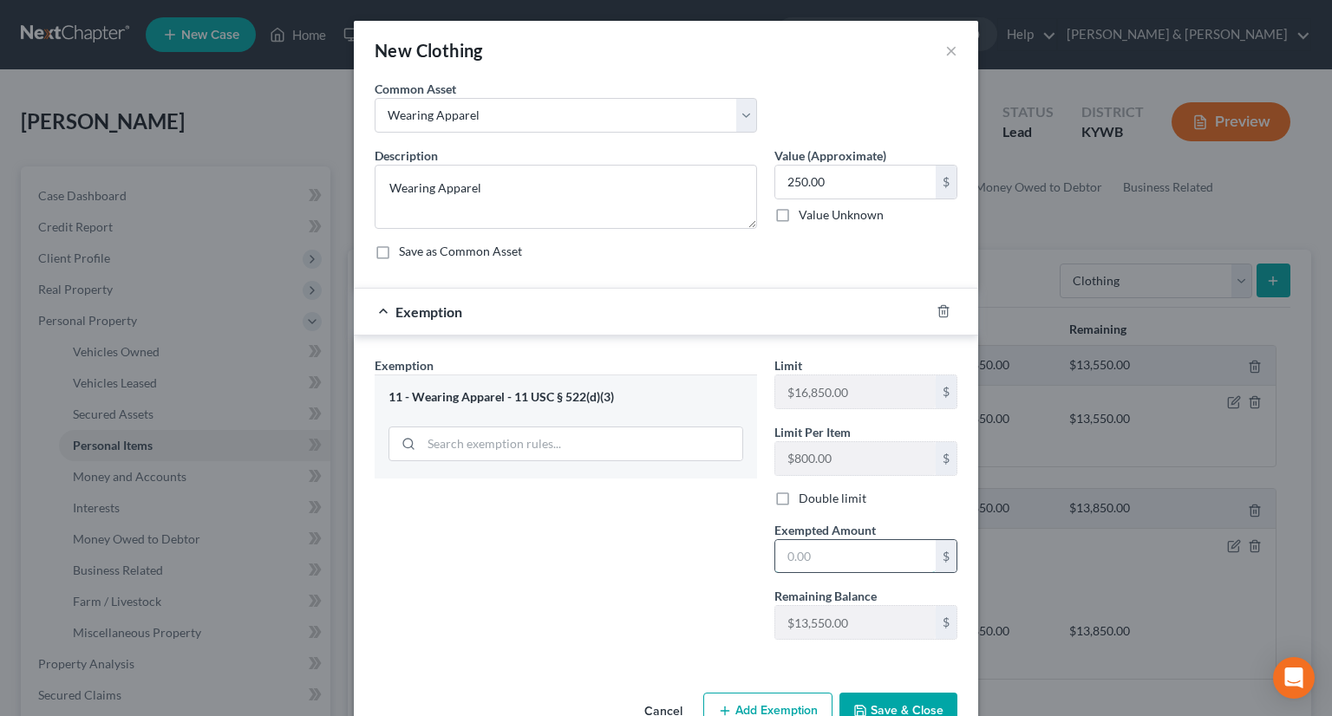
click at [784, 557] on input "text" at bounding box center [855, 556] width 160 height 33
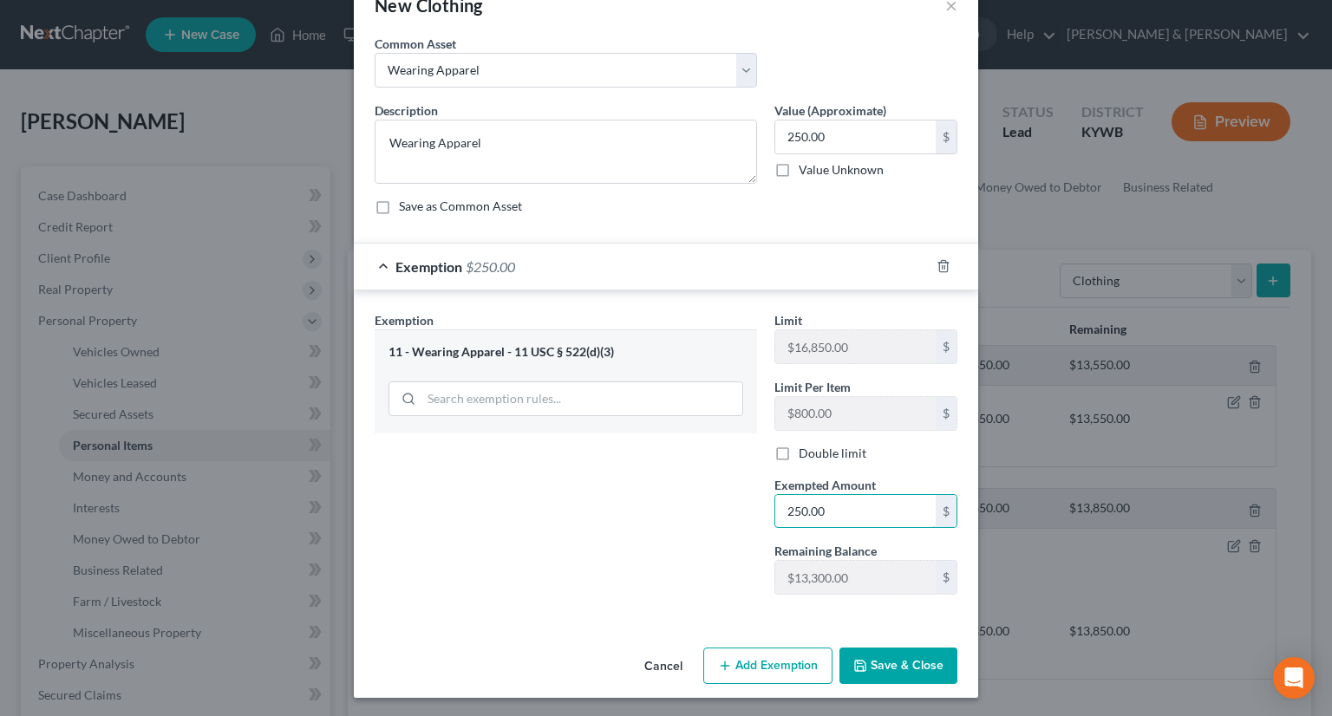
type input "250.00"
click at [869, 663] on button "Save & Close" at bounding box center [899, 666] width 118 height 36
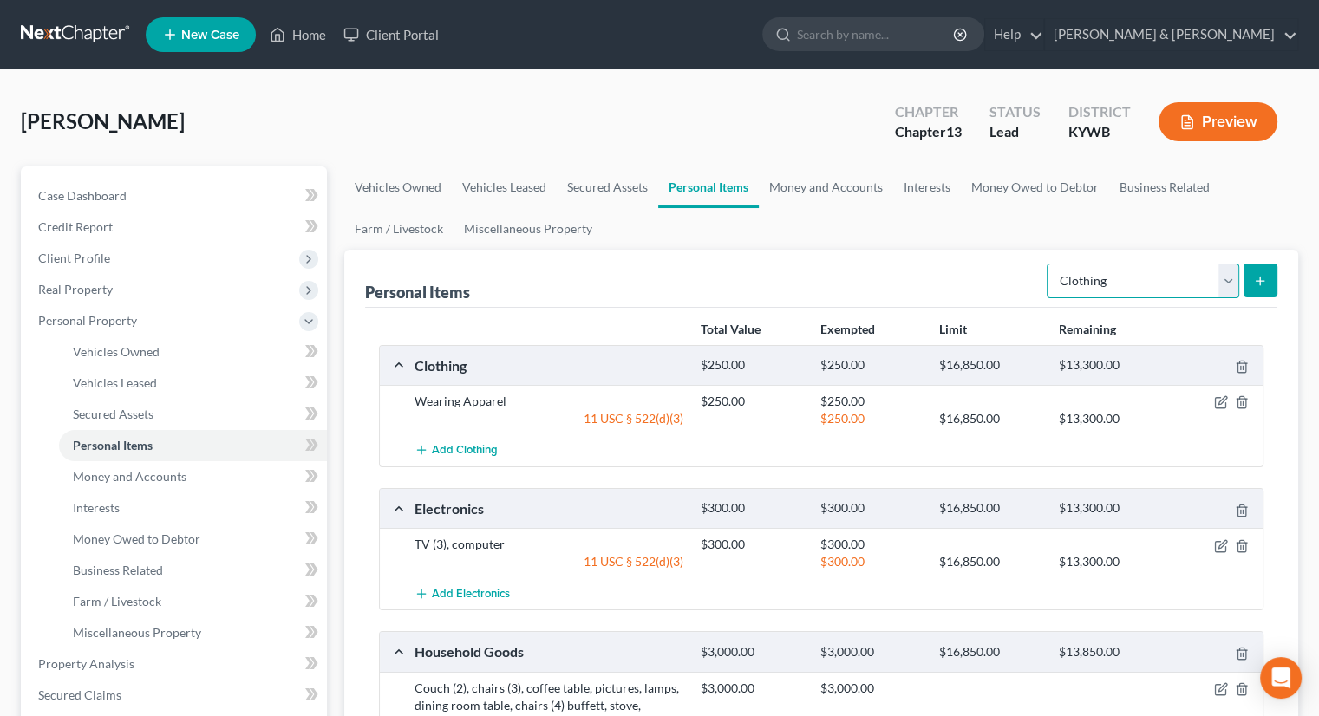
click at [1228, 286] on select "Select Item Type Clothing Collectibles Of Value Electronics Firearms Household …" at bounding box center [1143, 281] width 193 height 35
select select "jewelry"
click at [1049, 264] on select "Select Item Type Clothing Collectibles Of Value Electronics Firearms Household …" at bounding box center [1143, 281] width 193 height 35
click at [1257, 275] on icon "submit" at bounding box center [1260, 281] width 14 height 14
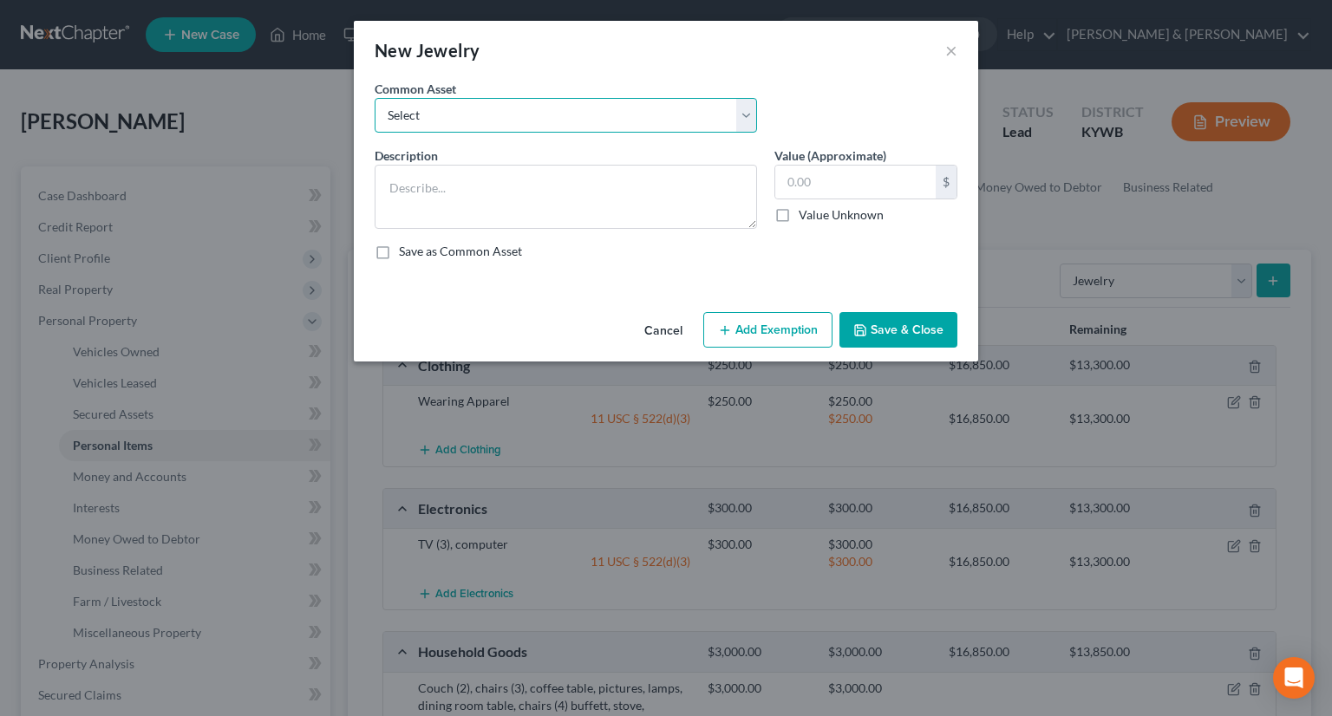
click at [409, 110] on select "Select JEWELRY Jewelry WEDDING RINGS" at bounding box center [566, 115] width 383 height 35
select select "1"
click at [375, 98] on select "Select JEWELRY Jewelry WEDDING RINGS" at bounding box center [566, 115] width 383 height 35
type textarea "Jewelry"
click at [803, 182] on input "200.00" at bounding box center [855, 182] width 160 height 33
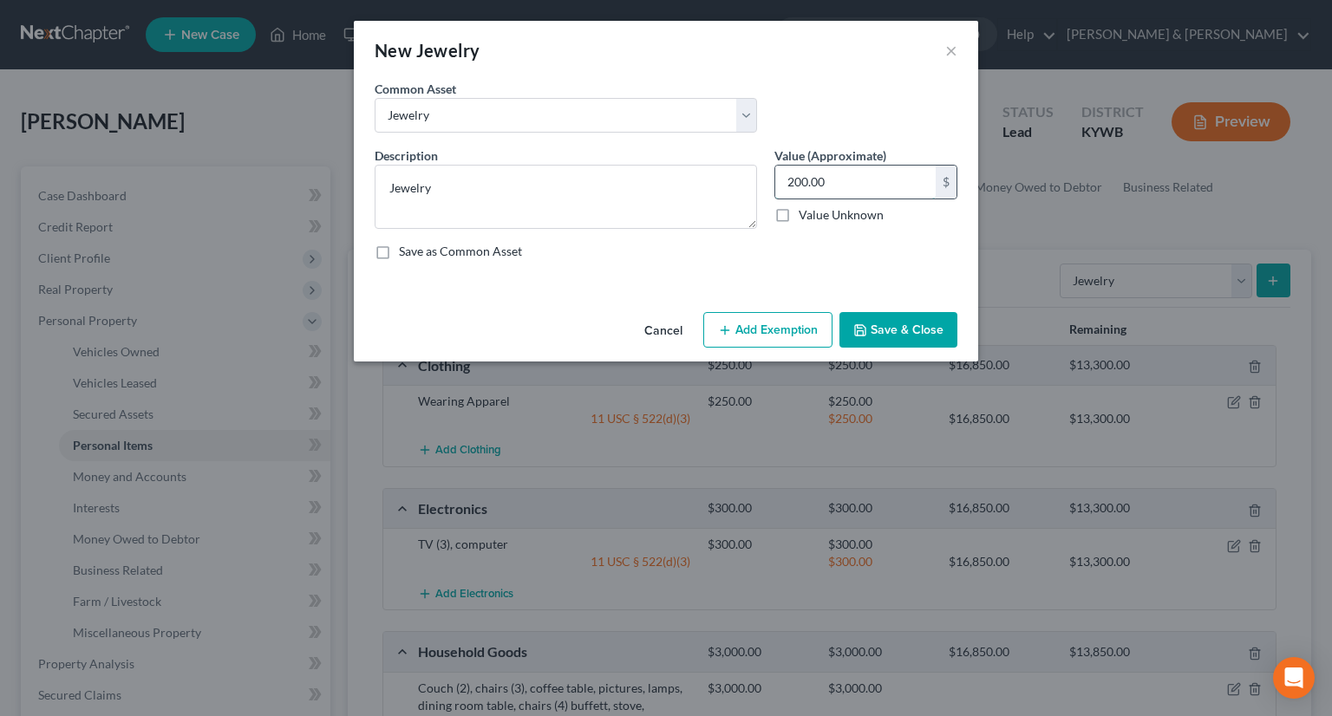
click at [799, 177] on input "200.00" at bounding box center [855, 182] width 160 height 33
type input "250.00"
click at [756, 333] on button "Add Exemption" at bounding box center [767, 330] width 129 height 36
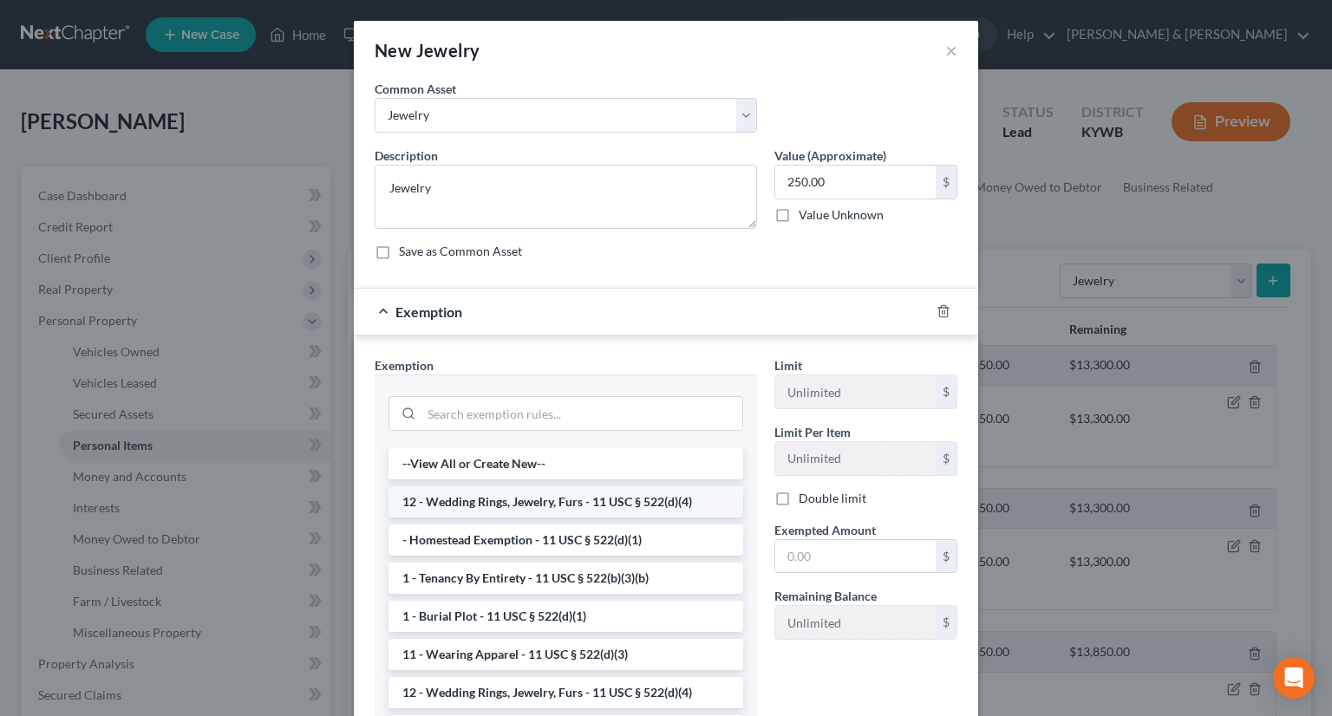
click at [465, 501] on li "12 - Wedding Rings, Jewelry, Furs - 11 USC § 522(d)(4)" at bounding box center [566, 502] width 355 height 31
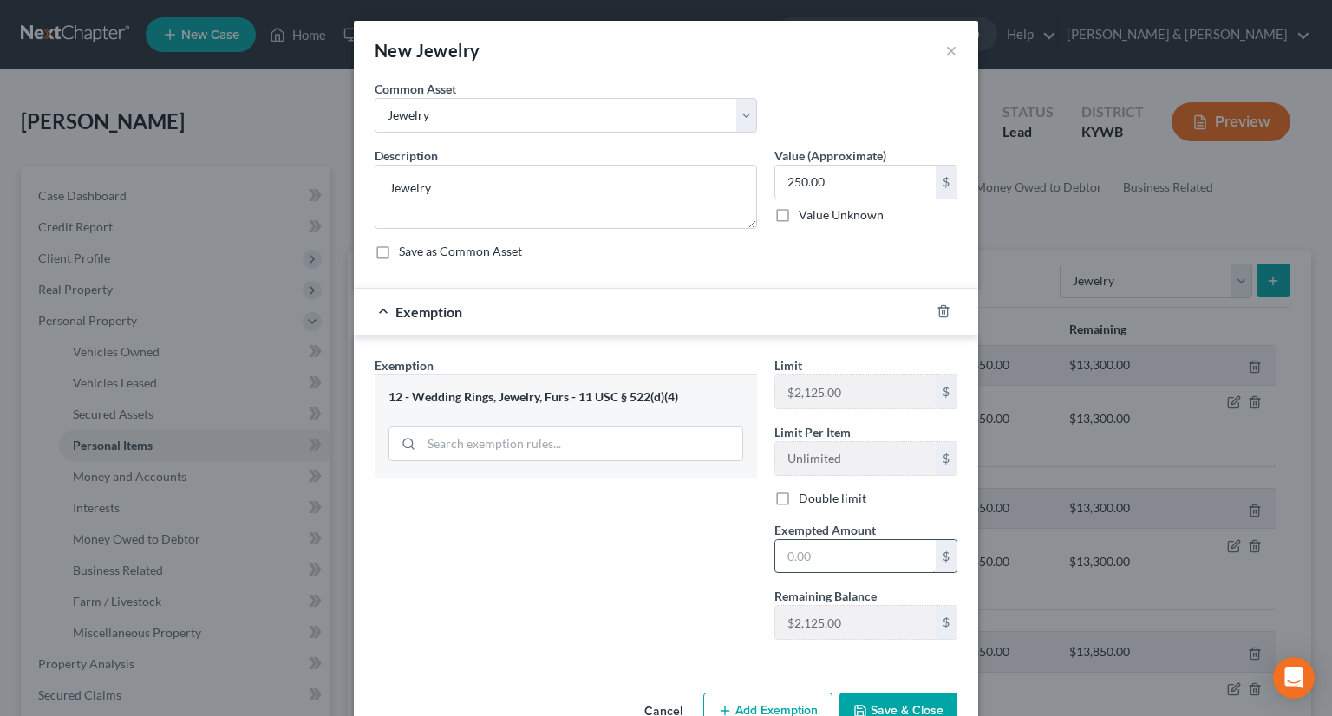
click at [792, 553] on input "text" at bounding box center [855, 556] width 160 height 33
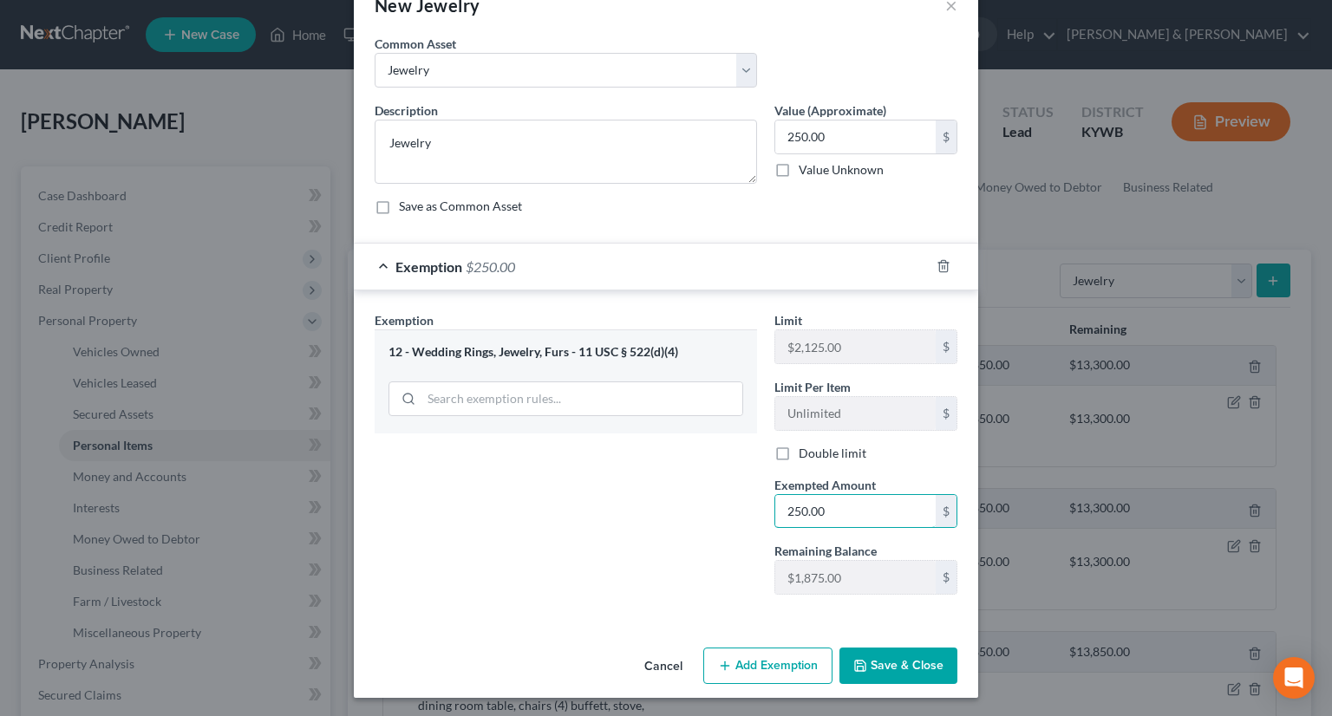
type input "250.00"
click at [868, 667] on button "Save & Close" at bounding box center [899, 666] width 118 height 36
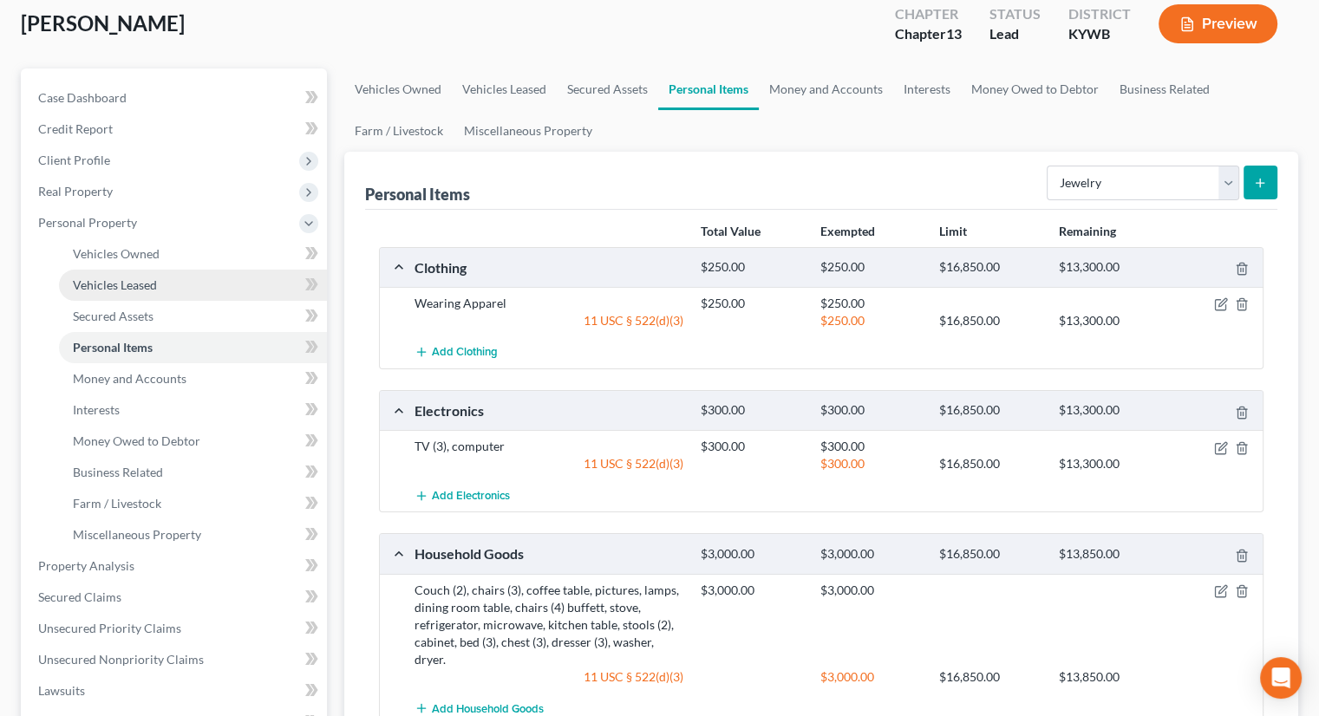
scroll to position [87, 0]
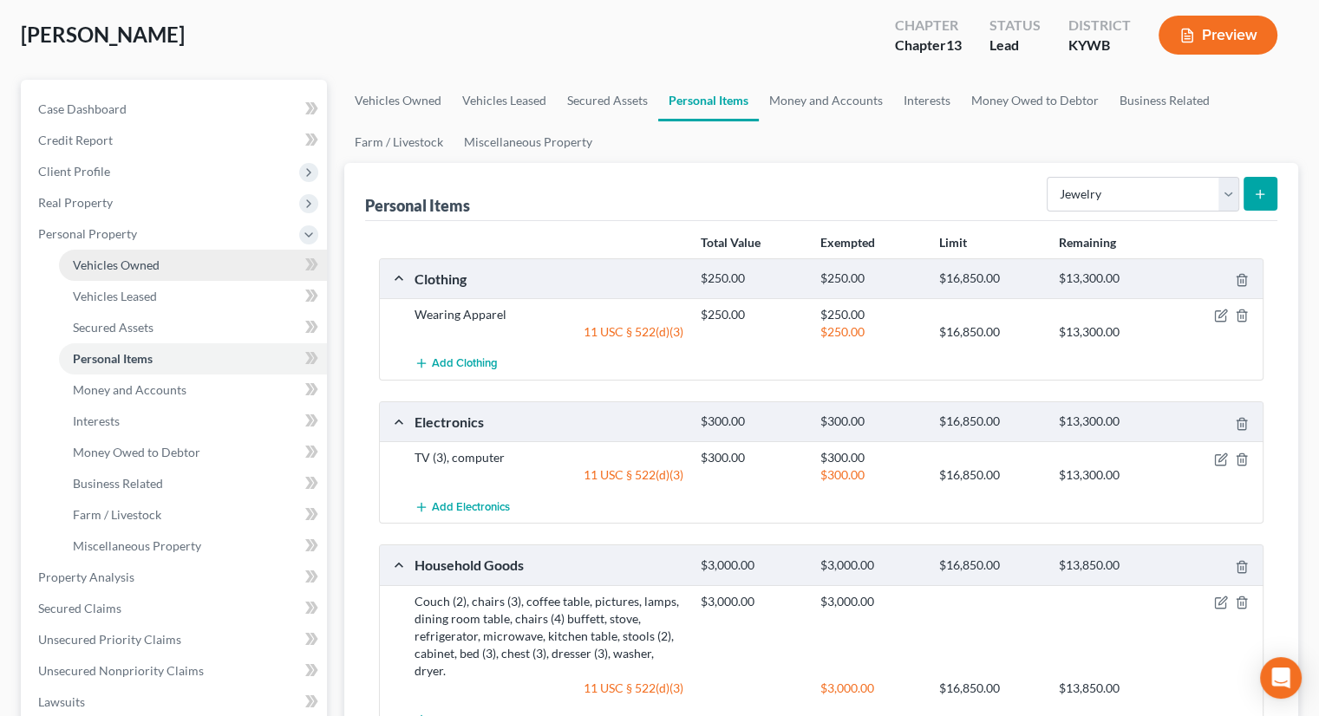
click at [124, 265] on span "Vehicles Owned" at bounding box center [116, 265] width 87 height 15
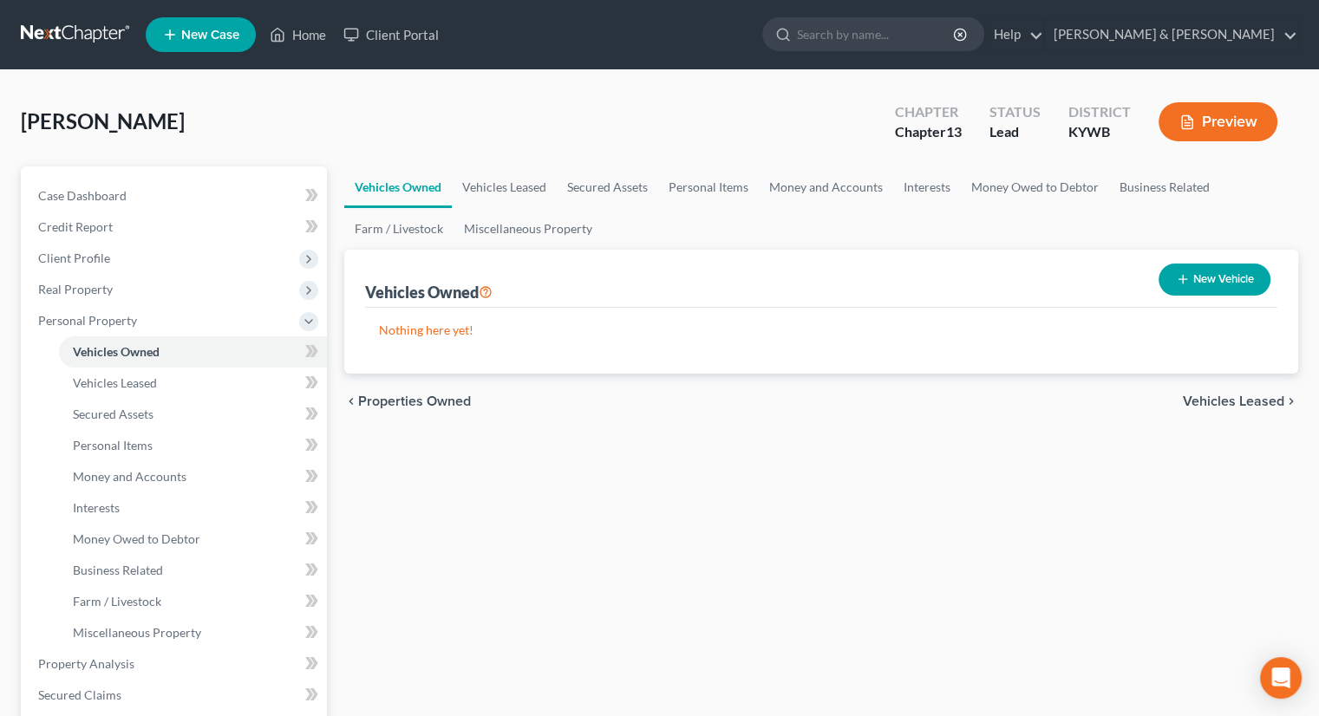
click at [1188, 276] on button "New Vehicle" at bounding box center [1215, 280] width 112 height 32
select select "0"
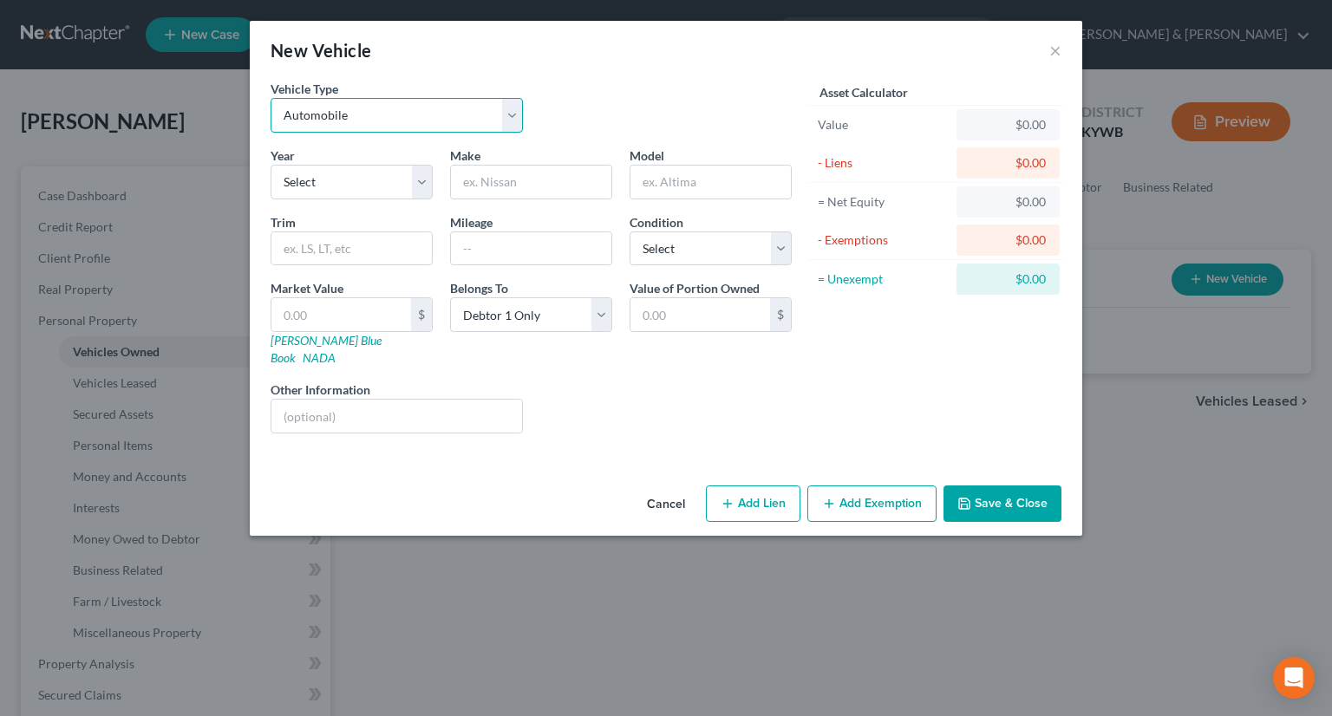
click at [507, 113] on select "Select Automobile Truck Trailer Watercraft Aircraft Motor Home Atv Other Vehicle" at bounding box center [397, 115] width 252 height 35
click at [422, 188] on select "Select 2026 2025 2024 2023 2022 2021 2020 2019 2018 2017 2016 2015 2014 2013 20…" at bounding box center [352, 182] width 162 height 35
select select "7"
click at [271, 165] on select "Select 2026 2025 2024 2023 2022 2021 2020 2019 2018 2017 2016 2015 2014 2013 20…" at bounding box center [352, 182] width 162 height 35
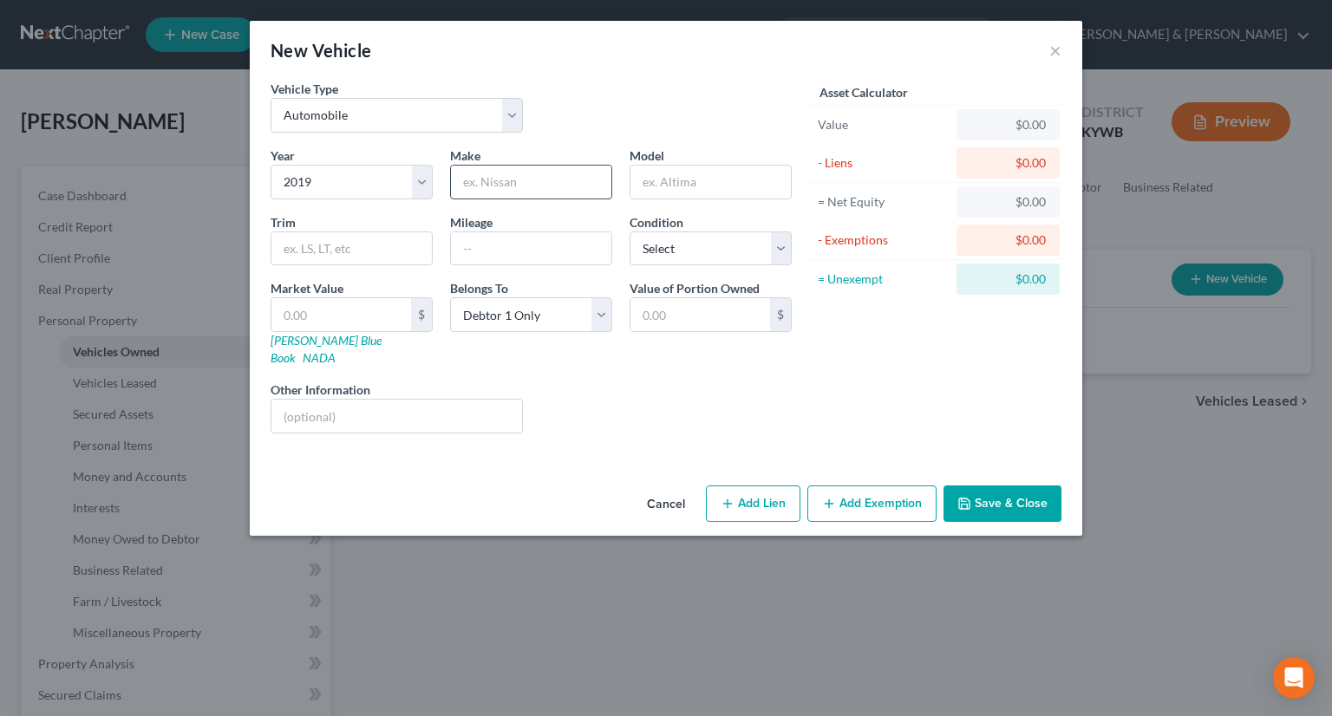
click at [510, 181] on input "text" at bounding box center [531, 182] width 160 height 33
type input "KIA"
click at [695, 190] on input "text" at bounding box center [711, 182] width 160 height 33
type input "Rio"
click at [494, 246] on input "text" at bounding box center [531, 248] width 160 height 33
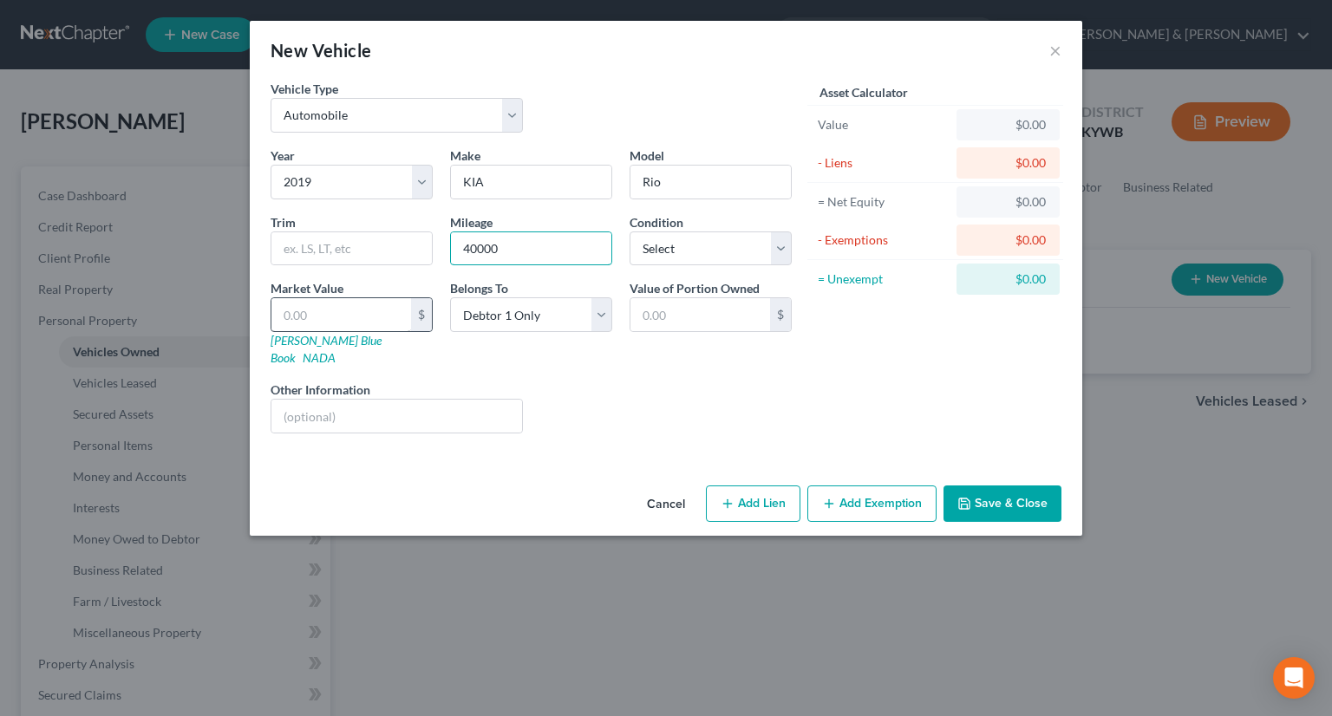
type input "40000"
click at [288, 298] on input "text" at bounding box center [342, 314] width 140 height 33
type input "9"
type input "9.00"
type input "98"
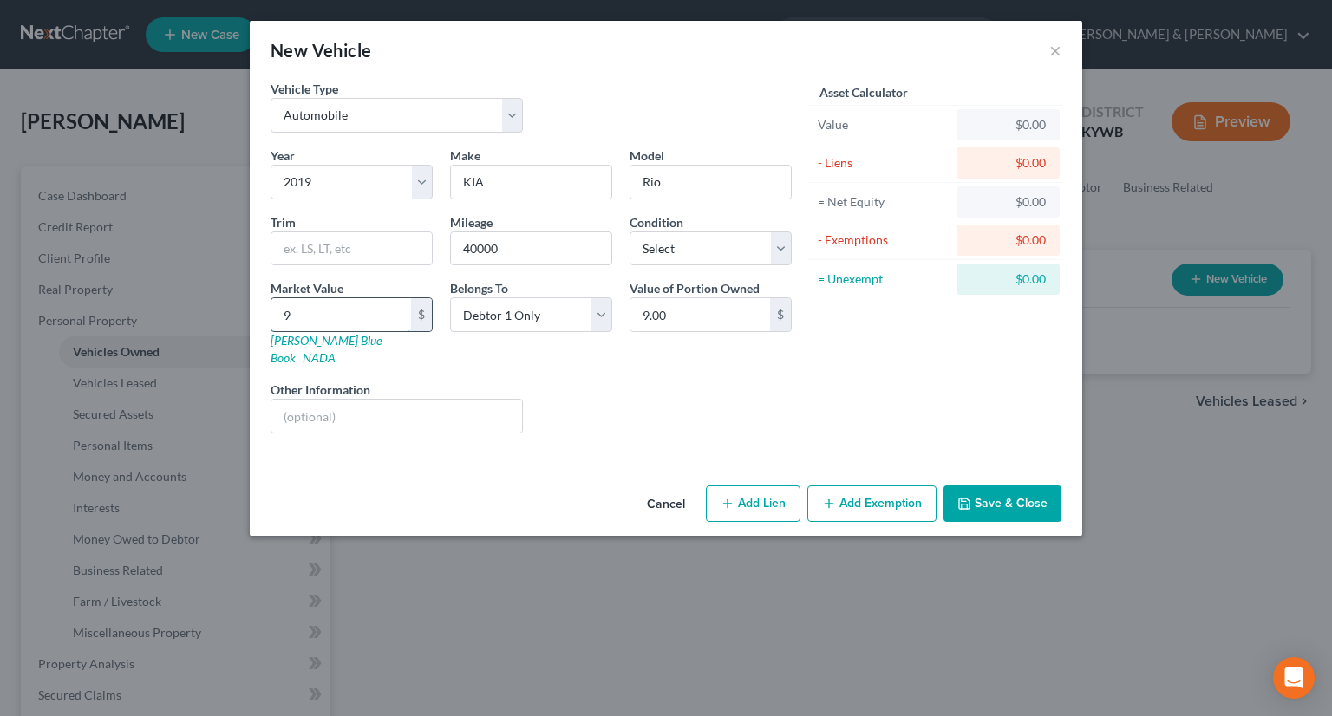
type input "98.00"
type input "980"
type input "980.00"
type input "9800"
type input "9,800.00"
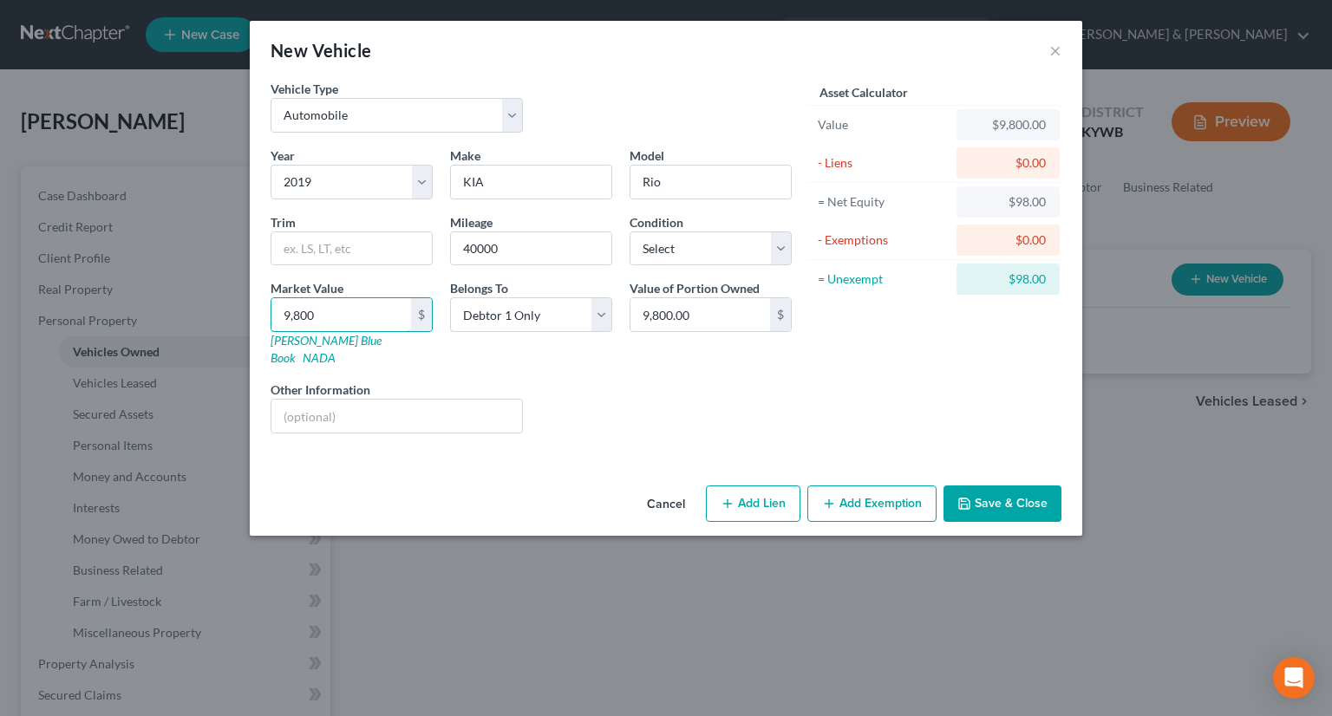
type input "9,800"
click at [891, 490] on button "Add Exemption" at bounding box center [872, 504] width 129 height 36
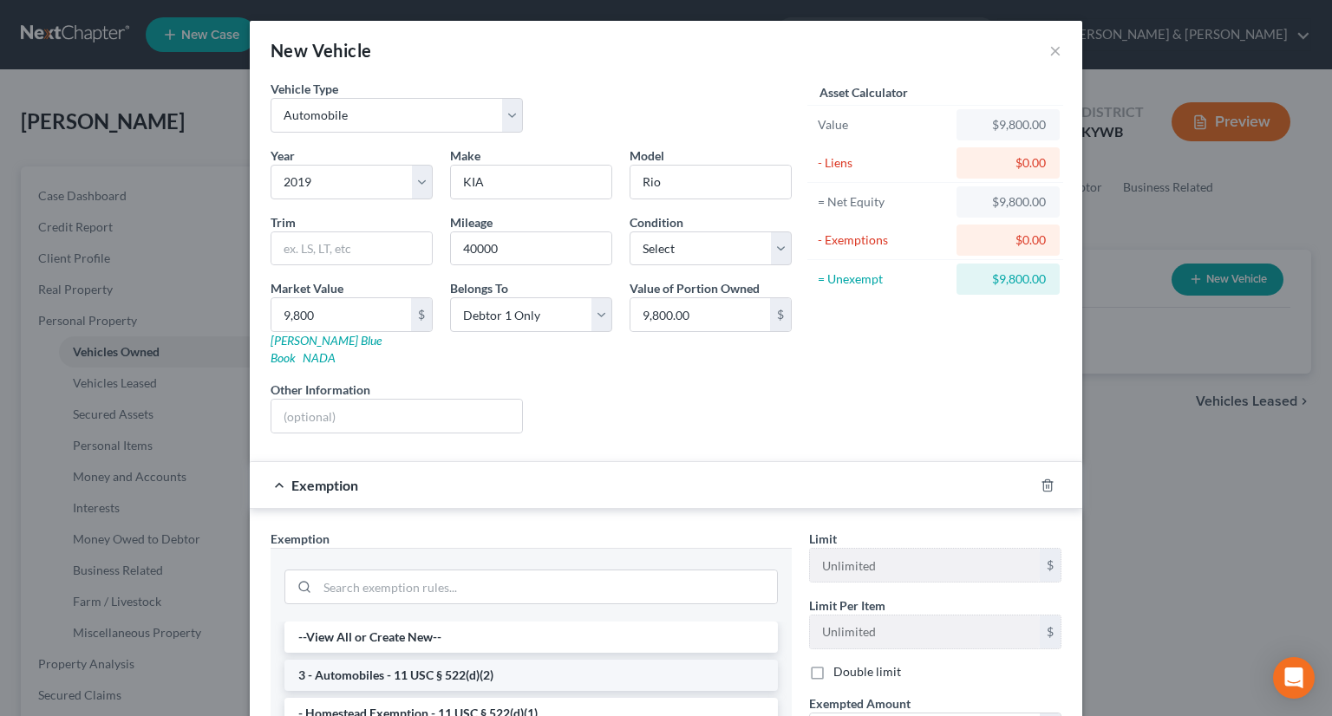
click at [391, 664] on li "3 - Automobiles - 11 USC § 522(d)(2)" at bounding box center [532, 675] width 494 height 31
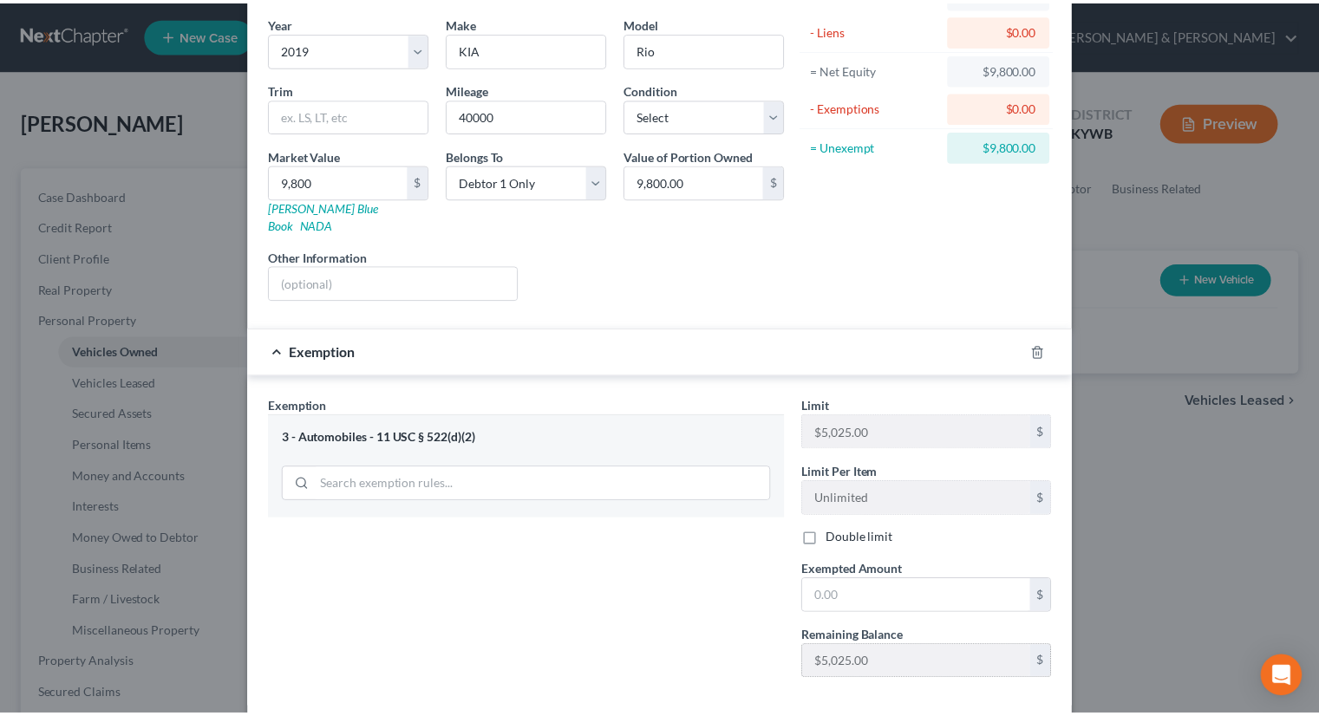
scroll to position [173, 0]
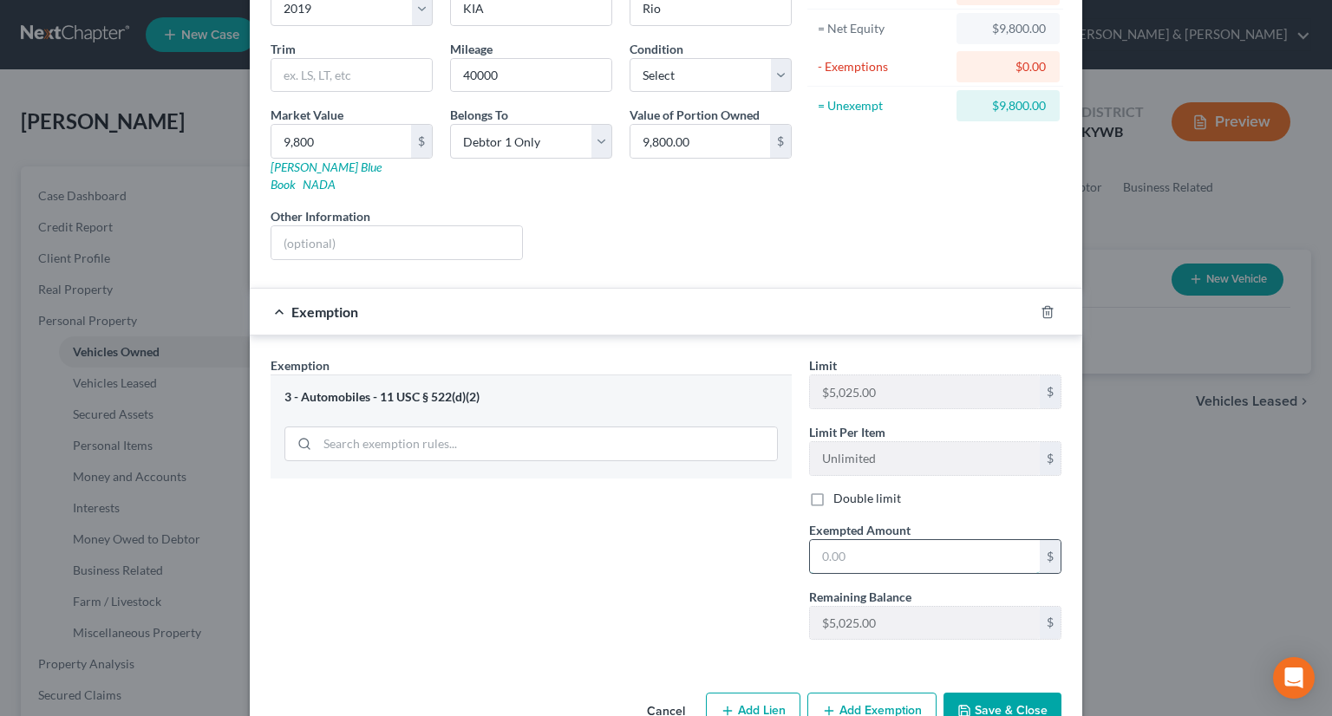
click at [817, 540] on input "text" at bounding box center [925, 556] width 230 height 33
type input "5,025"
click at [958, 704] on icon "button" at bounding box center [965, 711] width 14 height 14
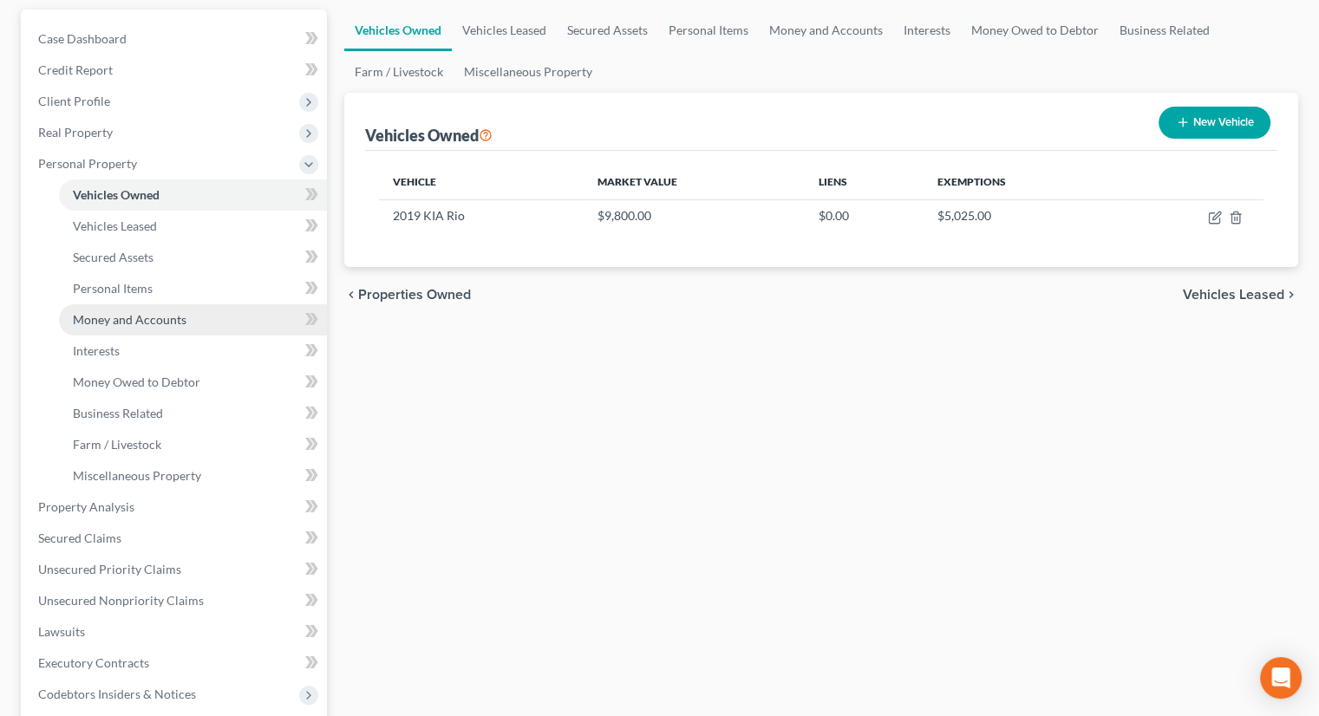
scroll to position [260, 0]
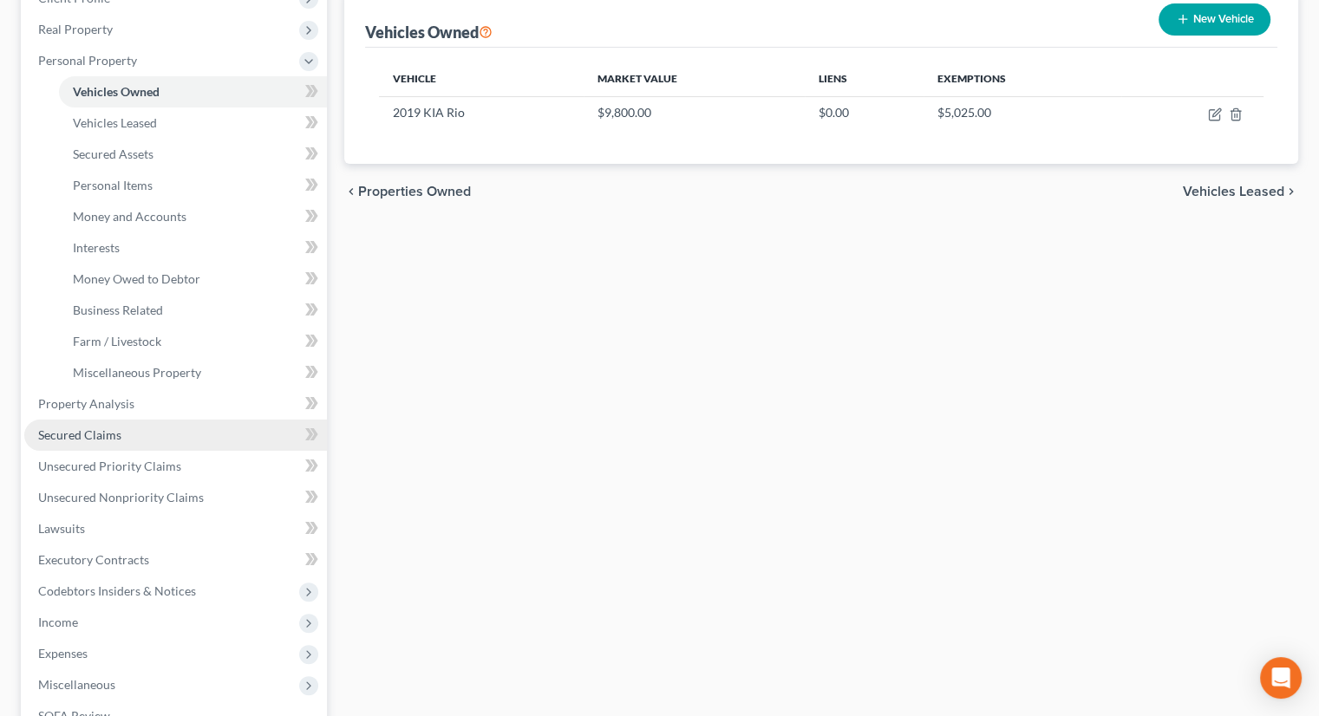
click at [104, 439] on span "Secured Claims" at bounding box center [79, 435] width 83 height 15
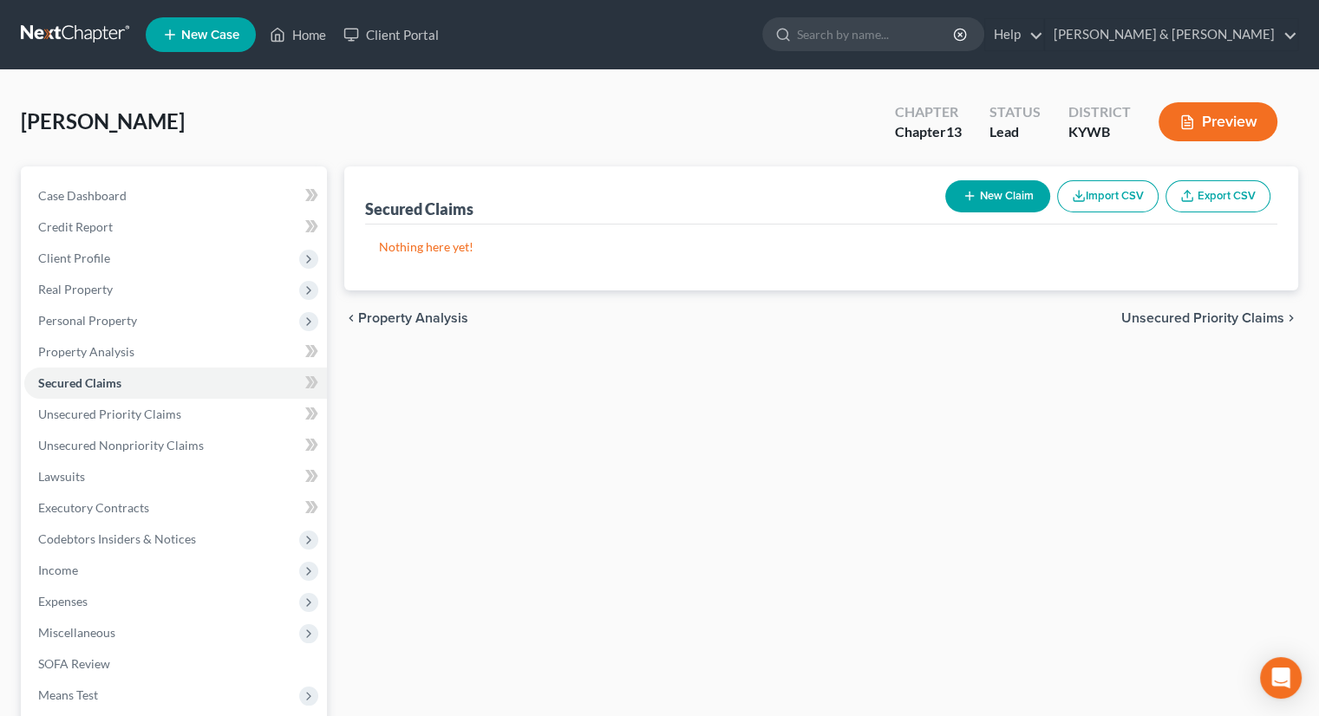
click at [998, 191] on button "New Claim" at bounding box center [997, 196] width 105 height 32
select select "0"
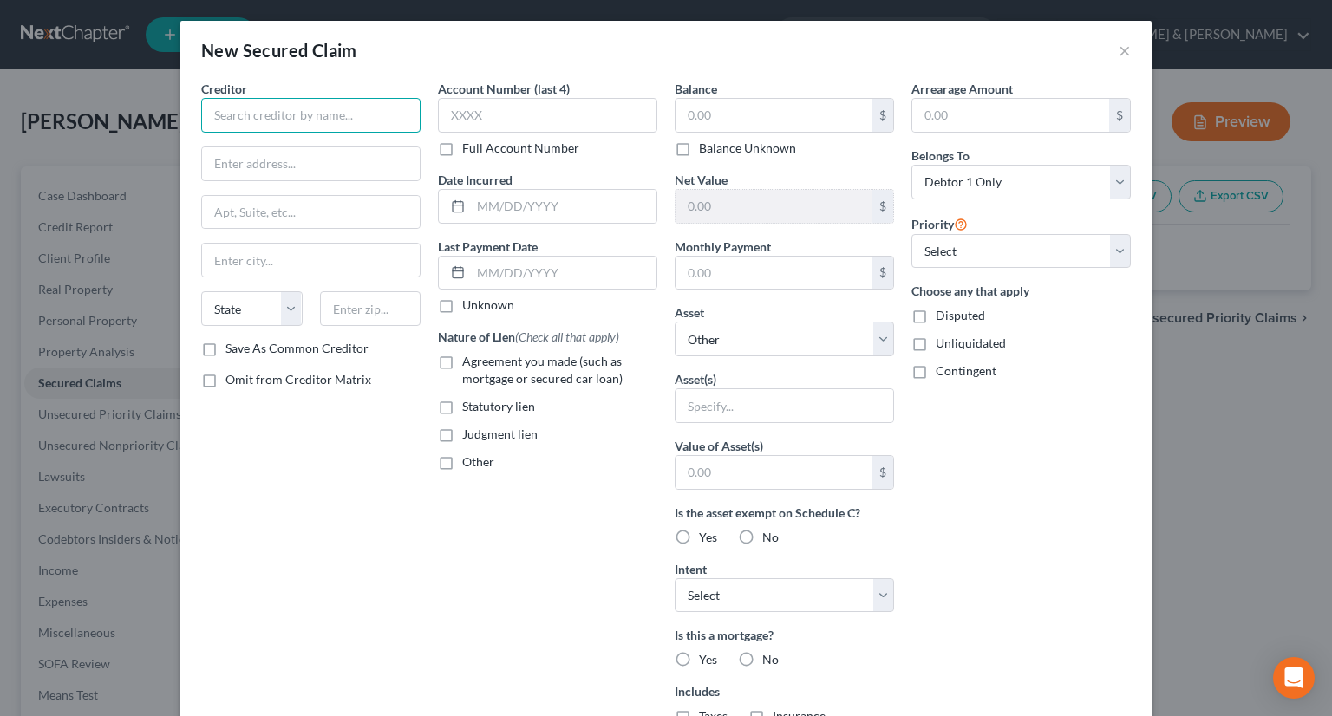
click at [267, 115] on input "text" at bounding box center [310, 115] width 219 height 35
type input "PHH Mtg"
click at [256, 161] on input "text" at bounding box center [311, 163] width 218 height 33
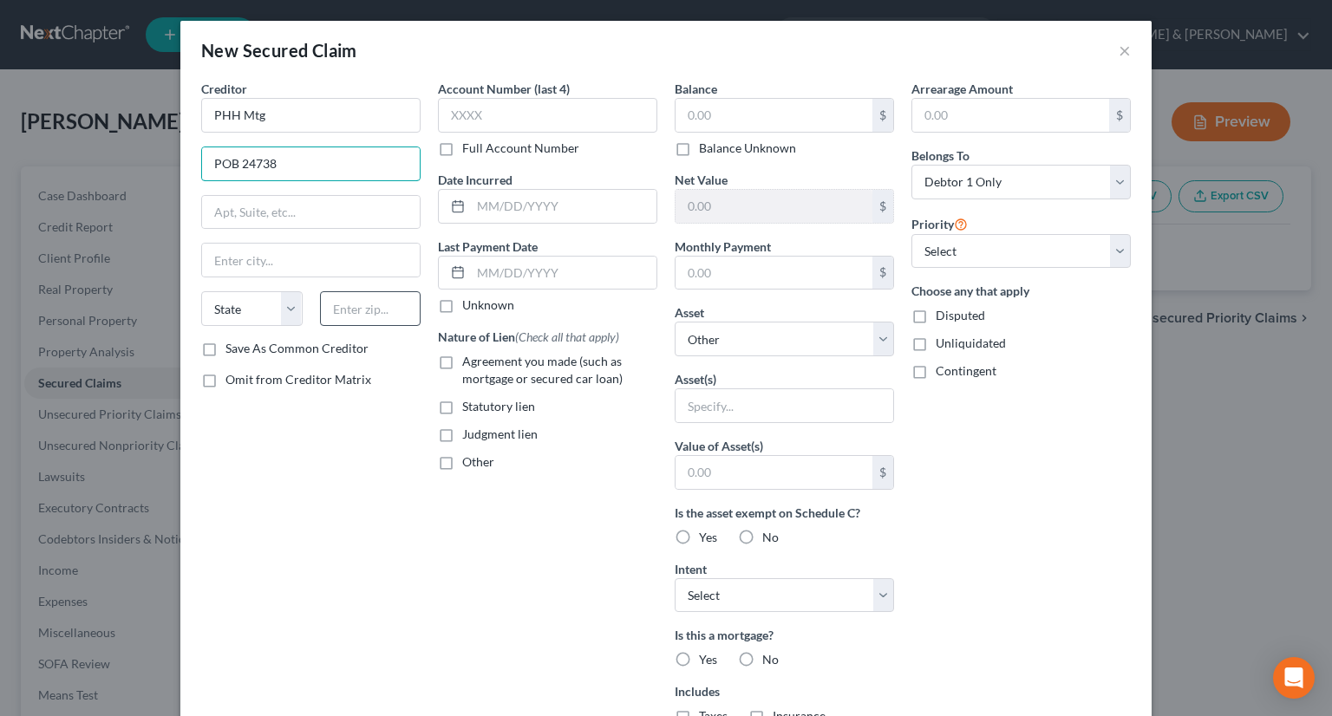
type input "POB 24738"
drag, startPoint x: 332, startPoint y: 304, endPoint x: 347, endPoint y: 303, distance: 14.8
click at [335, 304] on input "text" at bounding box center [370, 308] width 101 height 35
type input "33416"
type input "[GEOGRAPHIC_DATA]"
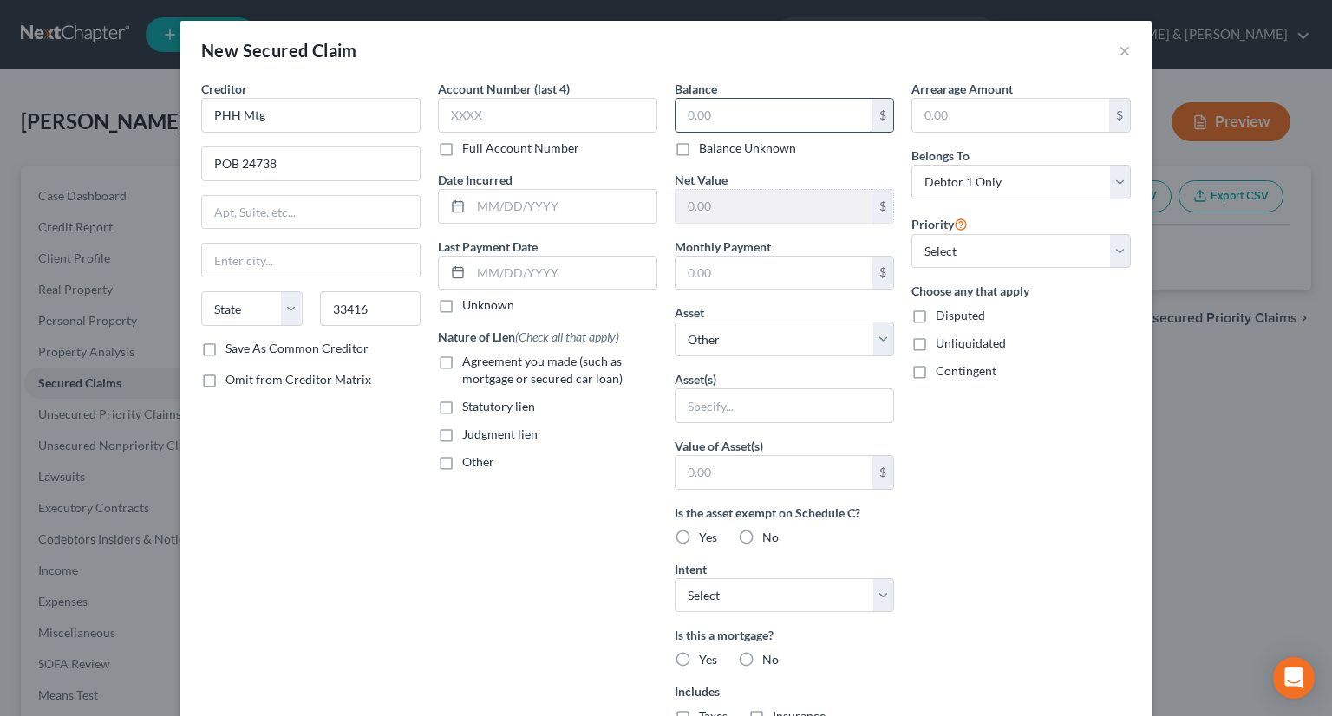
select select "9"
click at [730, 120] on input "text" at bounding box center [774, 115] width 197 height 33
type input "83,591"
click at [701, 275] on input "text" at bounding box center [774, 273] width 197 height 33
type input "607"
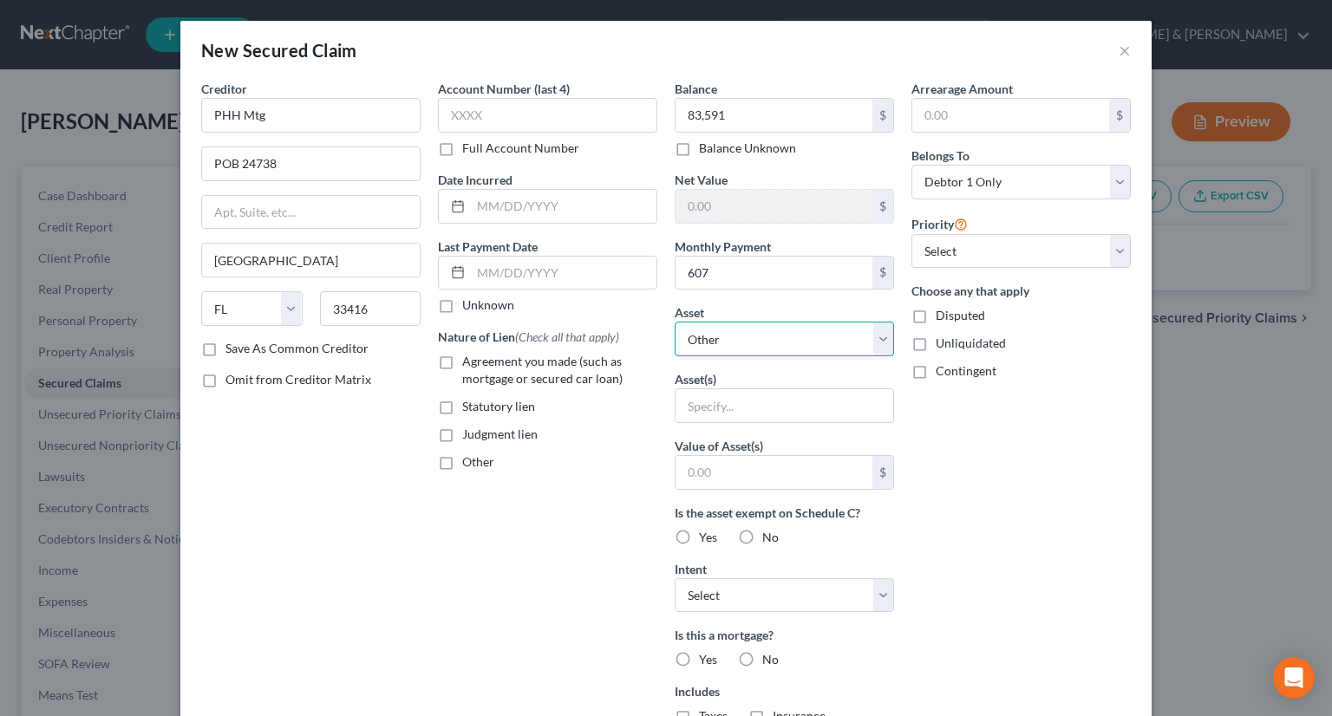
click at [882, 337] on select "Select Other Multiple Assets [STREET_ADDRESS][PERSON_NAME] - $192500.0 Cash (Ca…" at bounding box center [784, 339] width 219 height 35
select select "2"
click at [675, 322] on select "Select Other Multiple Assets [STREET_ADDRESS][PERSON_NAME] - $192500.0 Cash (Ca…" at bounding box center [784, 339] width 219 height 35
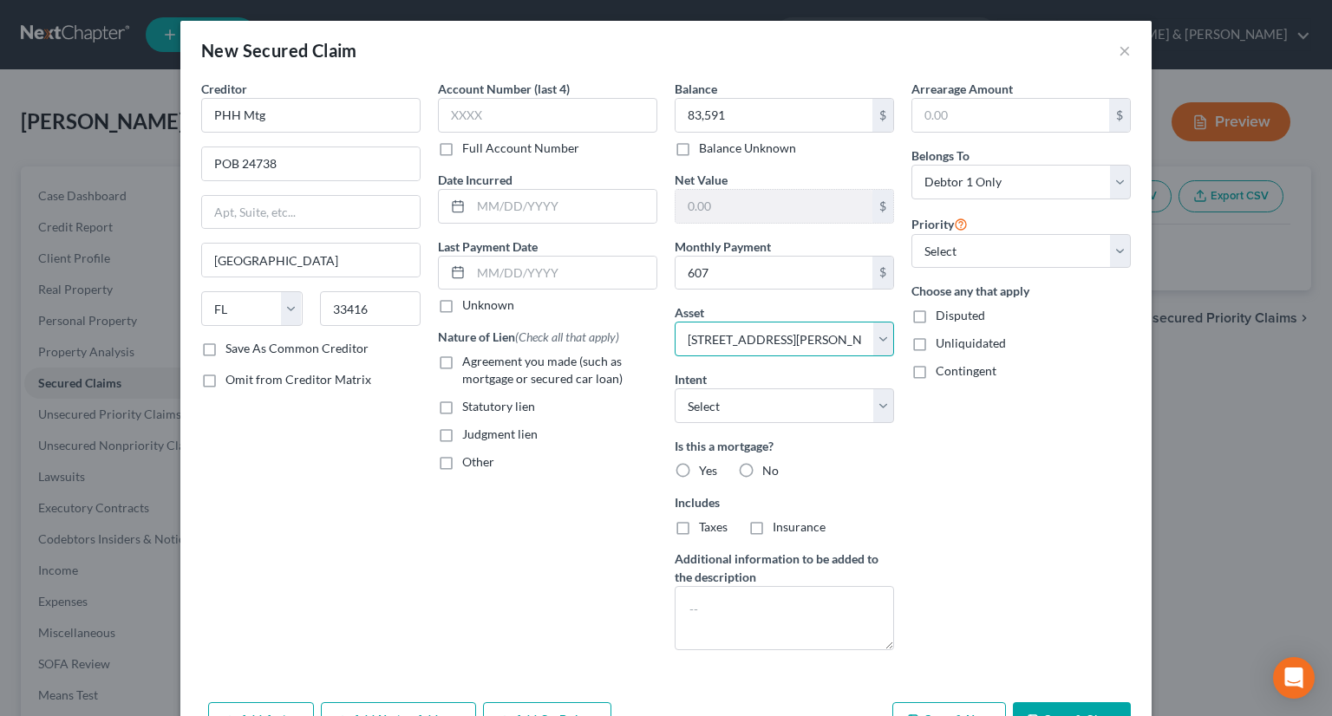
scroll to position [56, 0]
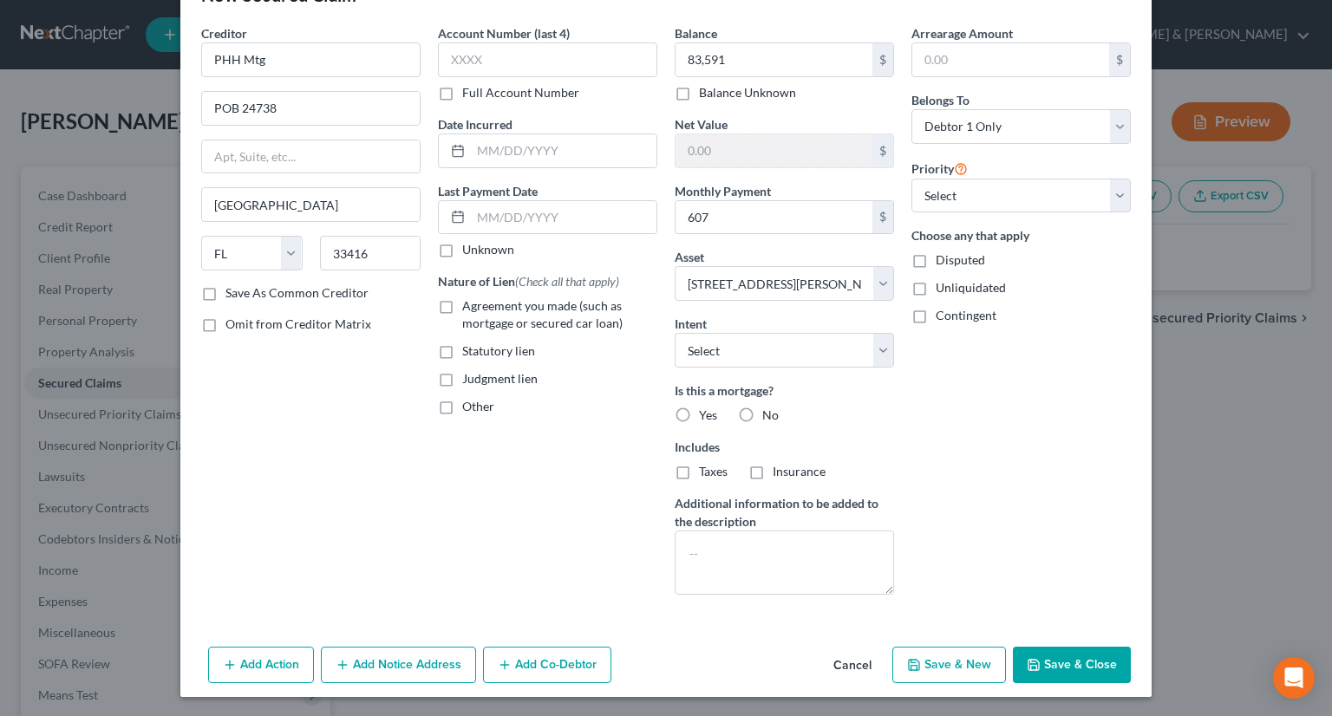
click at [961, 662] on button "Save & New" at bounding box center [950, 665] width 114 height 36
select select
select select "0"
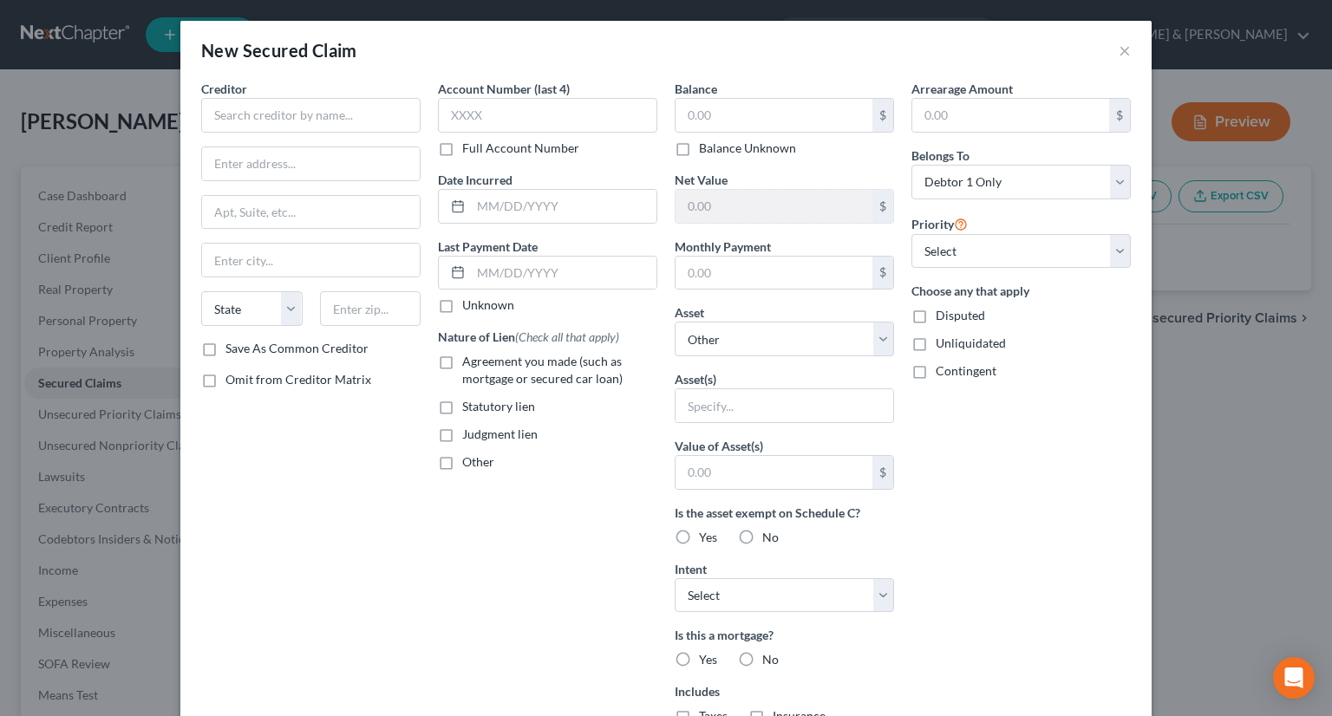
type input "83,591.00"
type input "108,909.00"
type input "607.00"
select select "2"
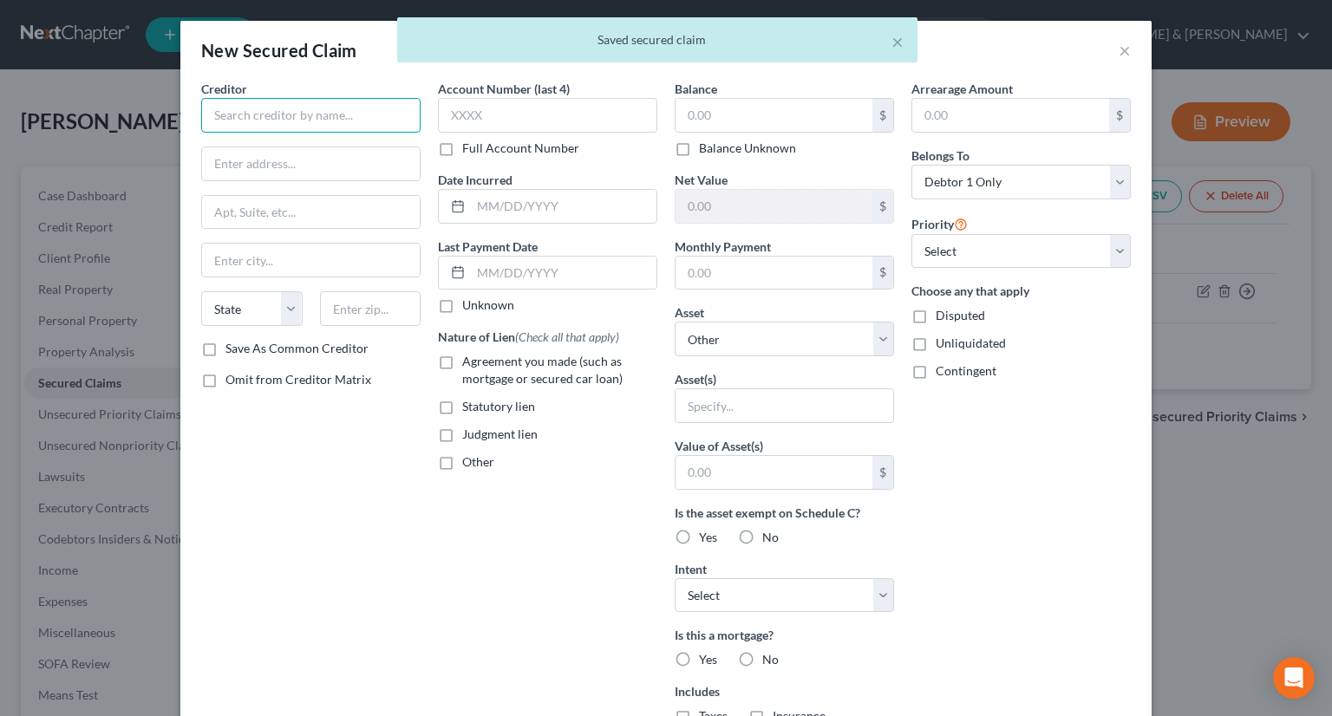
click at [297, 120] on input "text" at bounding box center [310, 115] width 219 height 35
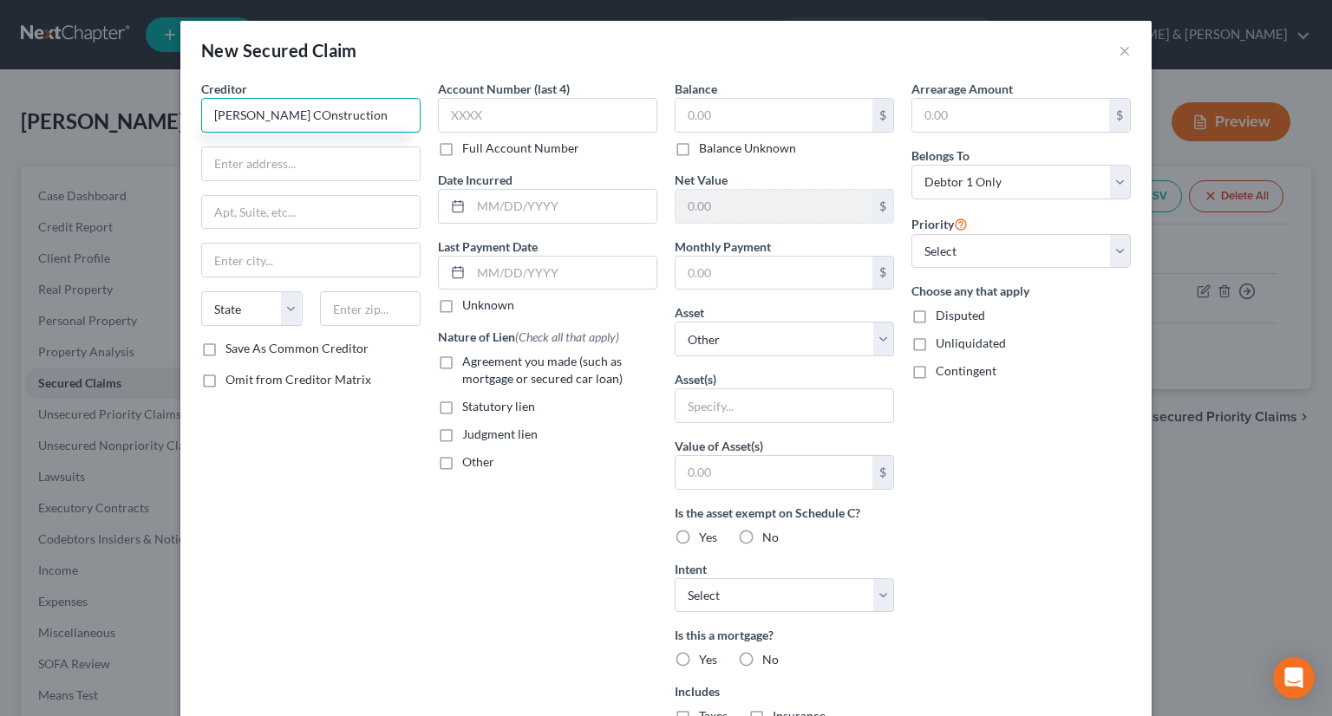
click at [256, 114] on input "[PERSON_NAME] COnstruction" at bounding box center [310, 115] width 219 height 35
type input "[PERSON_NAME] Construction"
click at [243, 170] on input "text" at bounding box center [311, 163] width 218 height 33
type input "[STREET_ADDRESS]"
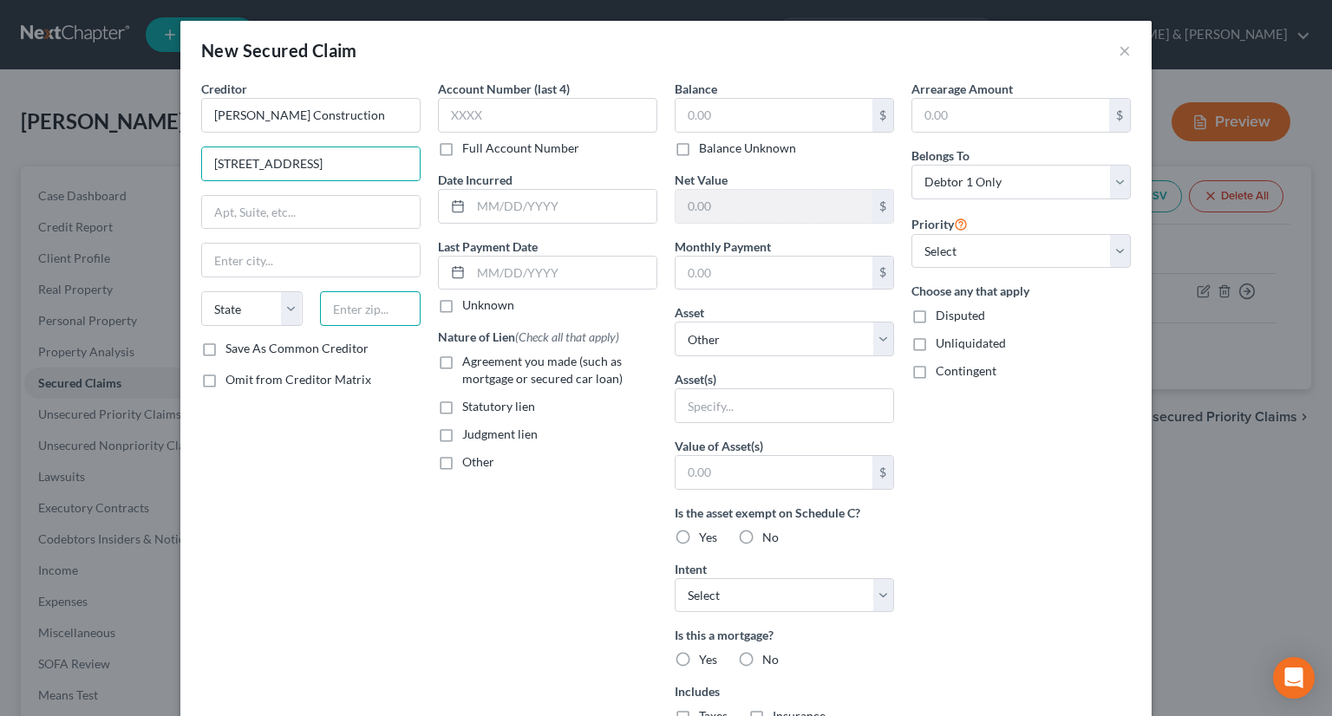
click at [377, 317] on input "text" at bounding box center [370, 308] width 101 height 35
type input "40210"
type input "[GEOGRAPHIC_DATA]"
select select "18"
click at [712, 120] on input "text" at bounding box center [774, 115] width 197 height 33
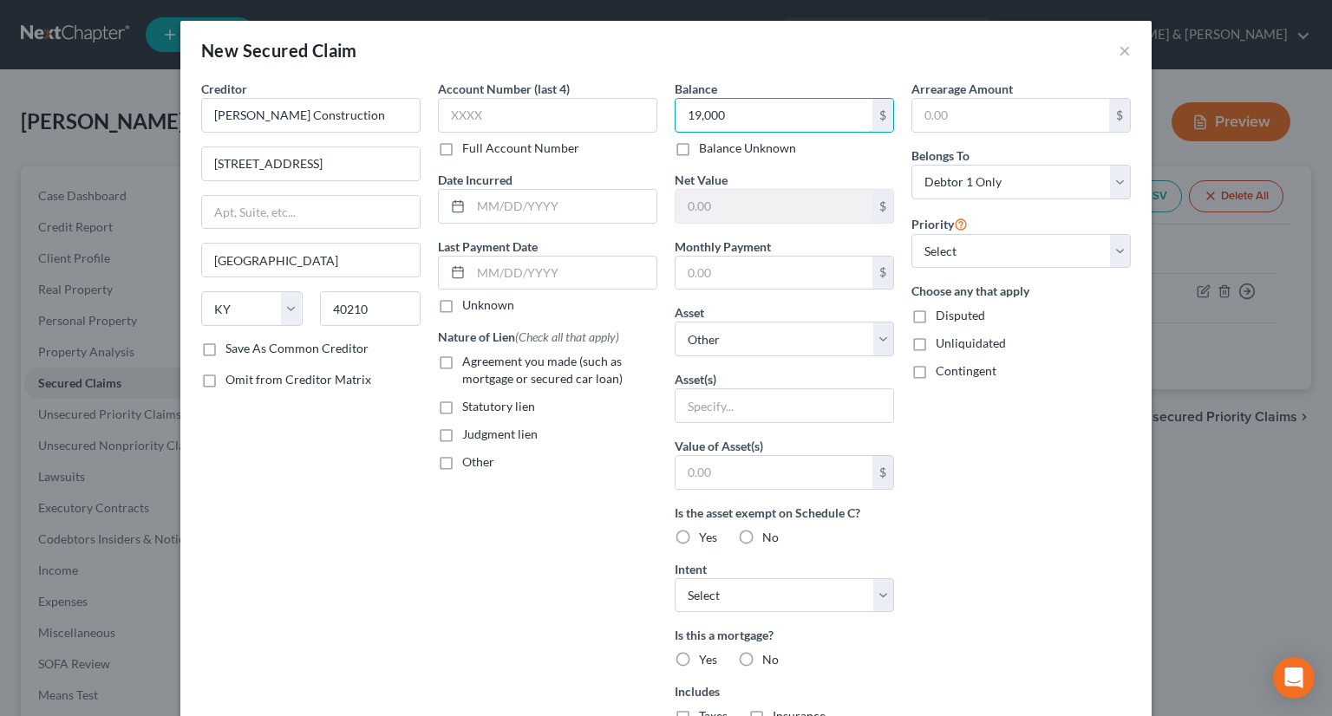
type input "19,000"
click at [462, 459] on label "Other" at bounding box center [478, 462] width 32 height 17
click at [469, 459] on input "Other" at bounding box center [474, 459] width 11 height 11
checkbox input "true"
click at [481, 495] on input "text" at bounding box center [548, 502] width 218 height 33
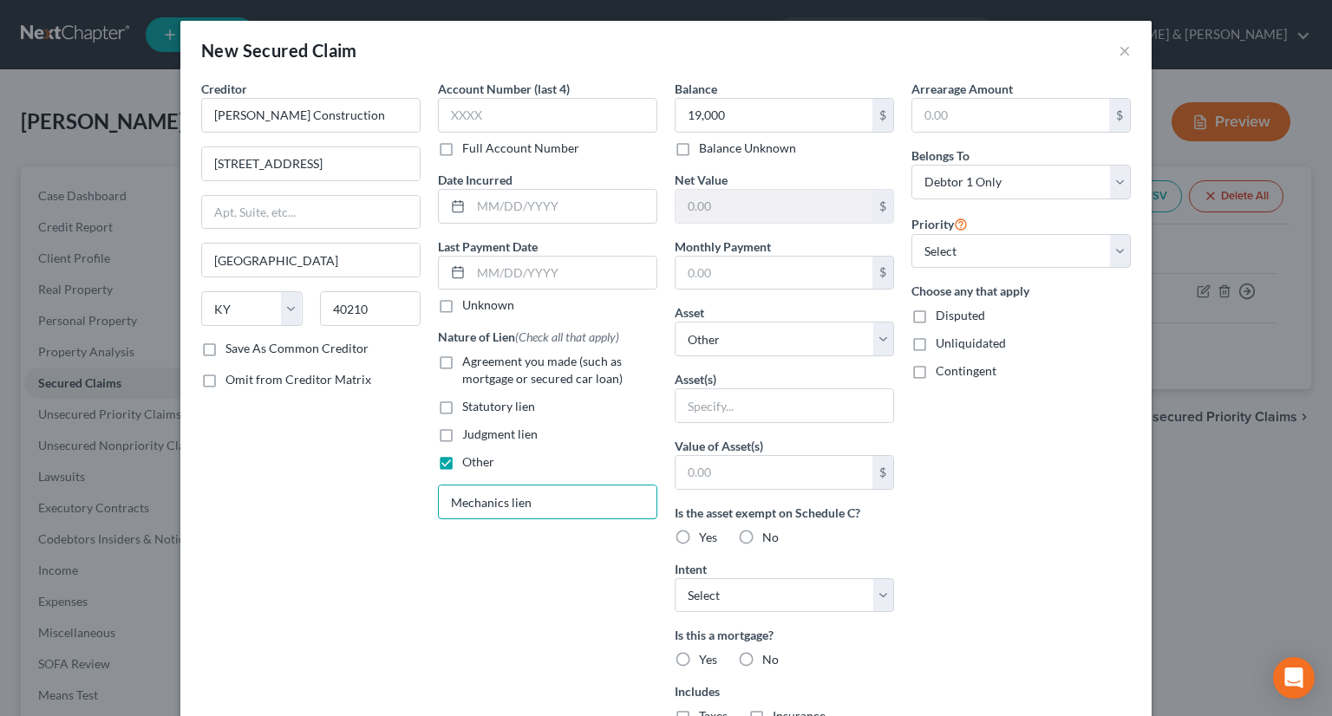
type input "Mechanics lien"
click at [936, 313] on label "Disputed" at bounding box center [960, 315] width 49 height 17
click at [943, 313] on input "Disputed" at bounding box center [948, 312] width 11 height 11
checkbox input "true"
click at [871, 339] on select "Select Other Multiple Assets [STREET_ADDRESS][PERSON_NAME] - $192500.0 Cash (Ca…" at bounding box center [784, 339] width 219 height 35
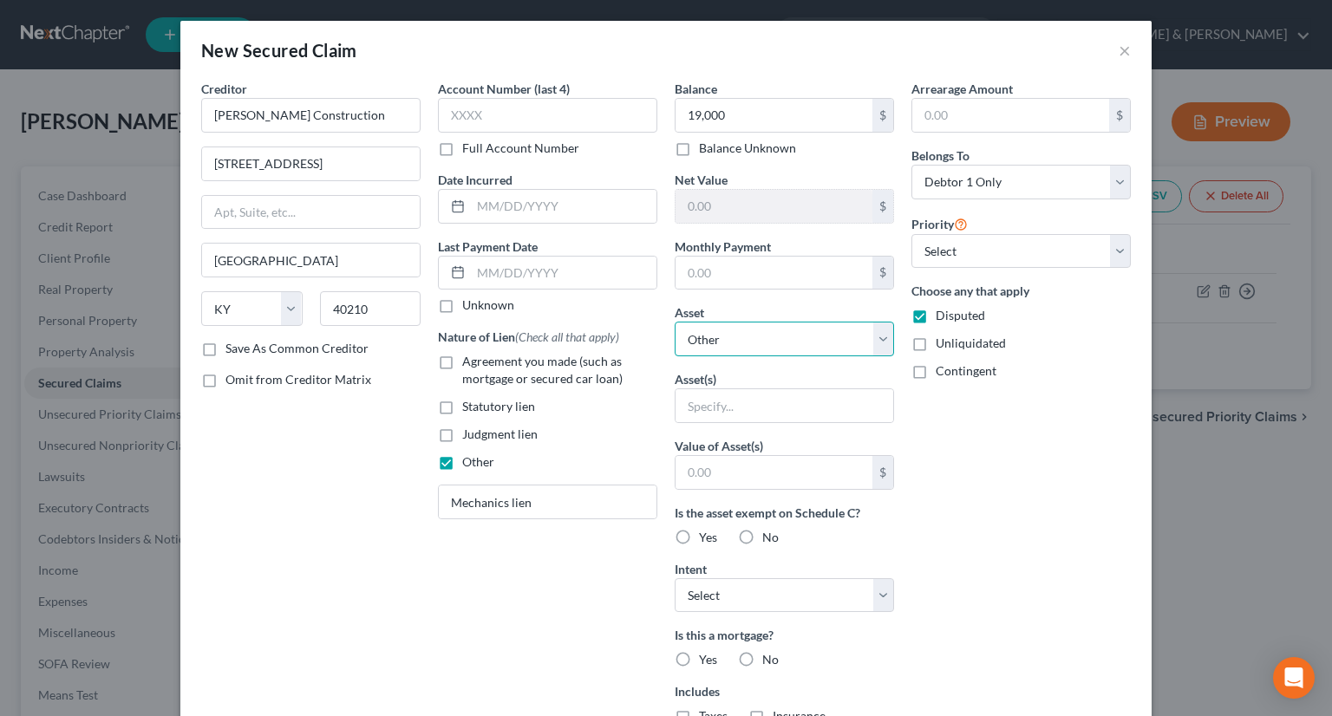
select select "2"
click at [675, 322] on select "Select Other Multiple Assets [STREET_ADDRESS][PERSON_NAME] - $192500.0 Cash (Ca…" at bounding box center [784, 339] width 219 height 35
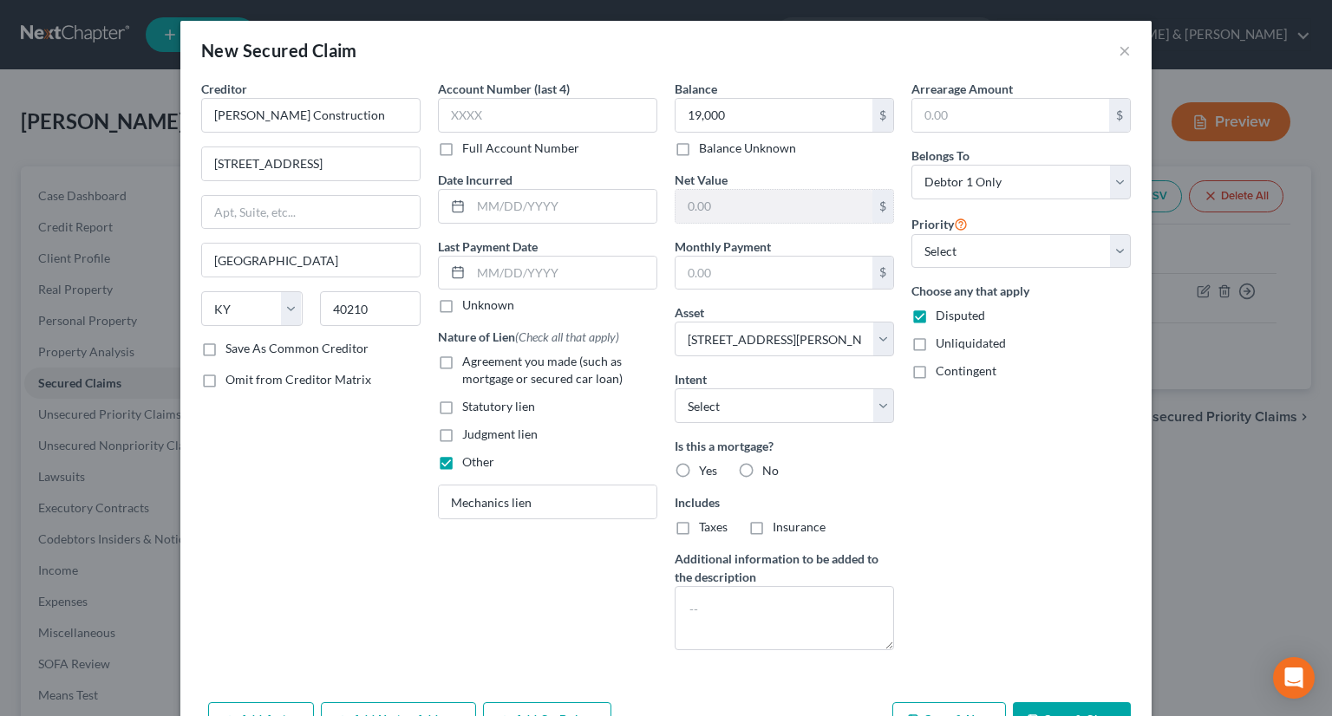
click at [762, 471] on label "No" at bounding box center [770, 470] width 16 height 17
click at [769, 471] on input "No" at bounding box center [774, 467] width 11 height 11
radio input "true"
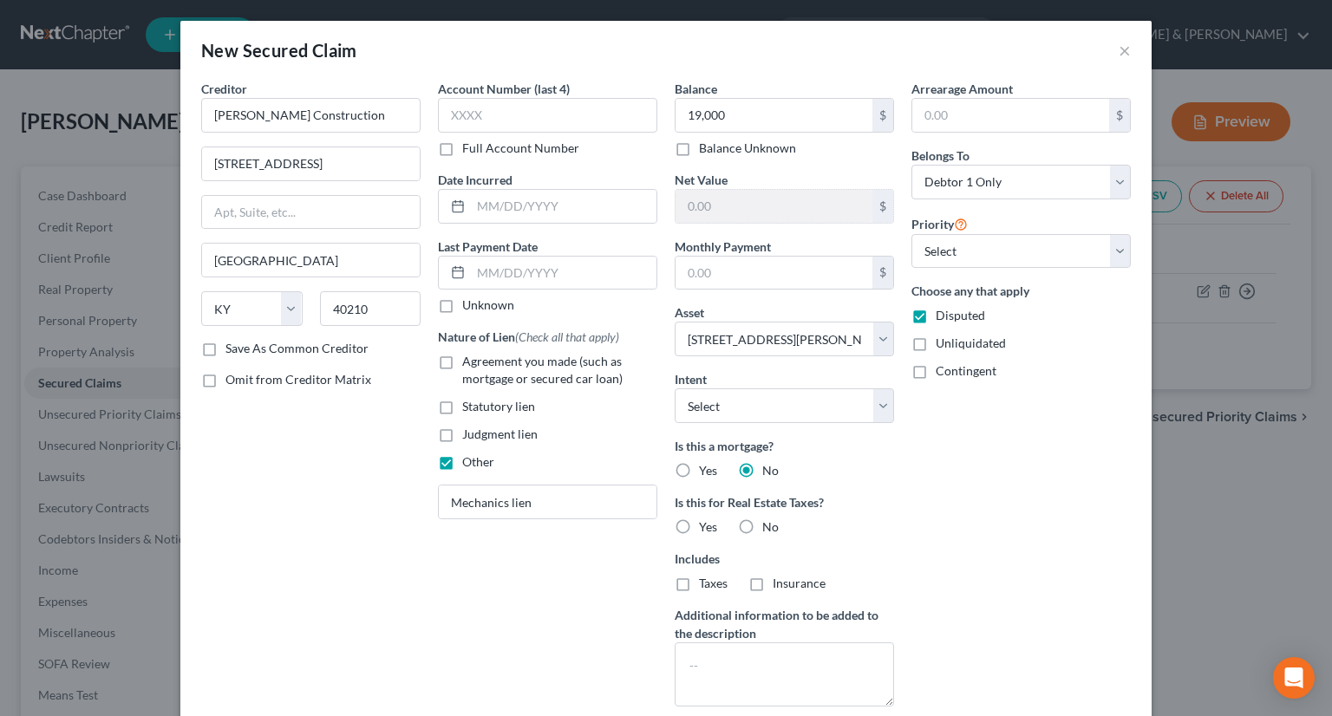
drag, startPoint x: 746, startPoint y: 527, endPoint x: 765, endPoint y: 520, distance: 20.3
click at [762, 527] on label "No" at bounding box center [770, 527] width 16 height 17
click at [769, 527] on input "No" at bounding box center [774, 524] width 11 height 11
radio input "true"
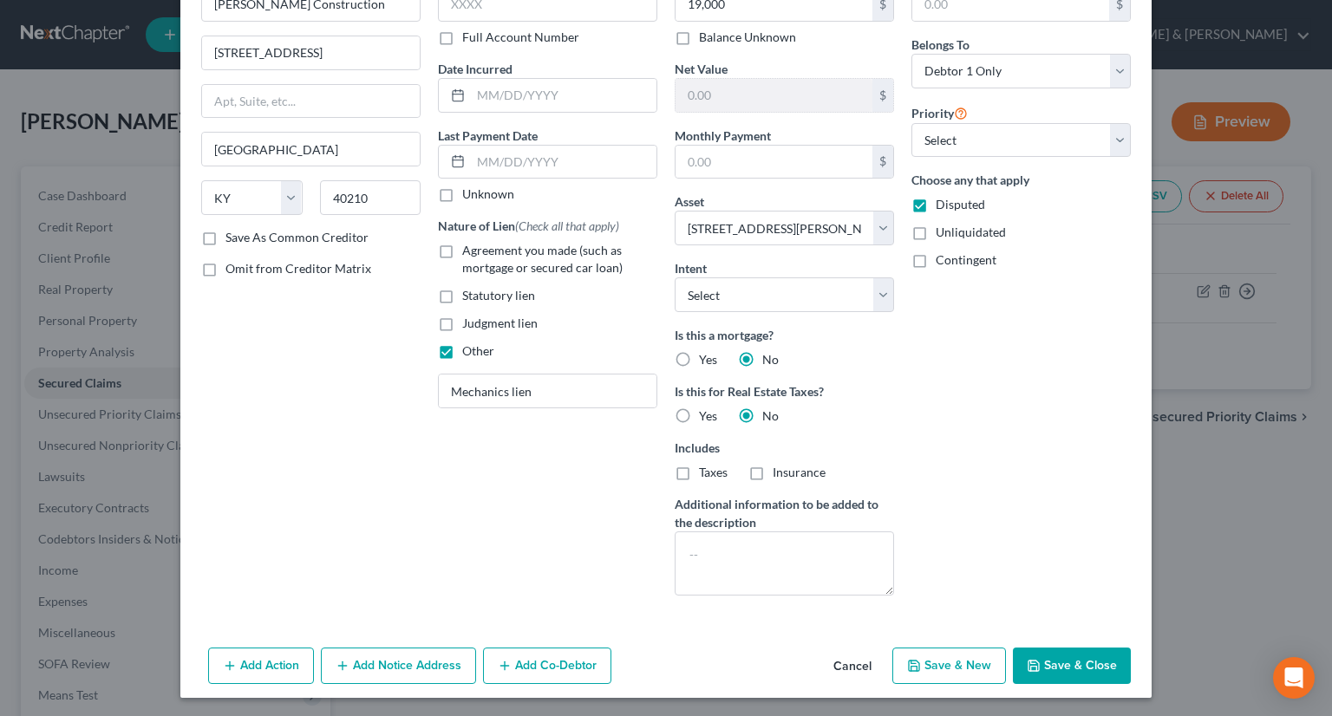
scroll to position [111, 0]
click at [957, 671] on button "Save & New" at bounding box center [950, 666] width 114 height 36
select select
select select "0"
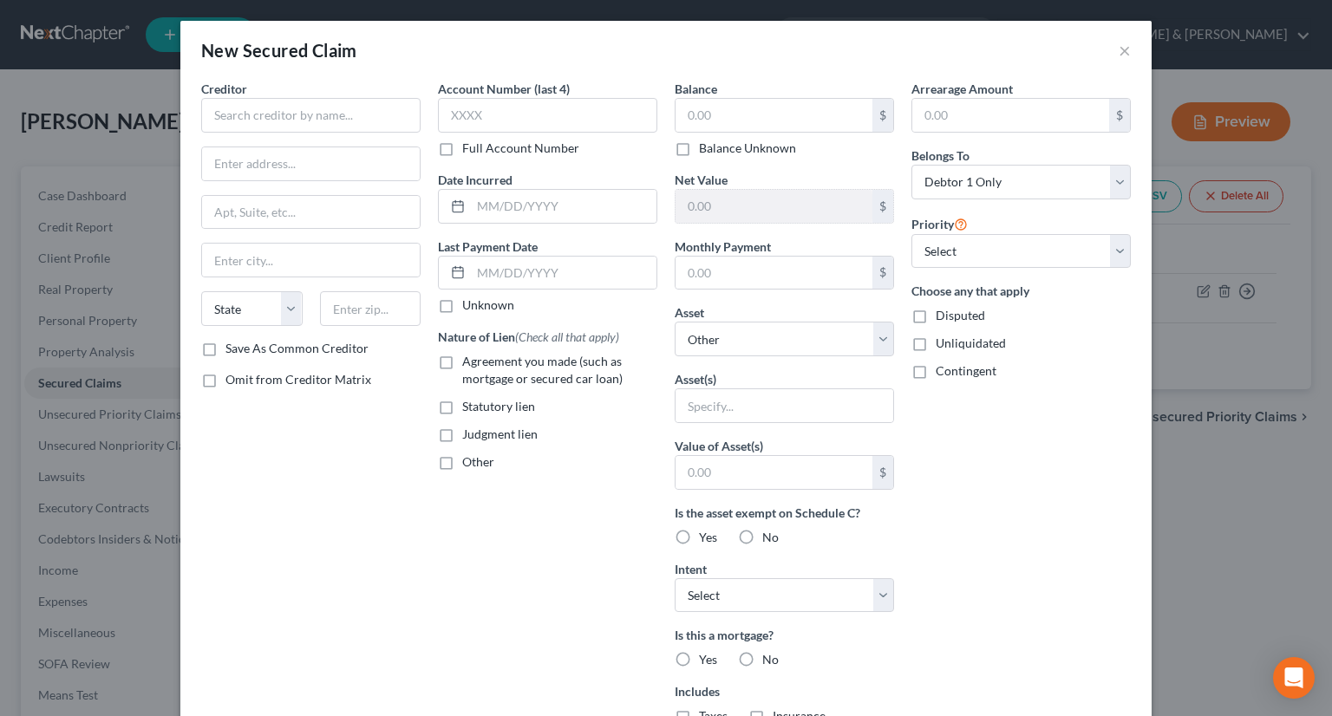
type input "19,000.00"
type input "173,500.00"
type input "0.00"
select select "2"
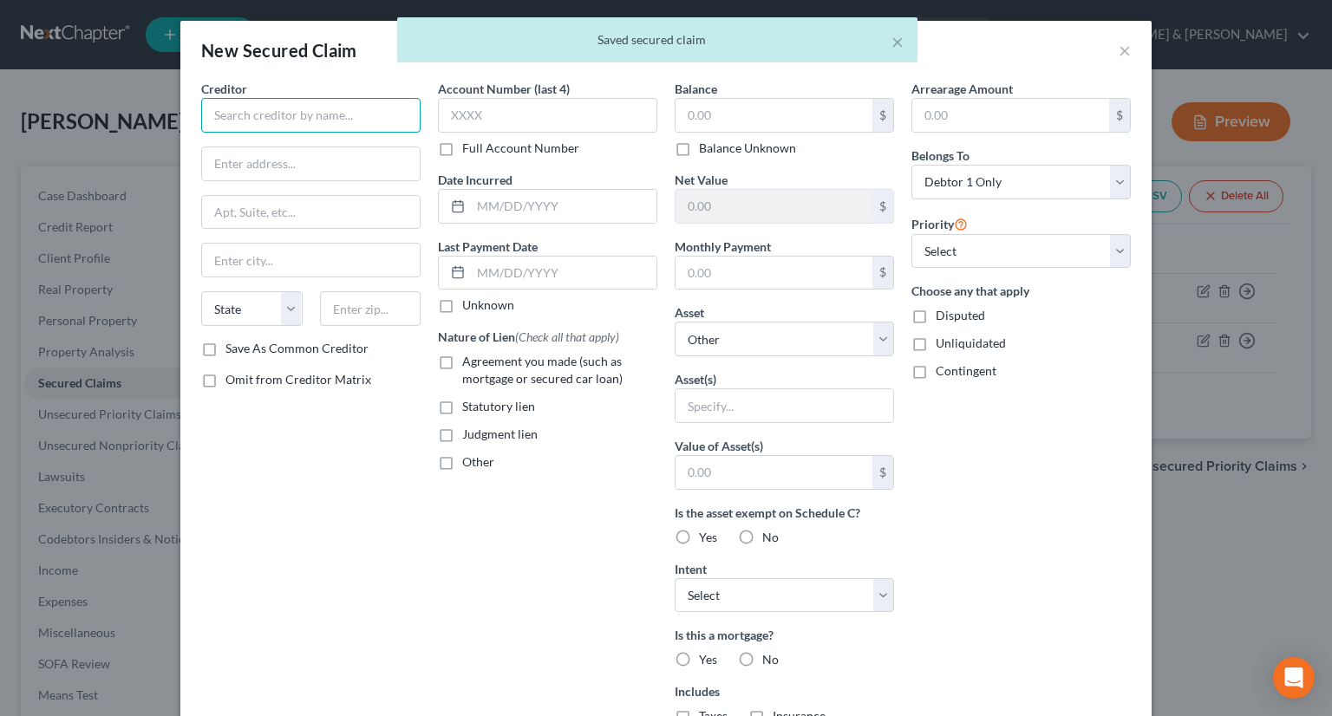
click at [303, 121] on input "text" at bounding box center [310, 115] width 219 height 35
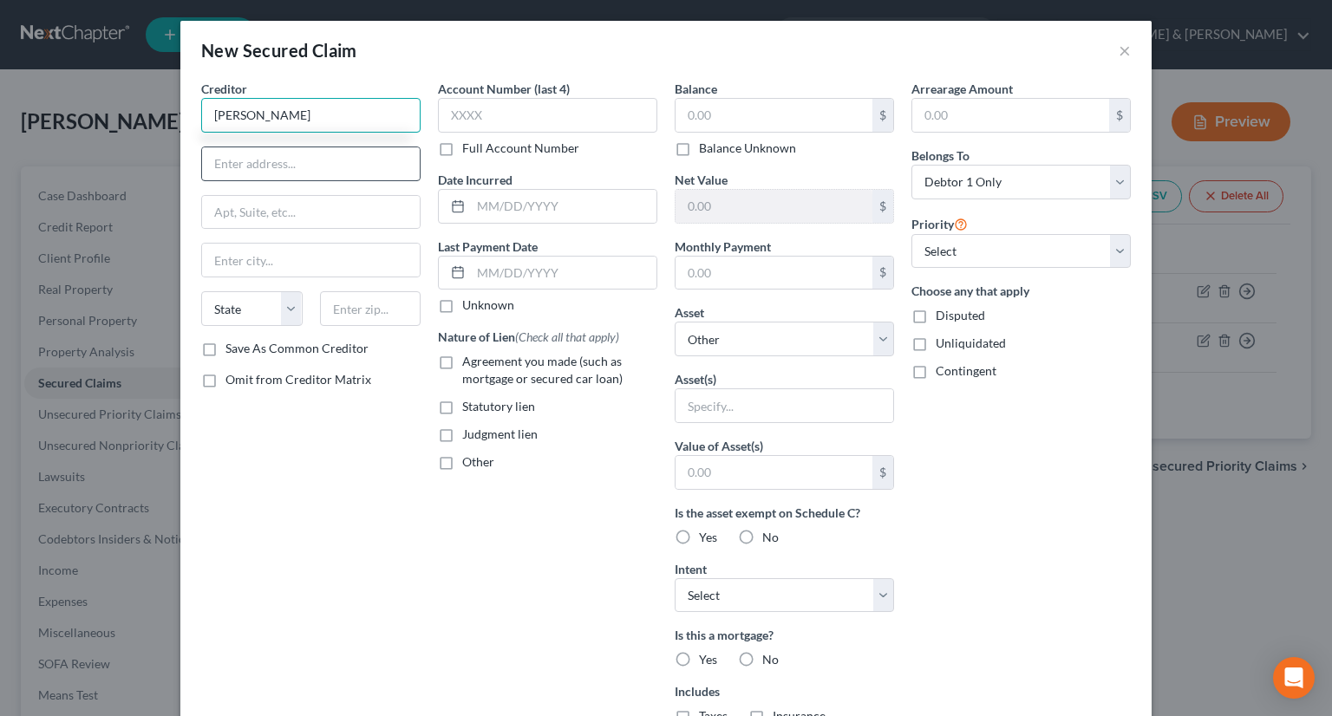
type input "[PERSON_NAME]"
click at [281, 162] on input "text" at bounding box center [311, 163] width 218 height 33
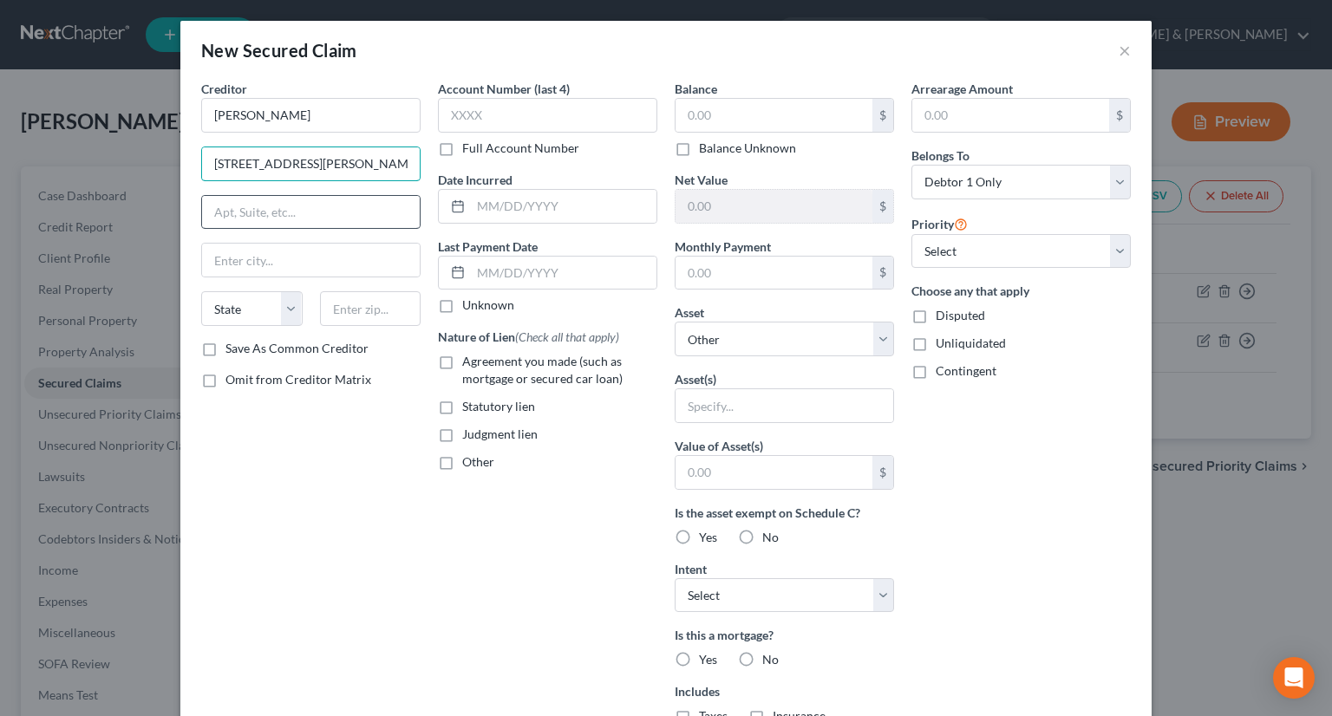
type input "[STREET_ADDRESS][PERSON_NAME]"
click at [359, 214] on input "text" at bounding box center [311, 212] width 218 height 33
type input "#552"
click at [373, 310] on input "text" at bounding box center [370, 308] width 101 height 35
type input "40202"
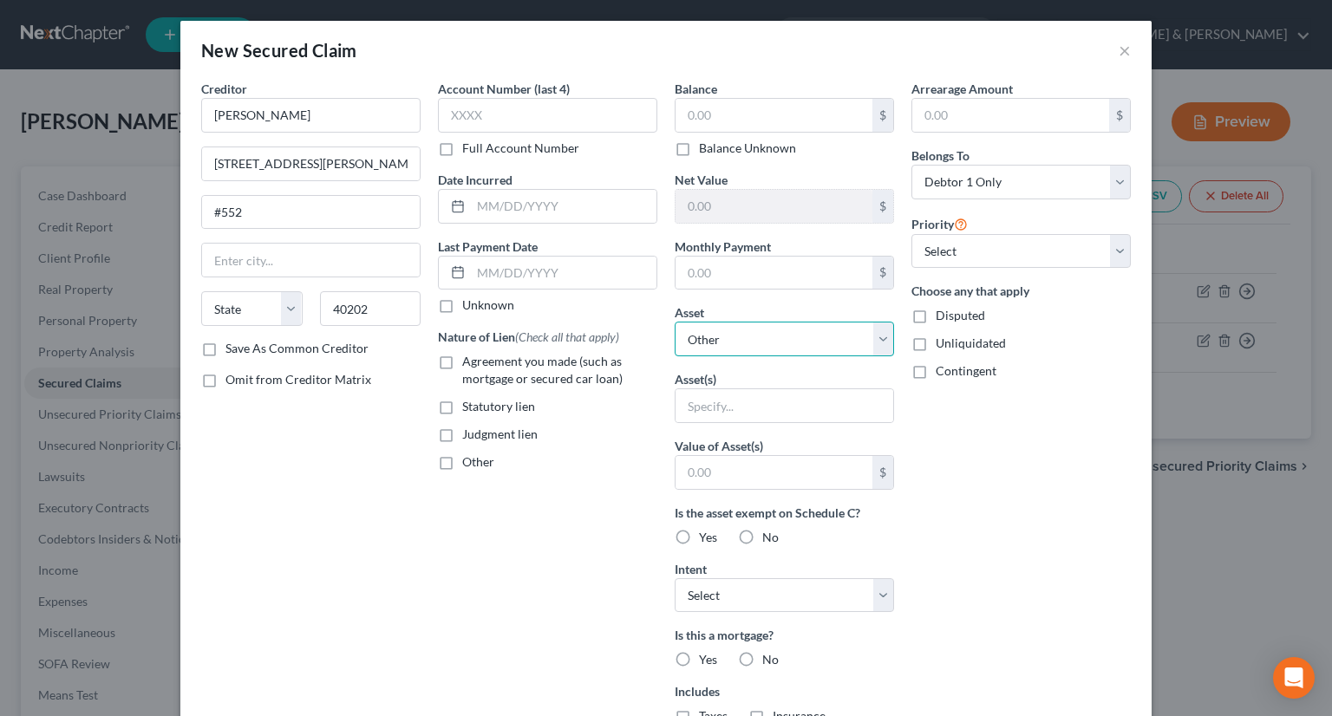
type input "[GEOGRAPHIC_DATA]"
select select "18"
click at [878, 342] on select "Select Other Multiple Assets [STREET_ADDRESS][PERSON_NAME] - $192500.0 Cash (Ca…" at bounding box center [784, 339] width 219 height 35
select select "2"
click at [675, 322] on select "Select Other Multiple Assets [STREET_ADDRESS][PERSON_NAME] - $192500.0 Cash (Ca…" at bounding box center [784, 339] width 219 height 35
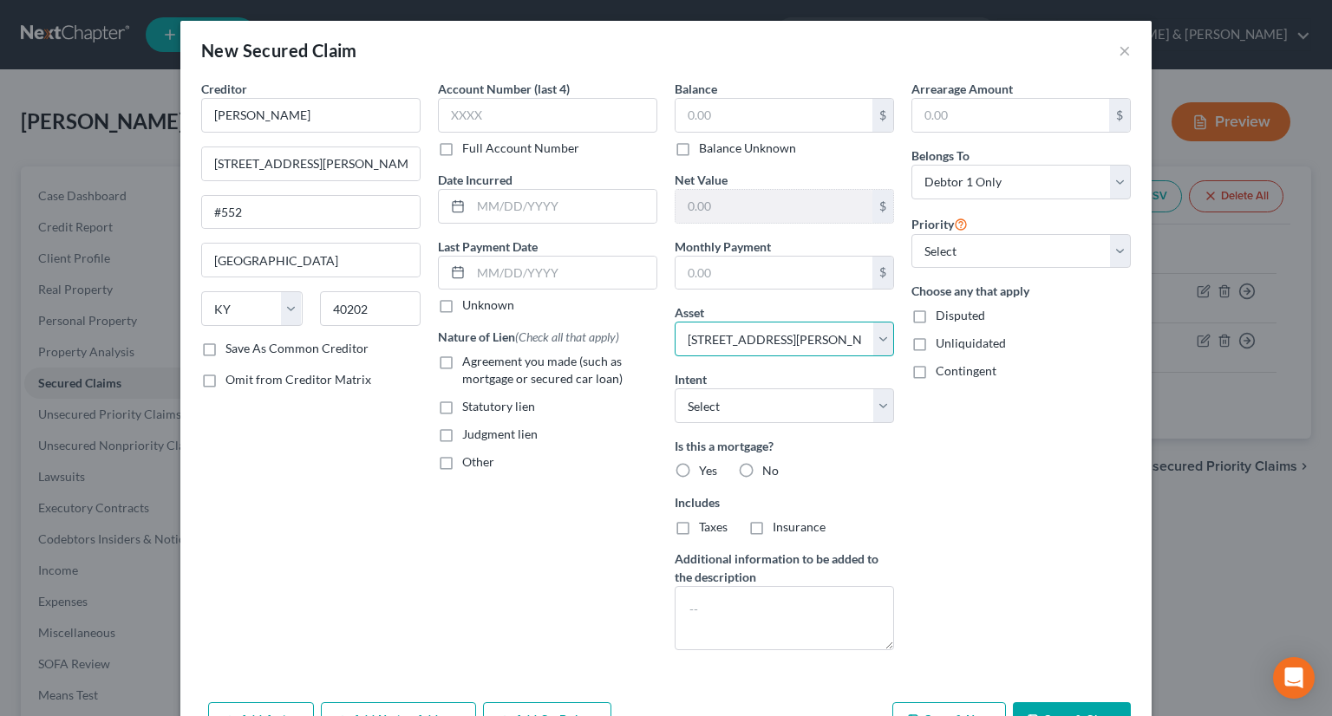
scroll to position [56, 0]
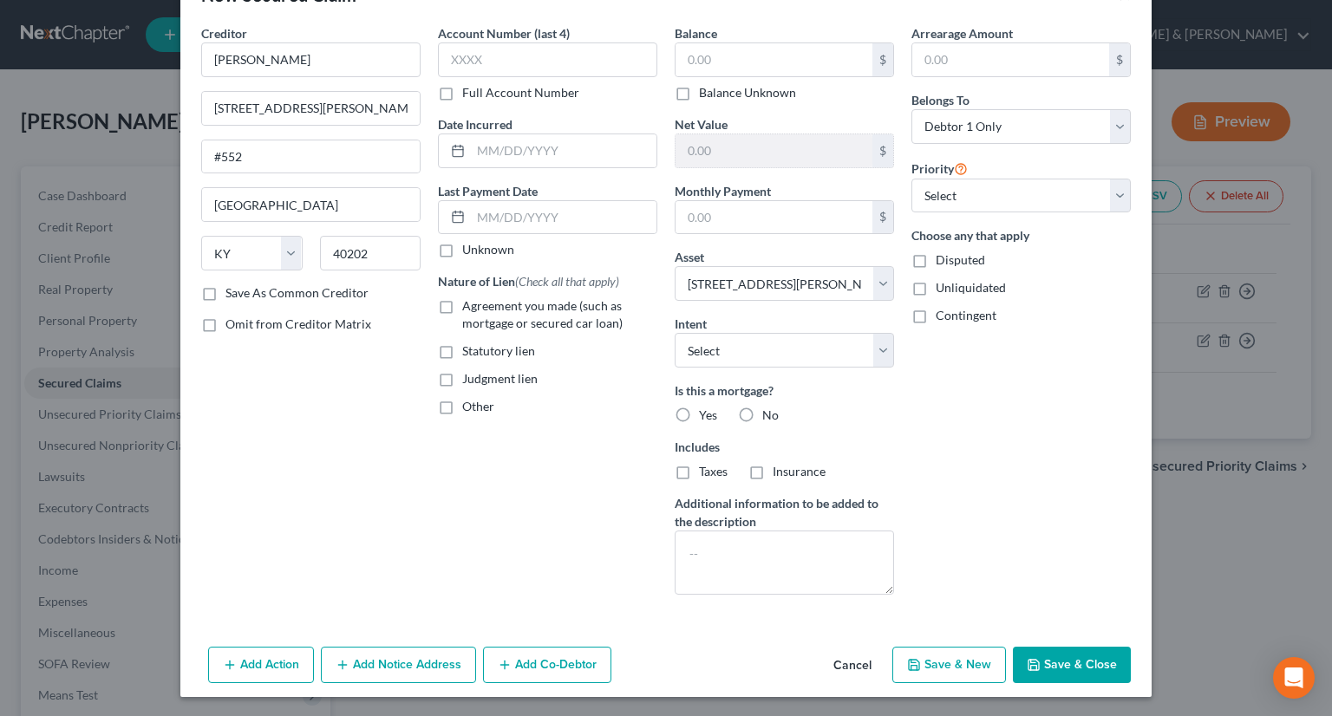
click at [762, 410] on label "No" at bounding box center [770, 415] width 16 height 17
click at [769, 410] on input "No" at bounding box center [774, 412] width 11 height 11
radio input "true"
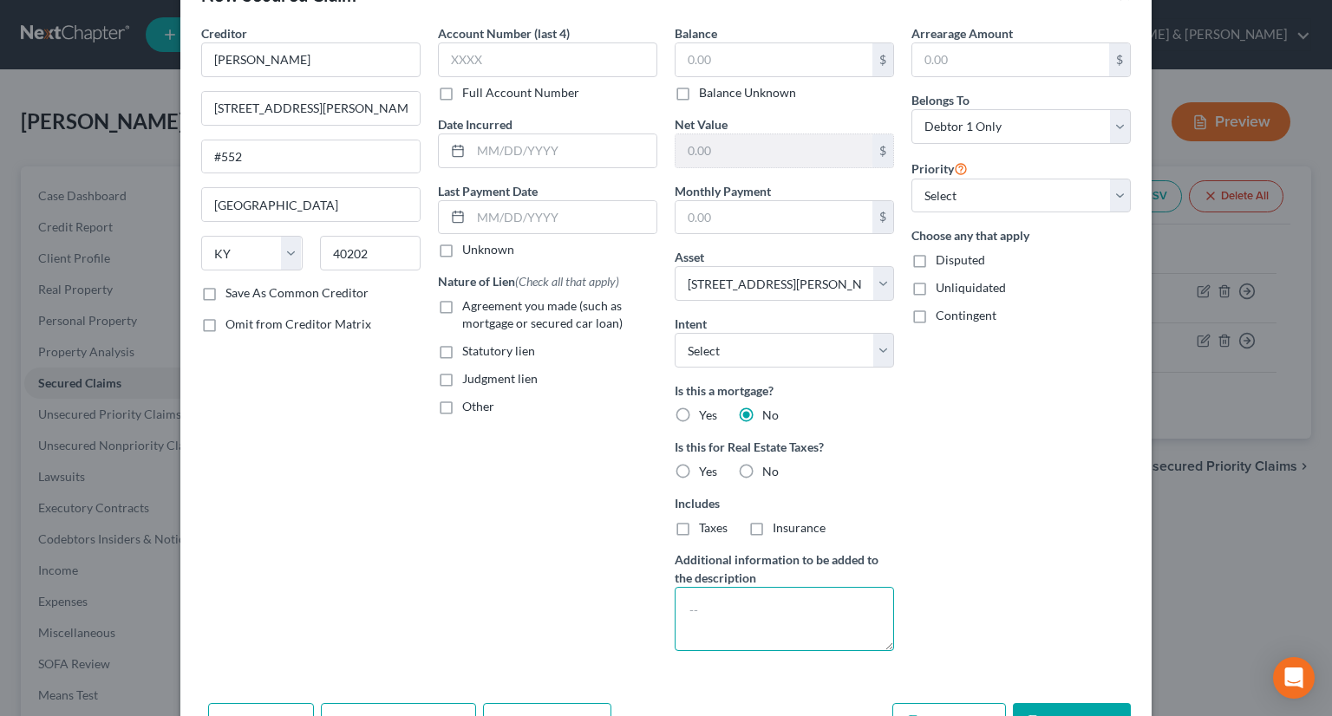
click at [708, 596] on textarea at bounding box center [784, 619] width 219 height 64
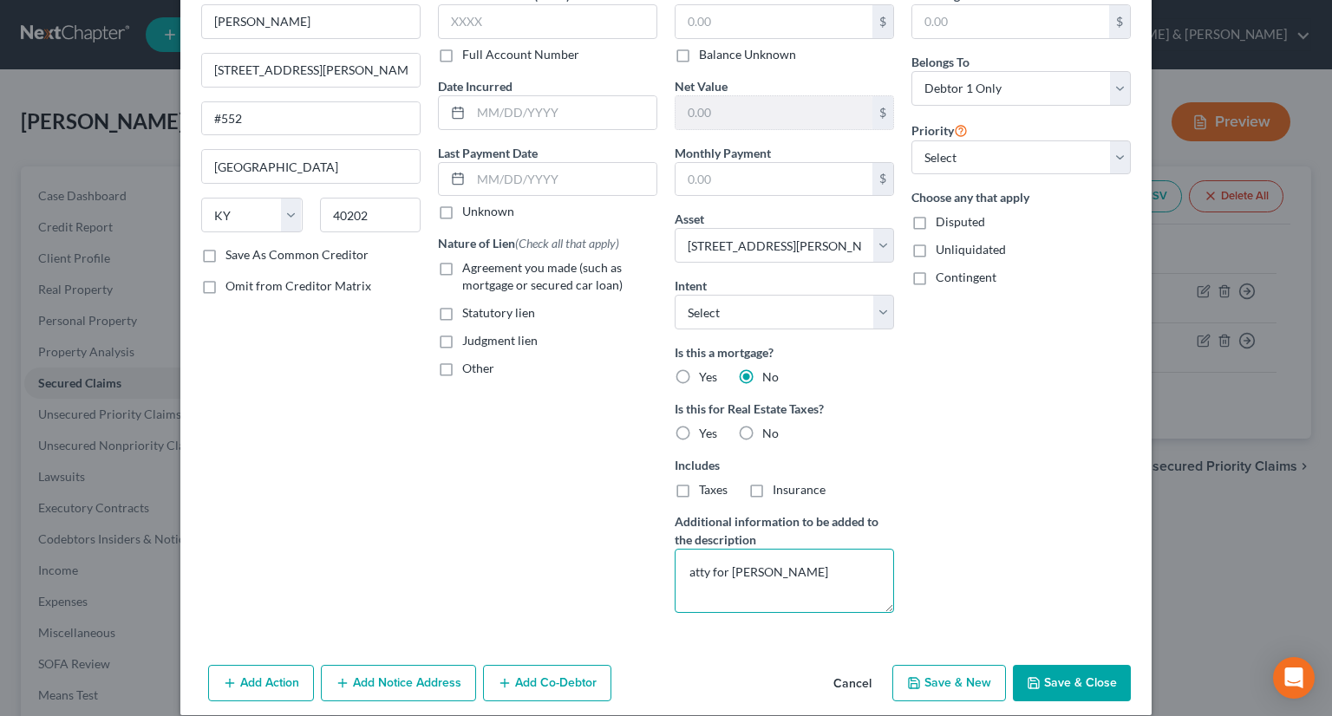
scroll to position [111, 0]
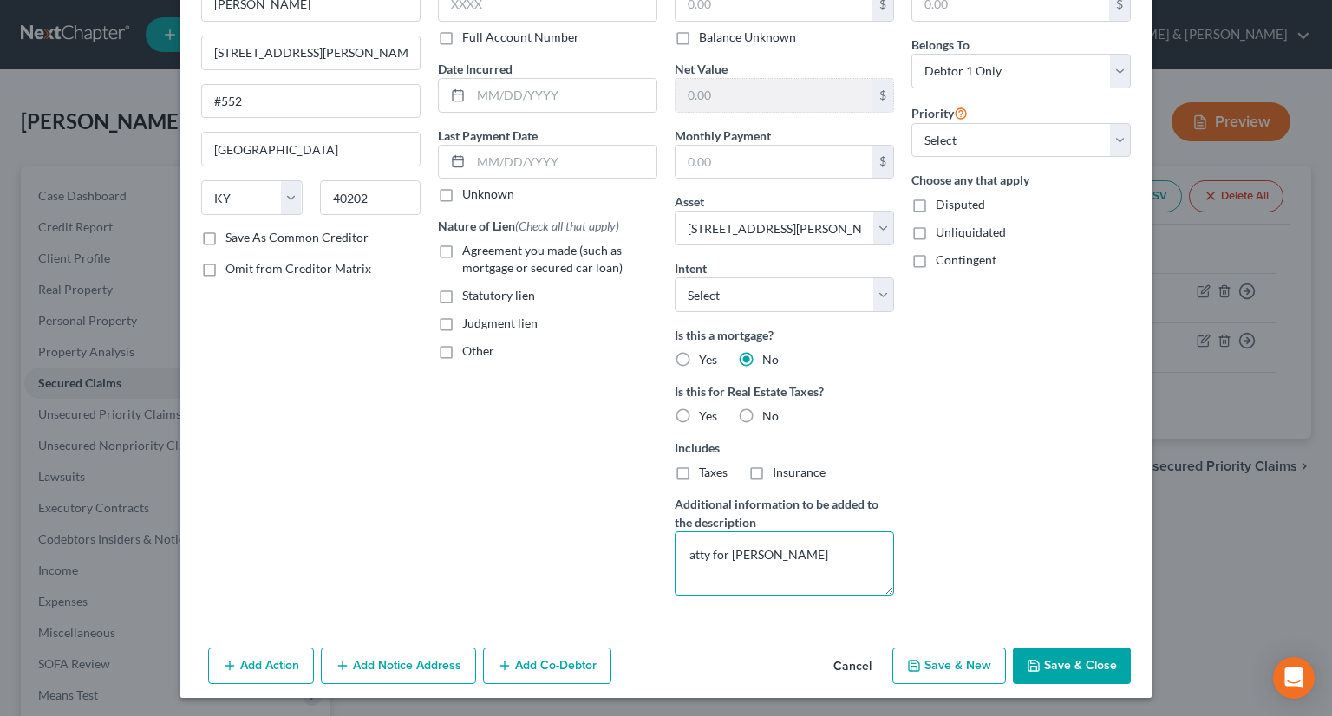
type textarea "atty for [PERSON_NAME]"
click at [970, 661] on button "Save & New" at bounding box center [950, 666] width 114 height 36
select select
select select "0"
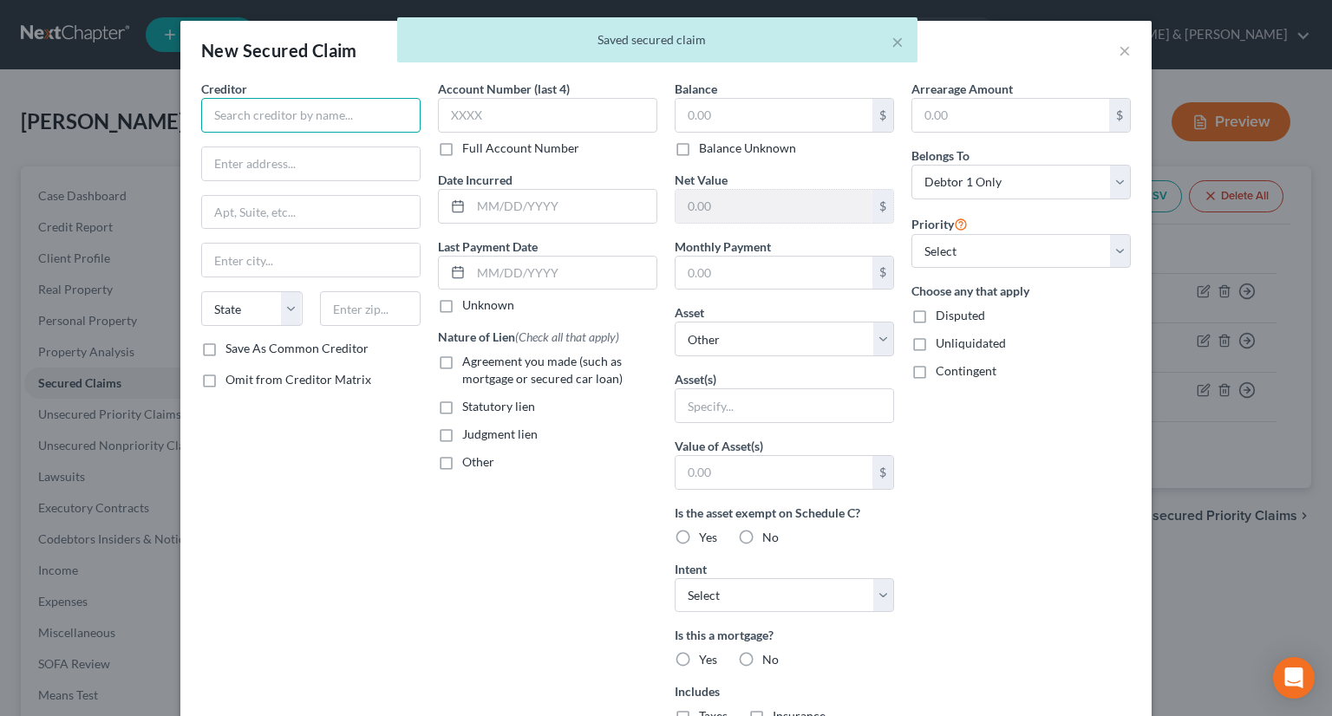
click at [253, 113] on input "text" at bounding box center [310, 115] width 219 height 35
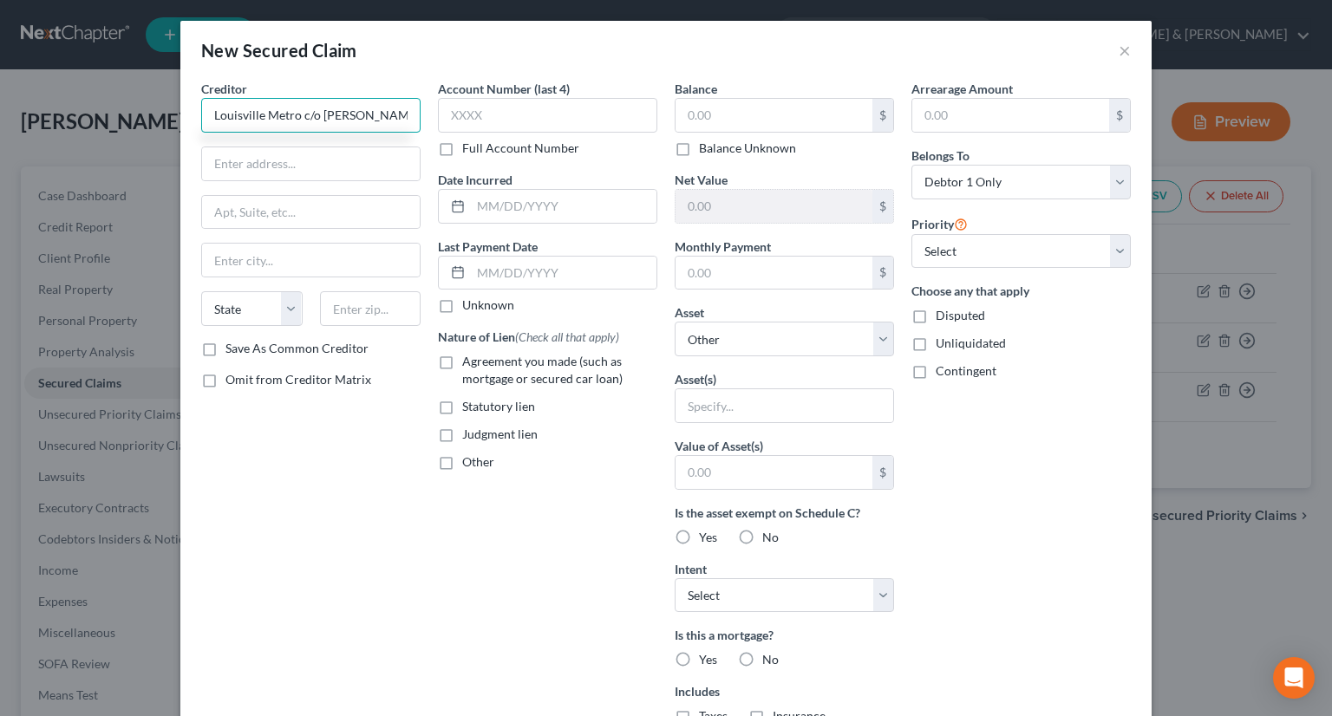
scroll to position [0, 0]
click at [327, 111] on input "Louisville Metro c/o [PERSON_NAME]" at bounding box center [310, 115] width 219 height 35
click at [357, 111] on input "Louisville Metro c/o [PERSON_NAME]" at bounding box center [310, 115] width 219 height 35
type input "Louisville Metro c/o [PERSON_NAME]"
click at [315, 167] on input "text" at bounding box center [311, 163] width 218 height 33
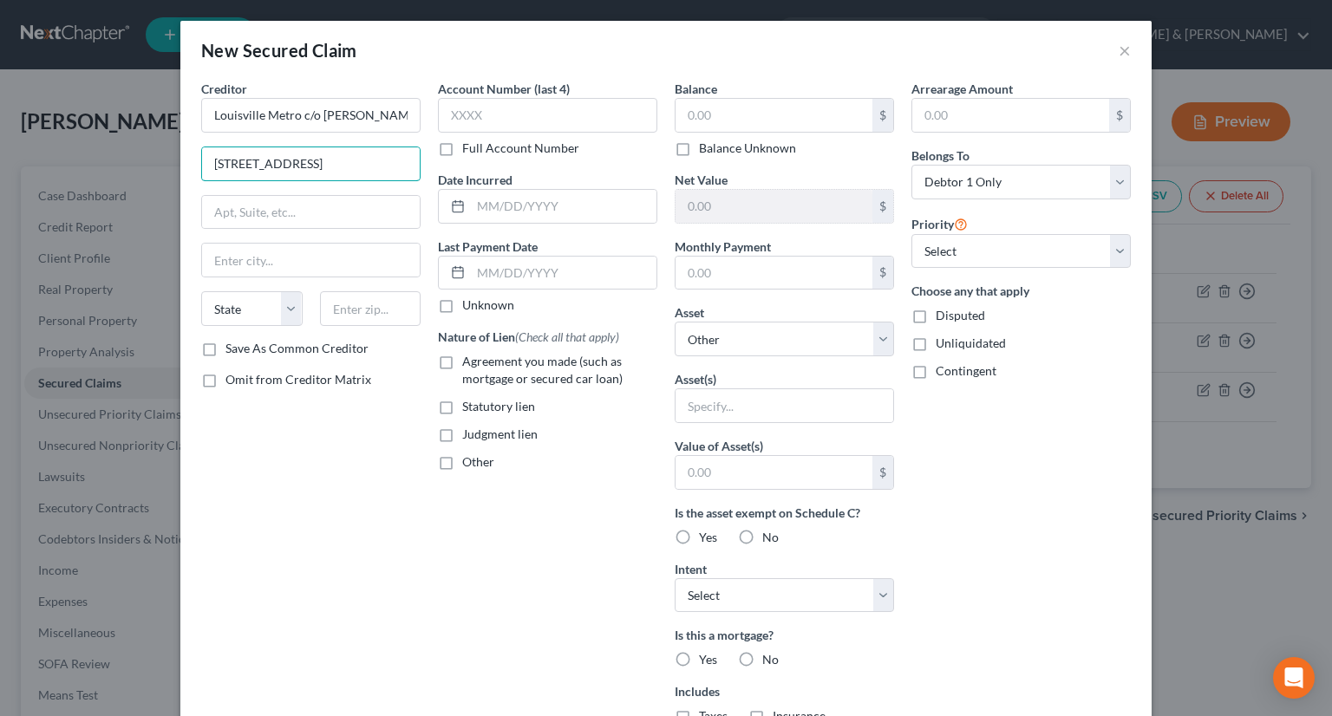
type input "[STREET_ADDRESS]"
click at [238, 208] on input "text" at bounding box center [311, 212] width 218 height 33
type input "200"
